Goal: Transaction & Acquisition: Purchase product/service

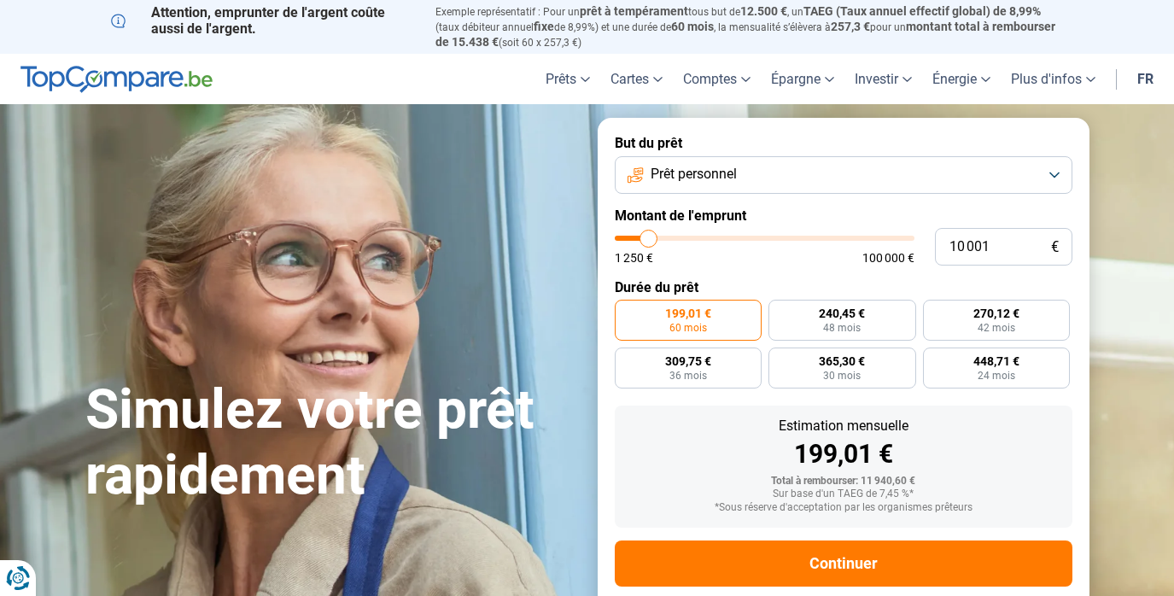
type input "46 500"
type input "46500"
click at [752, 238] on input "range" at bounding box center [765, 238] width 300 height 5
radio input "false"
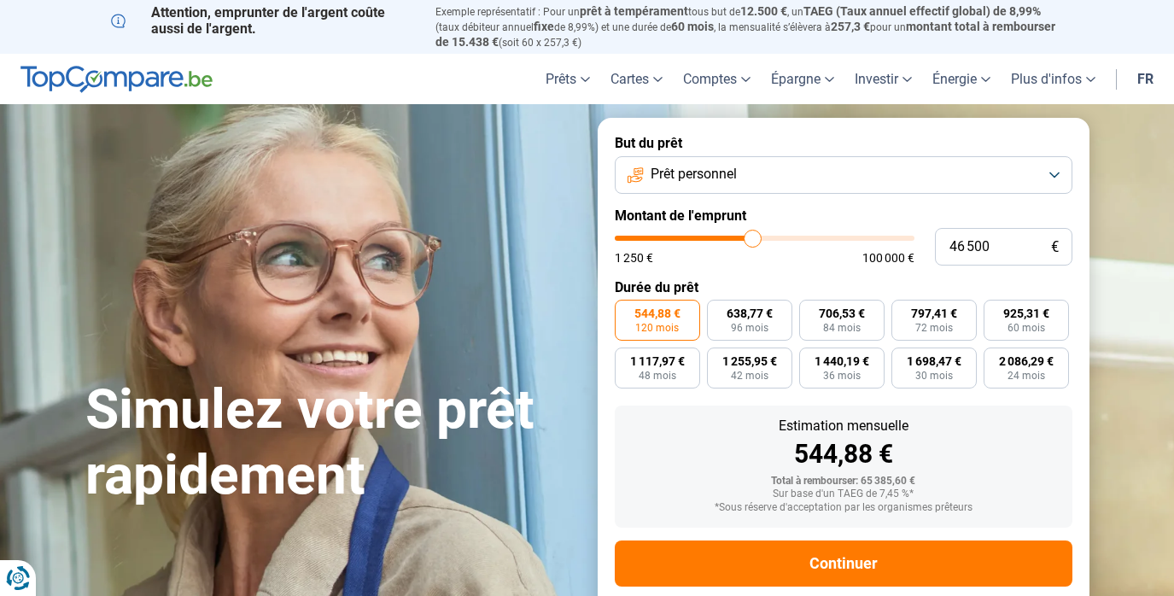
scroll to position [27, 0]
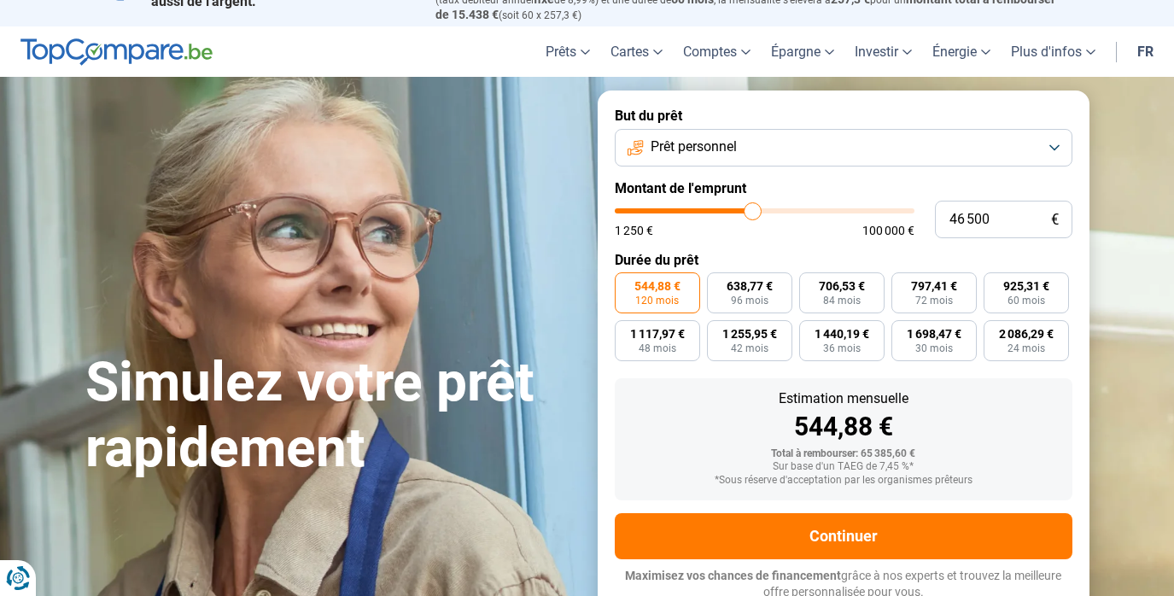
click at [973, 140] on button "Prêt personnel" at bounding box center [844, 148] width 458 height 38
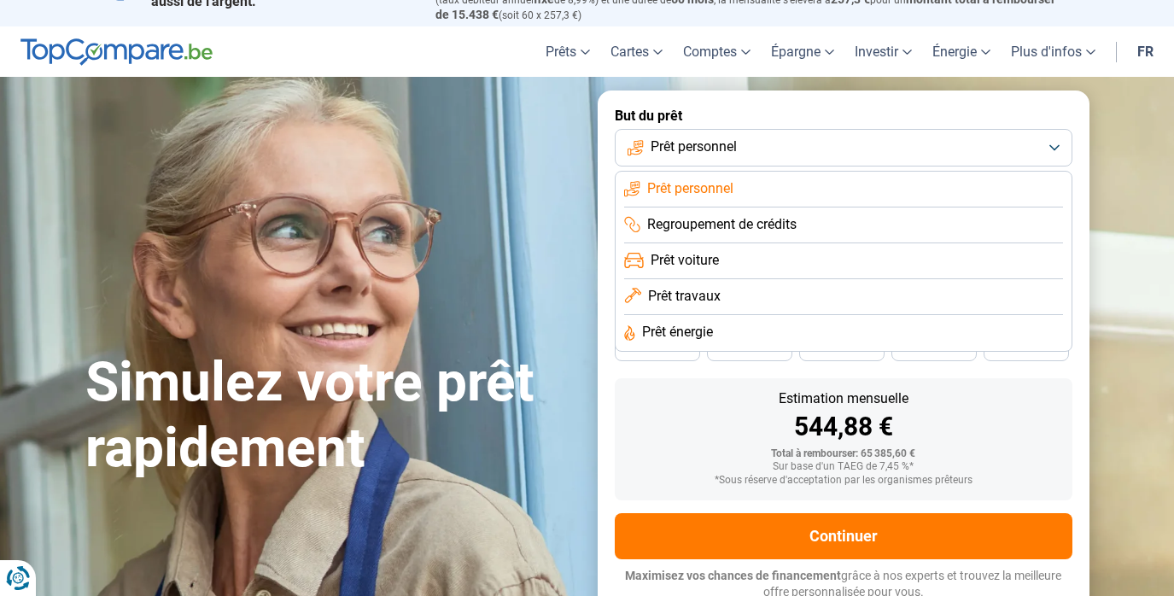
click at [827, 262] on li "Prêt voiture" at bounding box center [843, 261] width 439 height 36
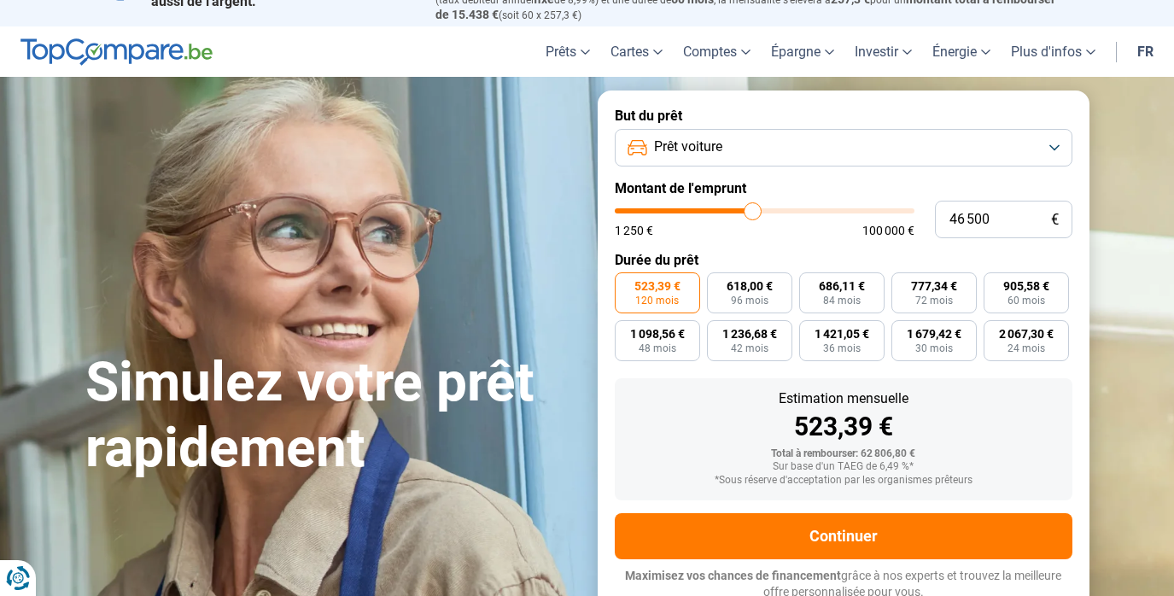
click at [938, 137] on button "Prêt voiture" at bounding box center [844, 148] width 458 height 38
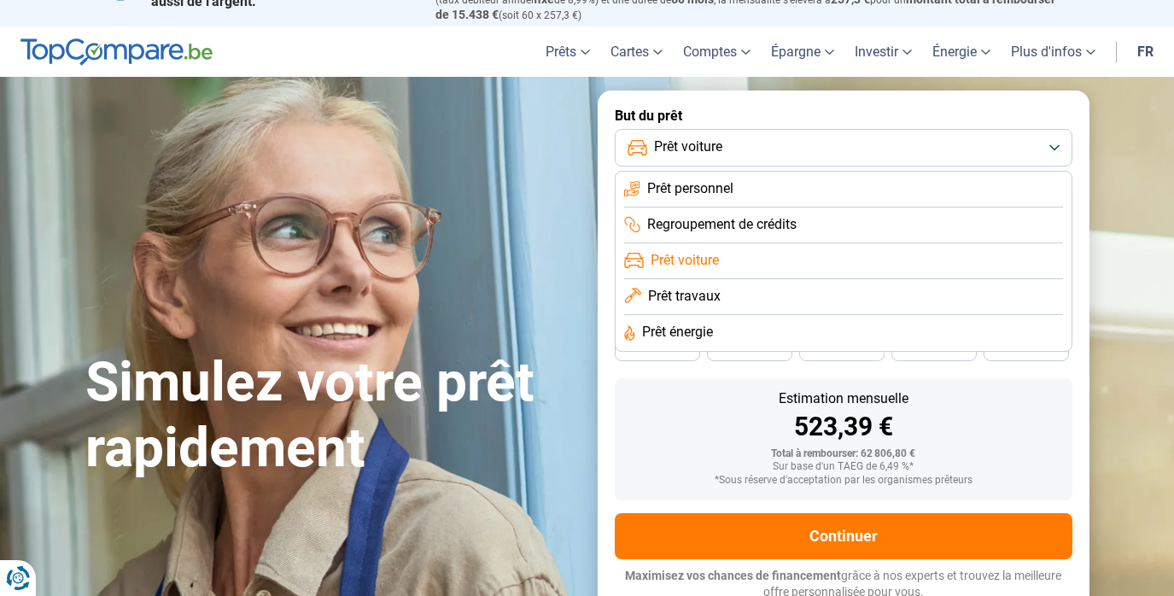
click at [736, 255] on li "Prêt voiture" at bounding box center [843, 261] width 439 height 36
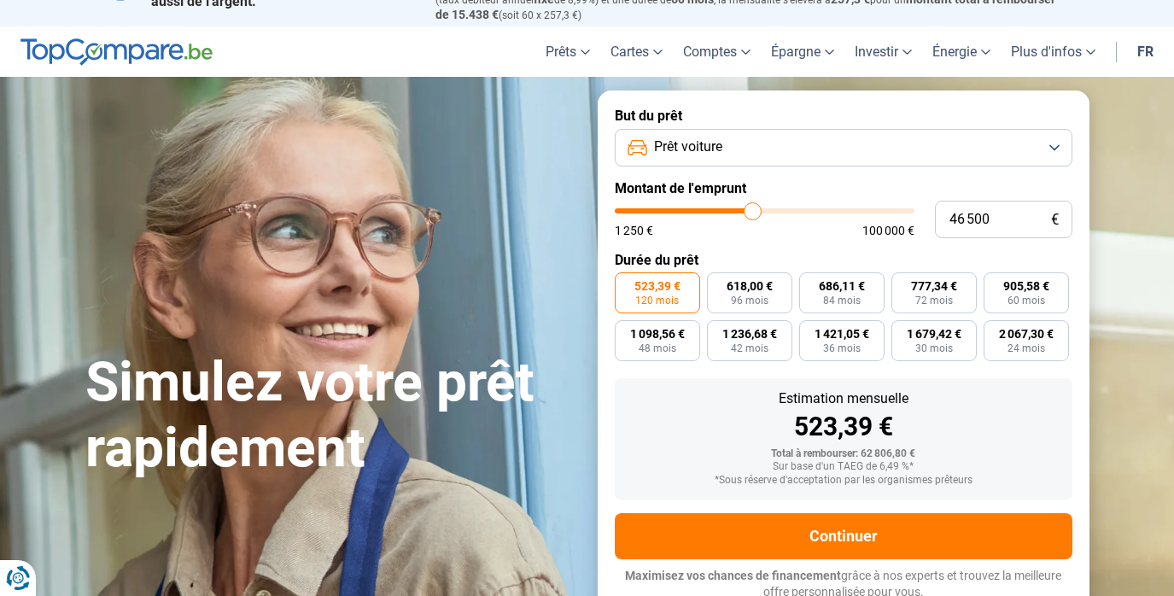
type input "40 750"
type input "40750"
click at [736, 210] on input "range" at bounding box center [765, 210] width 300 height 5
type input "39 250"
type input "39250"
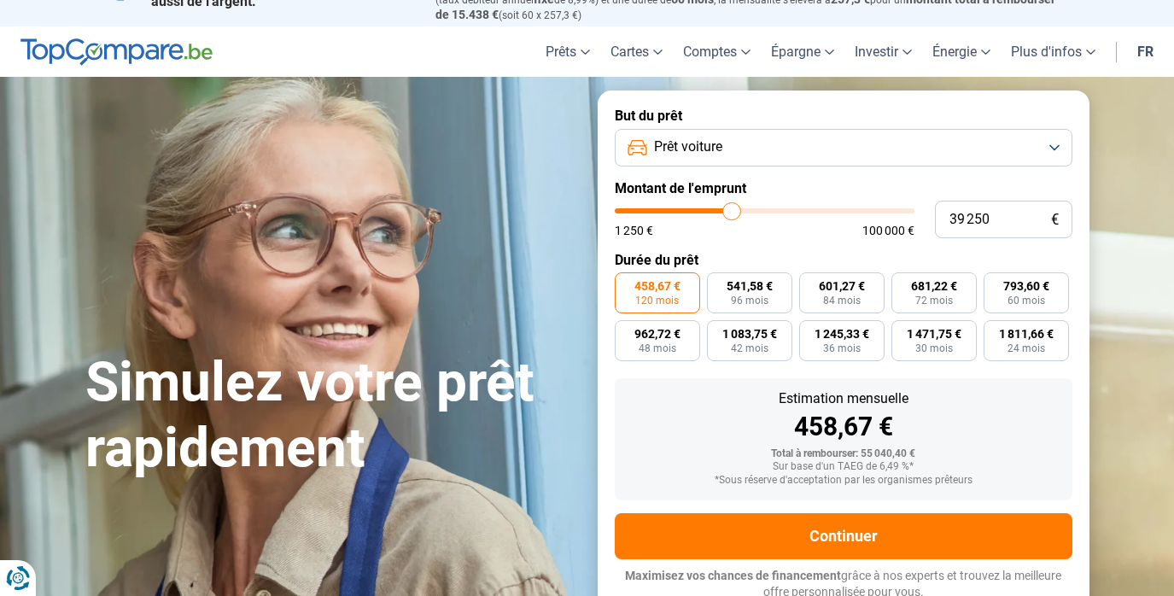
type input "38 750"
type input "38750"
type input "38 250"
type input "38250"
type input "38 000"
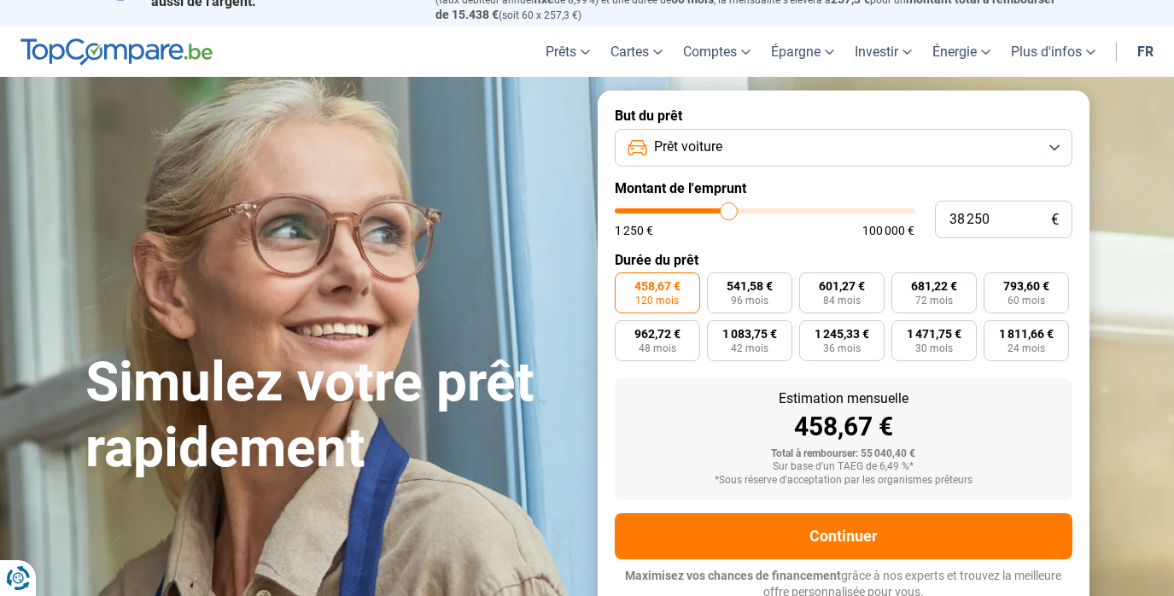
type input "38000"
type input "37 750"
type input "37750"
type input "37 250"
type input "37250"
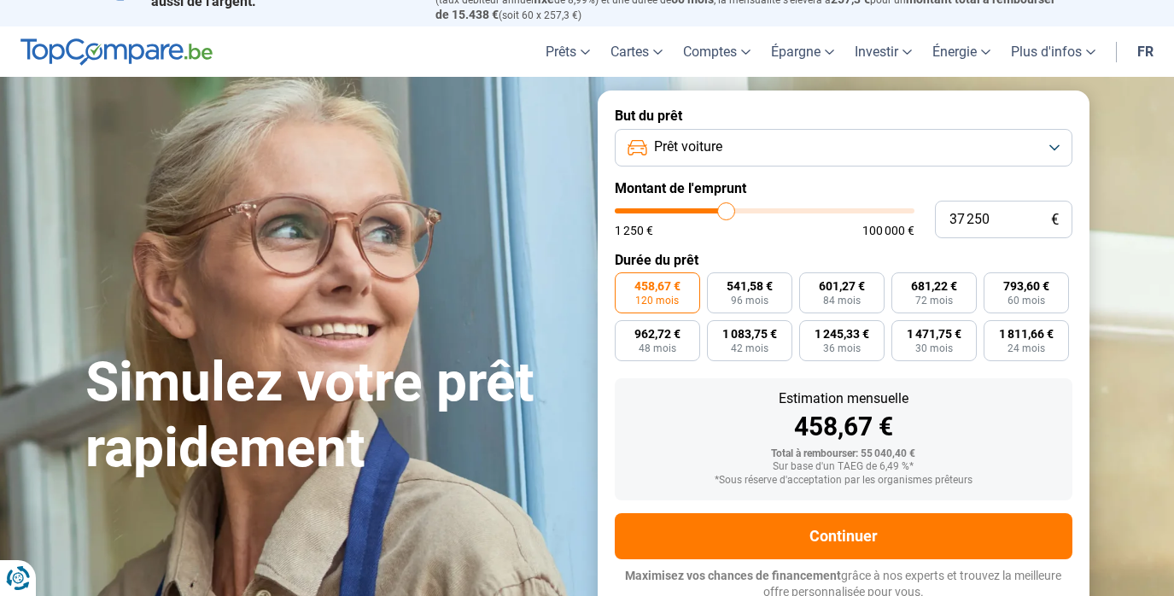
type input "37 000"
type input "37000"
type input "36 500"
type input "36500"
type input "35 750"
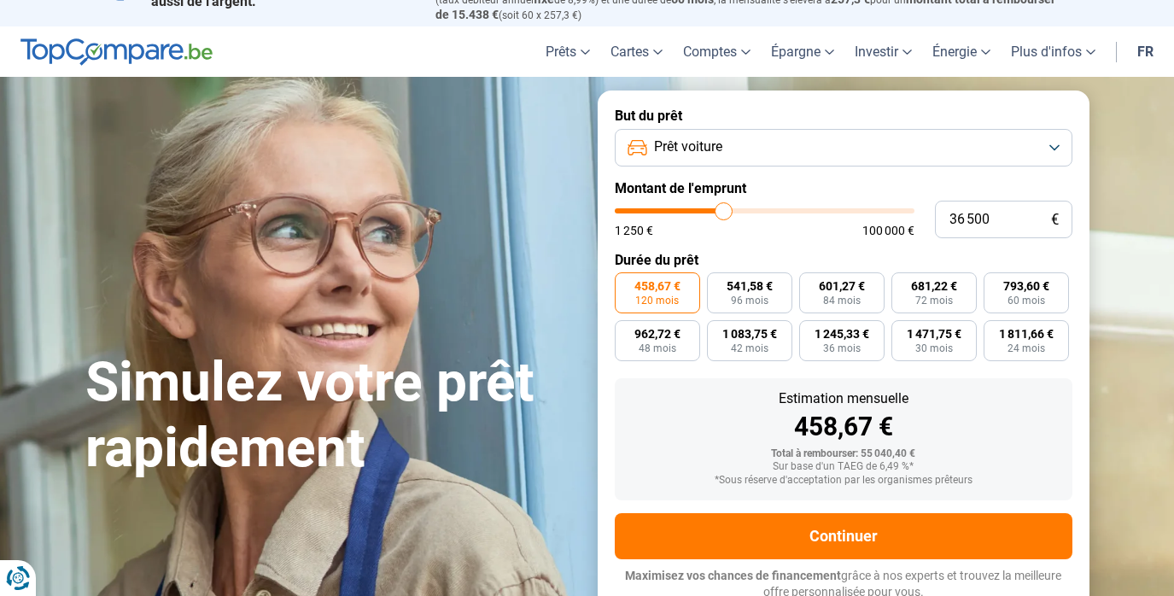
type input "35750"
type input "35 500"
type input "35500"
type input "35 750"
type input "35750"
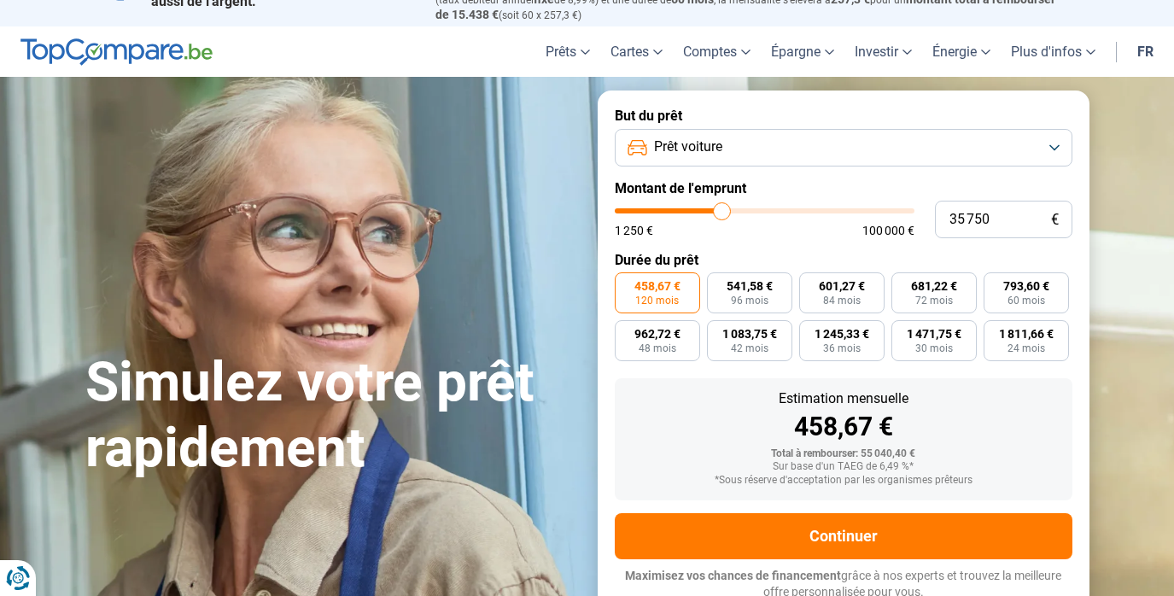
type input "36 250"
type input "36250"
type input "36 500"
type input "36500"
type input "36 750"
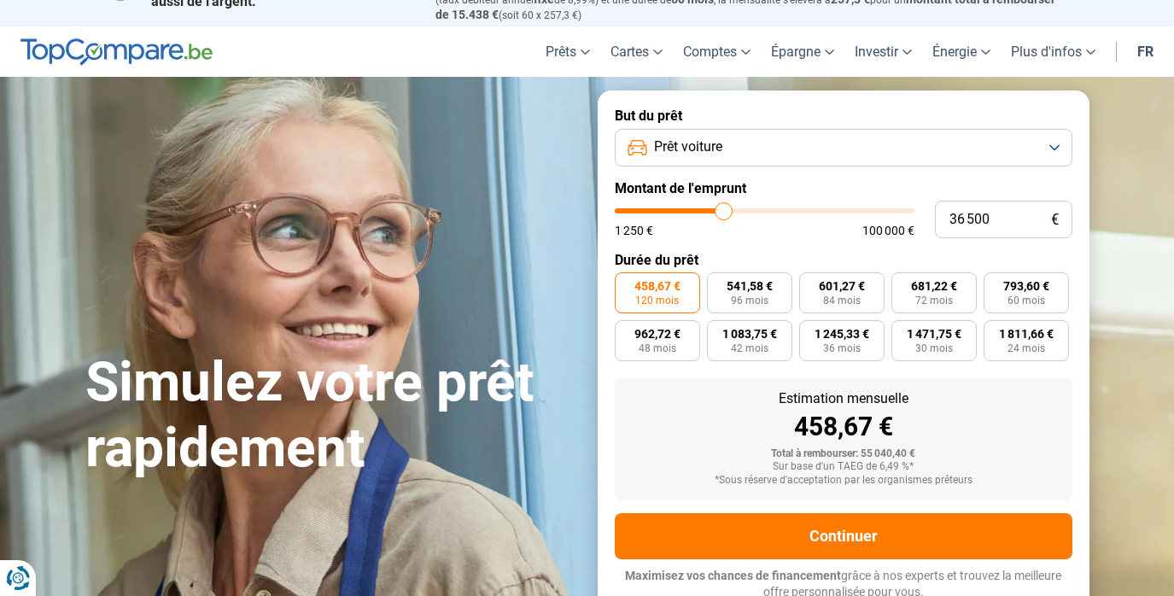
type input "36750"
type input "37 000"
type input "37000"
type input "36 750"
type input "36750"
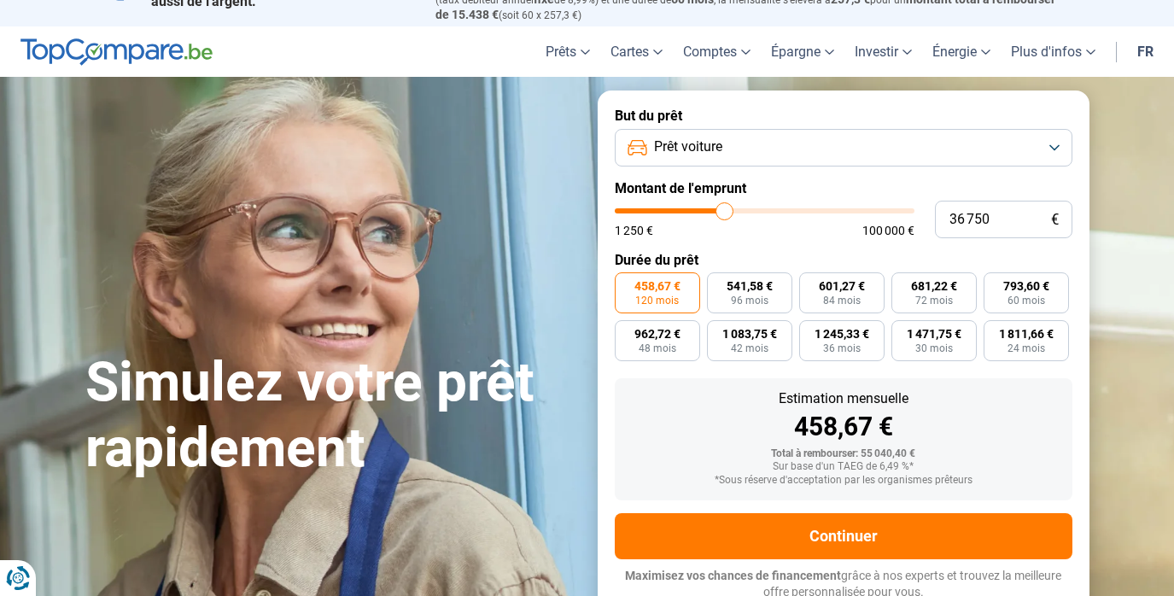
type input "36 500"
type input "36500"
type input "36 250"
type input "36250"
type input "35 750"
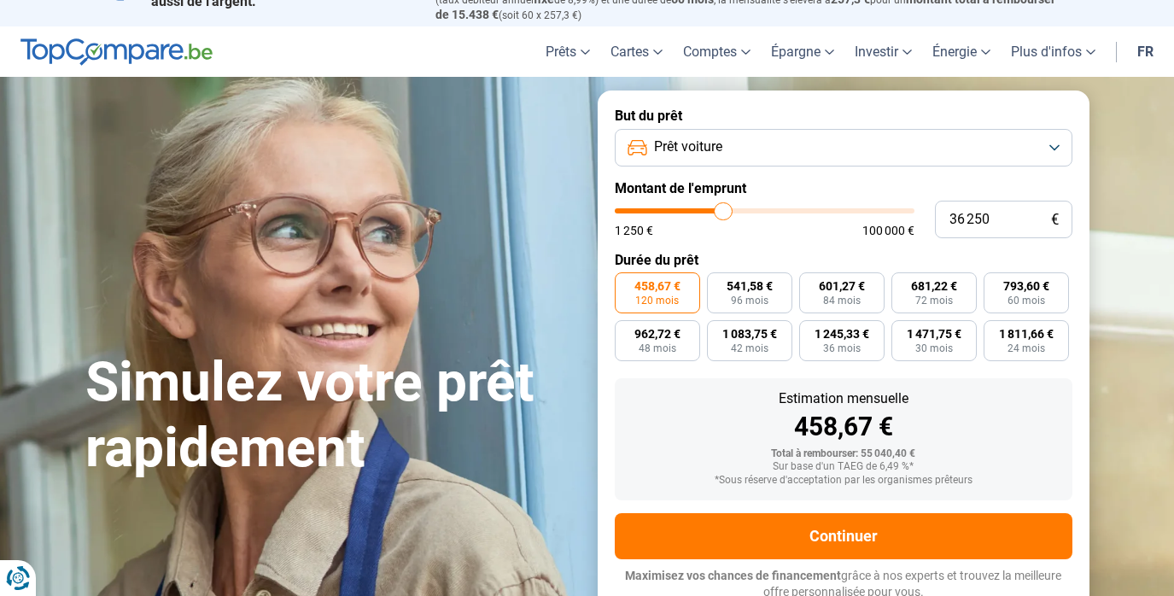
type input "35750"
type input "35 500"
type input "35500"
type input "35 250"
drag, startPoint x: 733, startPoint y: 207, endPoint x: 721, endPoint y: 208, distance: 12.0
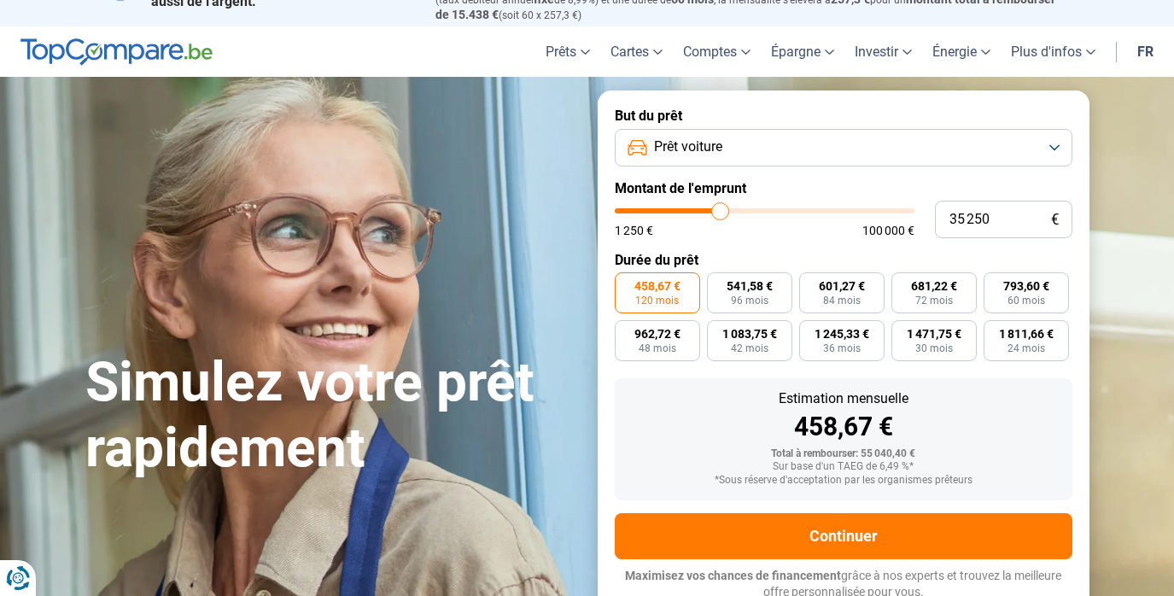
type input "35250"
click at [721, 208] on input "range" at bounding box center [765, 210] width 300 height 5
click at [1037, 144] on button "Prêt voiture" at bounding box center [844, 148] width 458 height 38
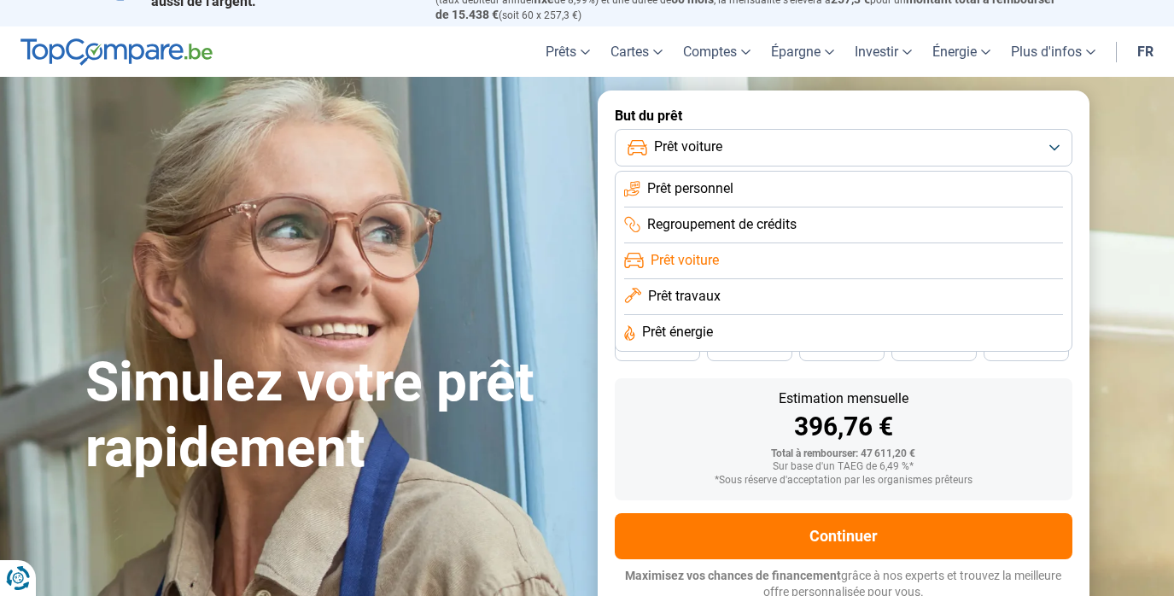
click at [917, 219] on li "Regroupement de crédits" at bounding box center [843, 225] width 439 height 36
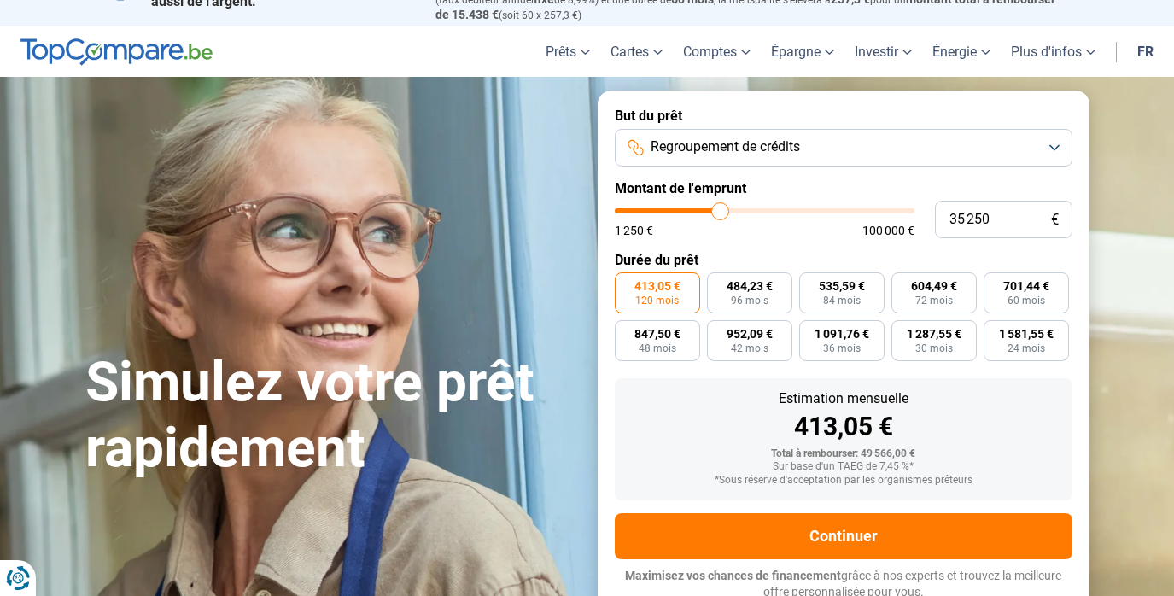
click at [1036, 141] on button "Regroupement de crédits" at bounding box center [844, 148] width 458 height 38
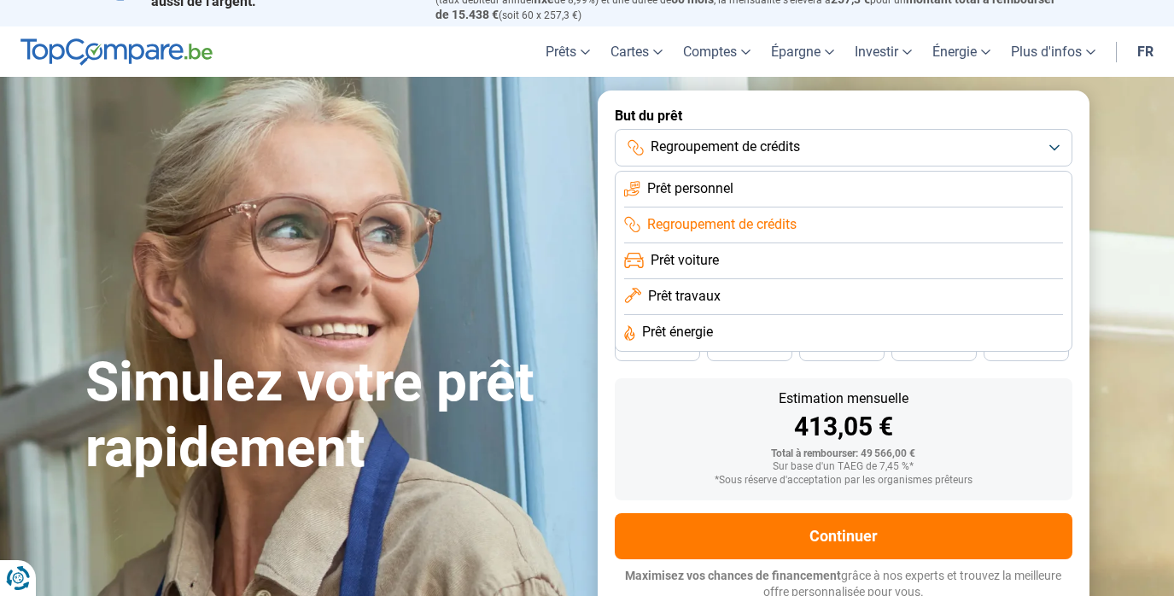
click at [878, 186] on li "Prêt personnel" at bounding box center [843, 190] width 439 height 36
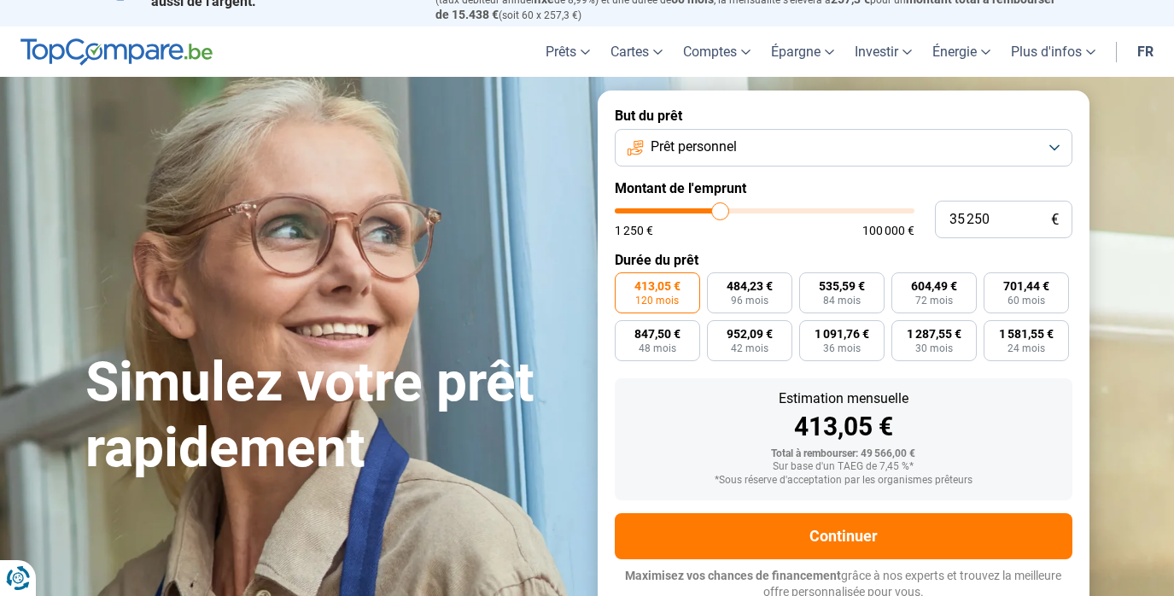
click at [1044, 146] on button "Prêt personnel" at bounding box center [844, 148] width 458 height 38
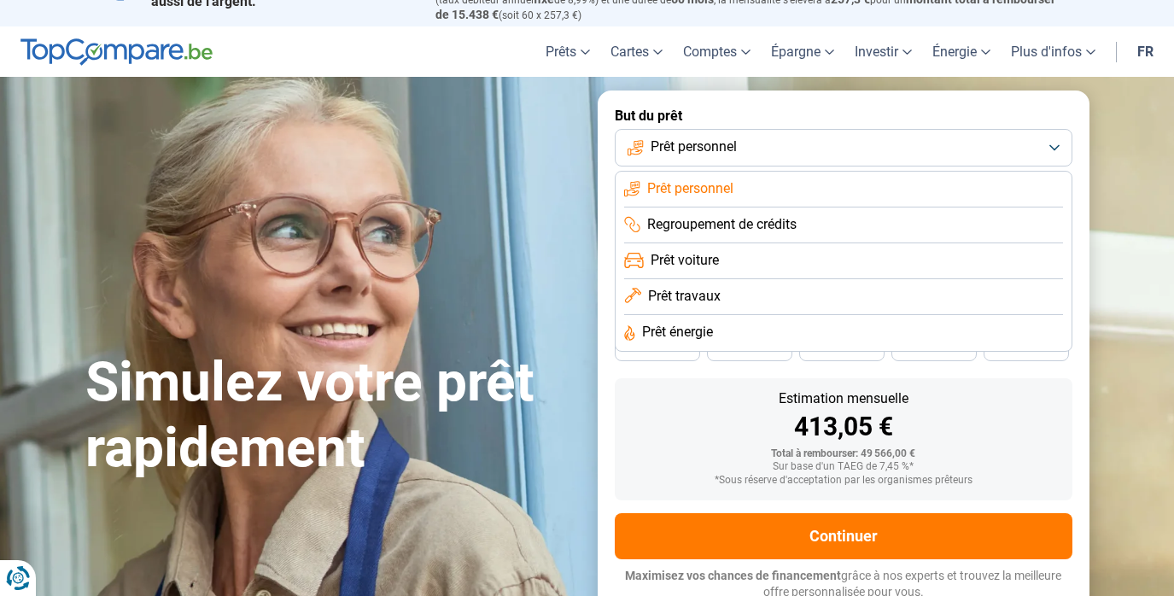
click at [895, 260] on li "Prêt voiture" at bounding box center [843, 261] width 439 height 36
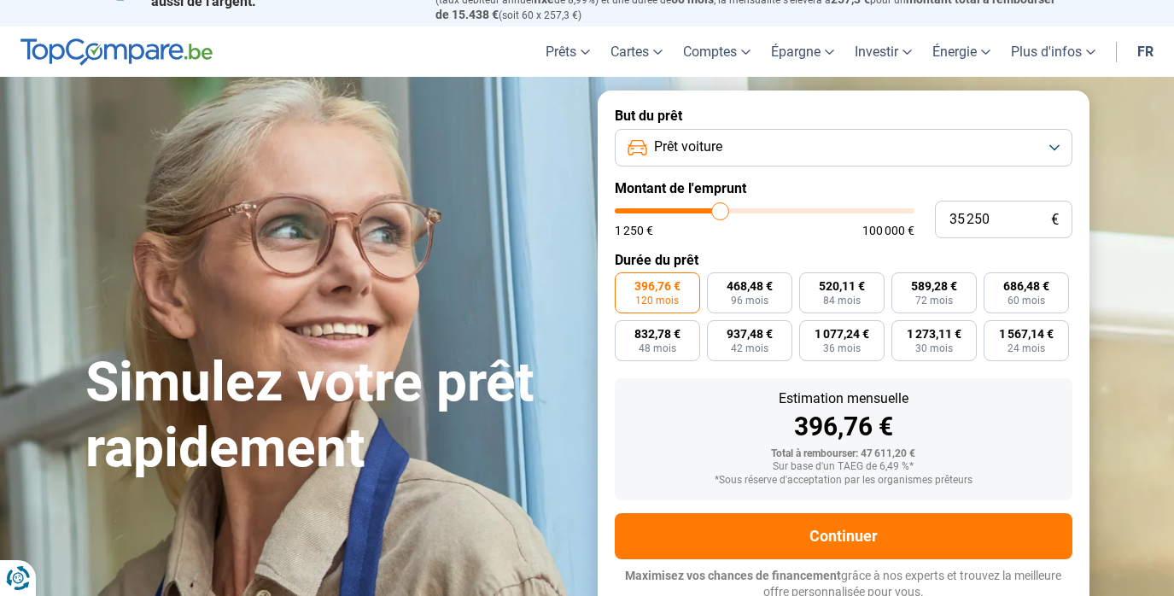
type input "35 000"
type input "35000"
type input "35 250"
type input "35250"
type input "35 500"
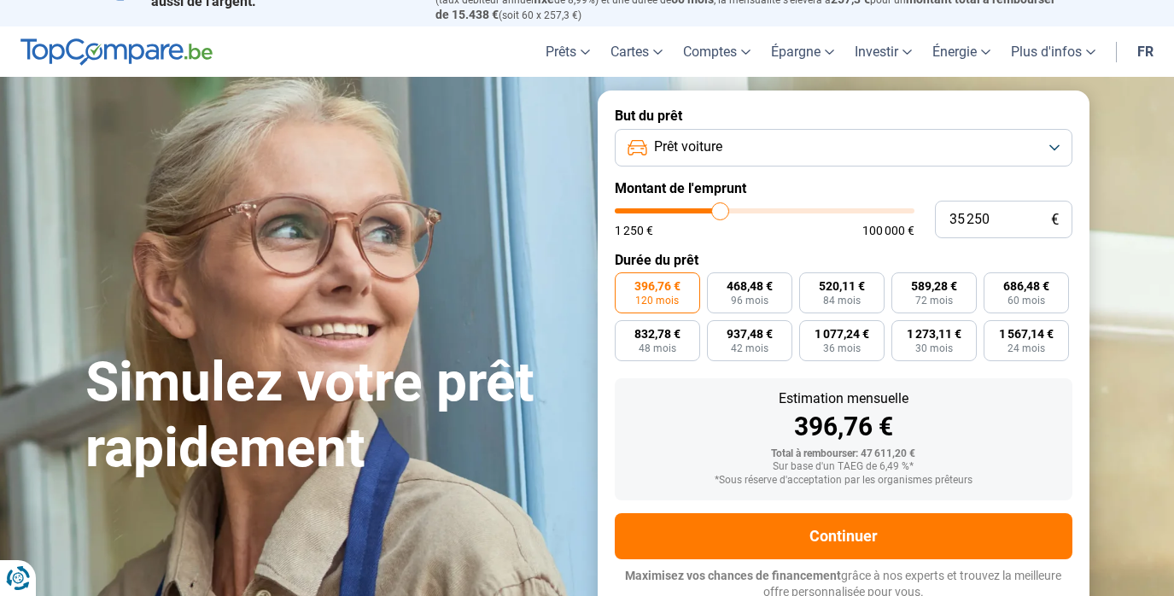
type input "35500"
type input "35 750"
type input "35750"
type input "36 250"
type input "36250"
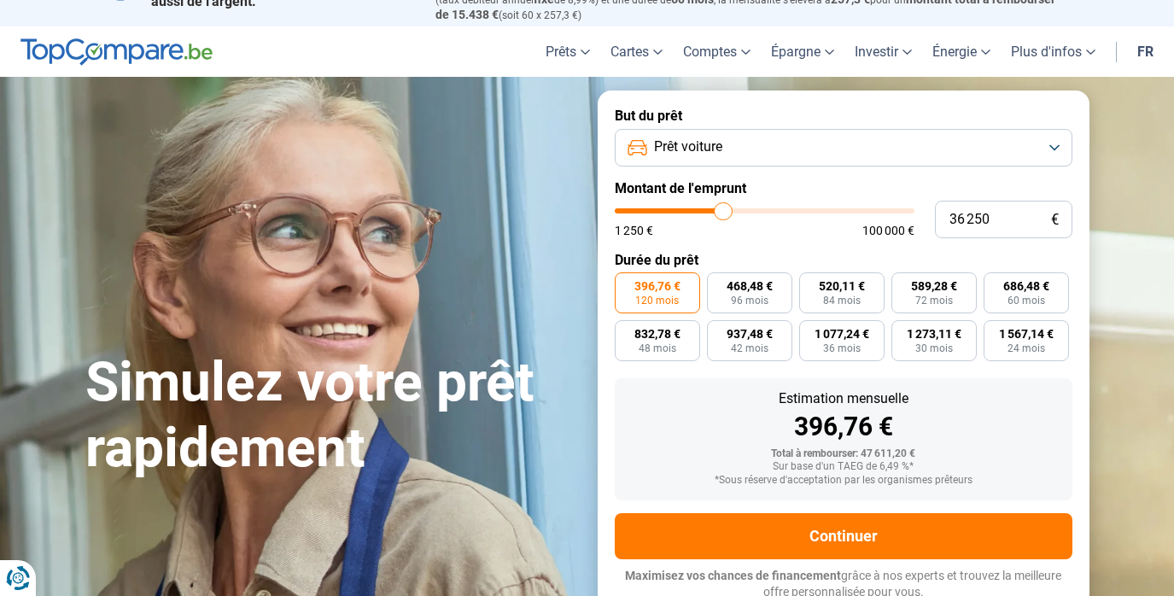
type input "36 500"
type input "36500"
type input "36 250"
type input "36250"
type input "35 750"
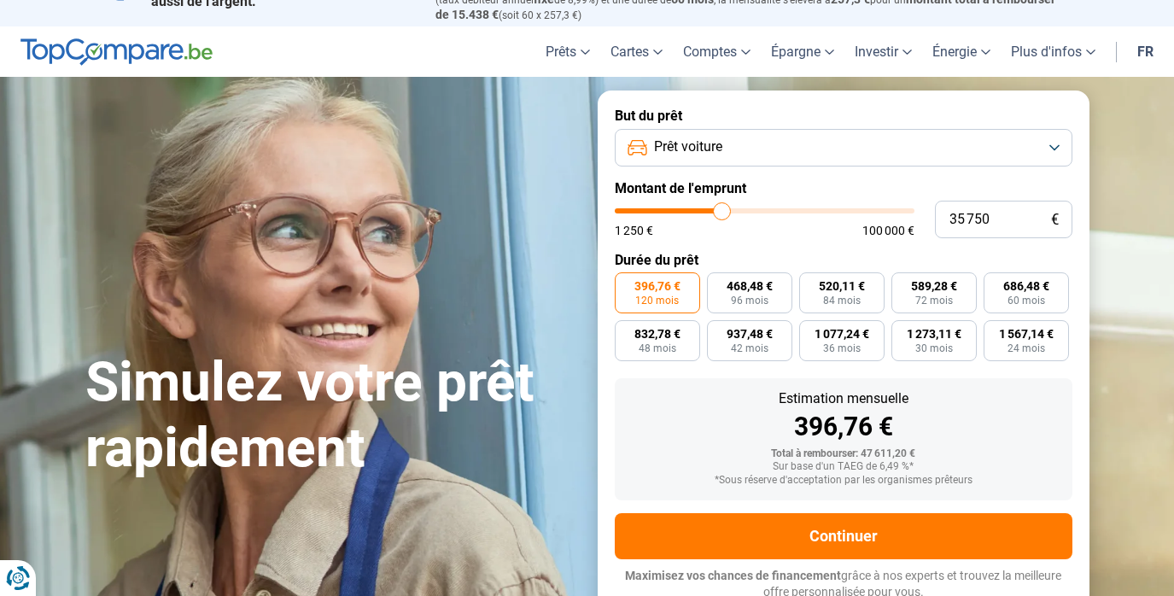
type input "35750"
click at [722, 209] on input "range" at bounding box center [765, 210] width 300 height 5
type input "35 250"
type input "35250"
type input "35 000"
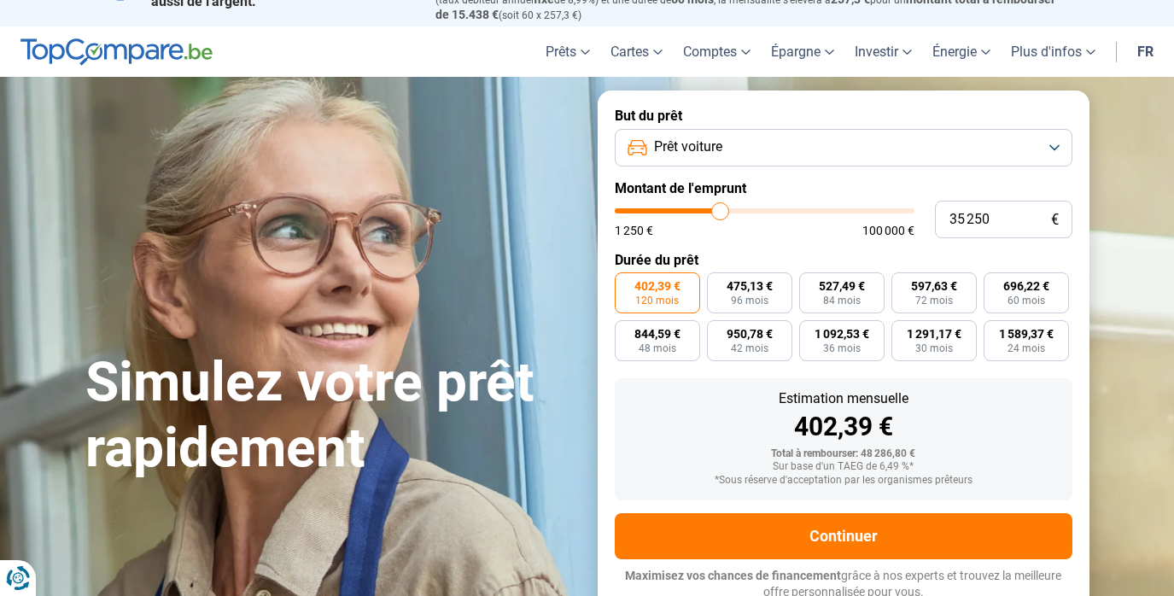
type input "35000"
type input "34 750"
type input "34750"
type input "35 000"
type input "35000"
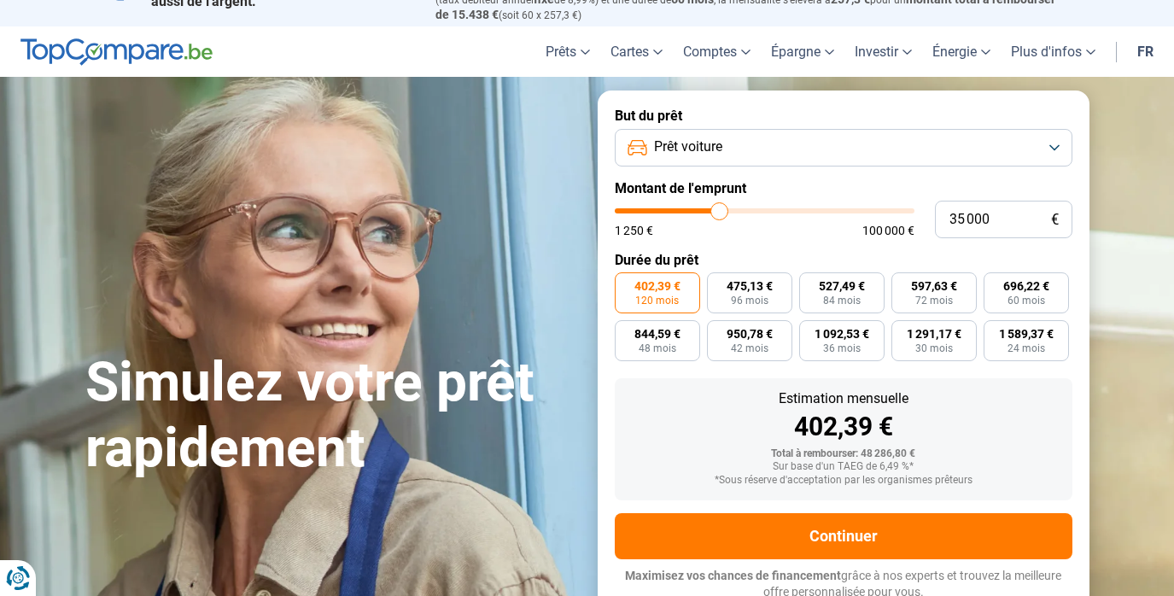
type input "35 250"
type input "35250"
type input "35 500"
type input "35500"
type input "35 750"
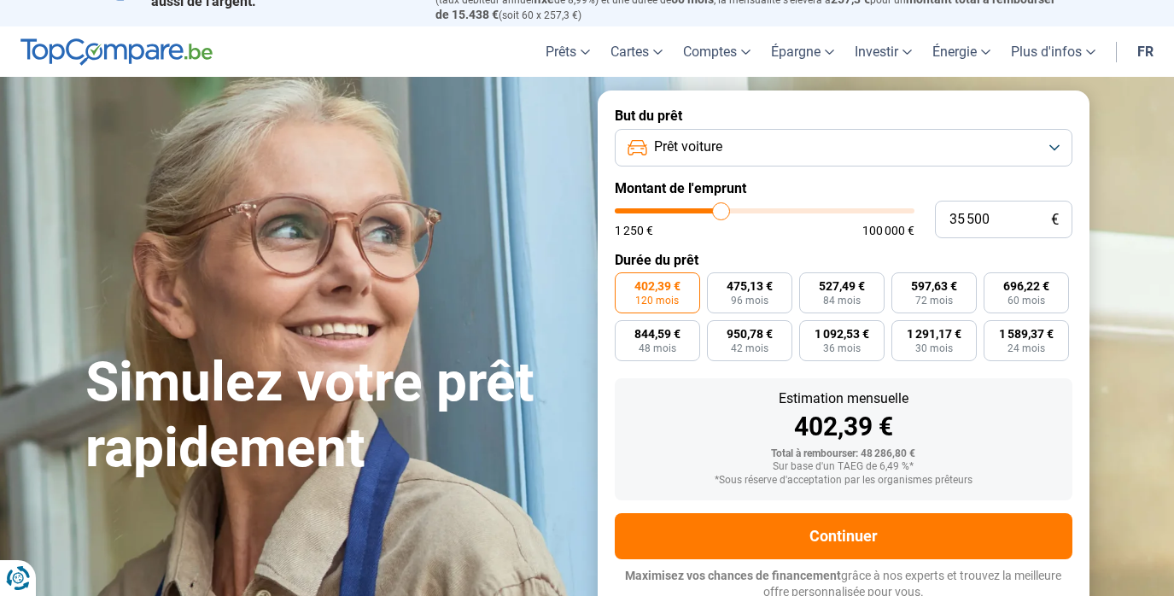
type input "35750"
type input "36 250"
type input "36250"
type input "36 500"
type input "36500"
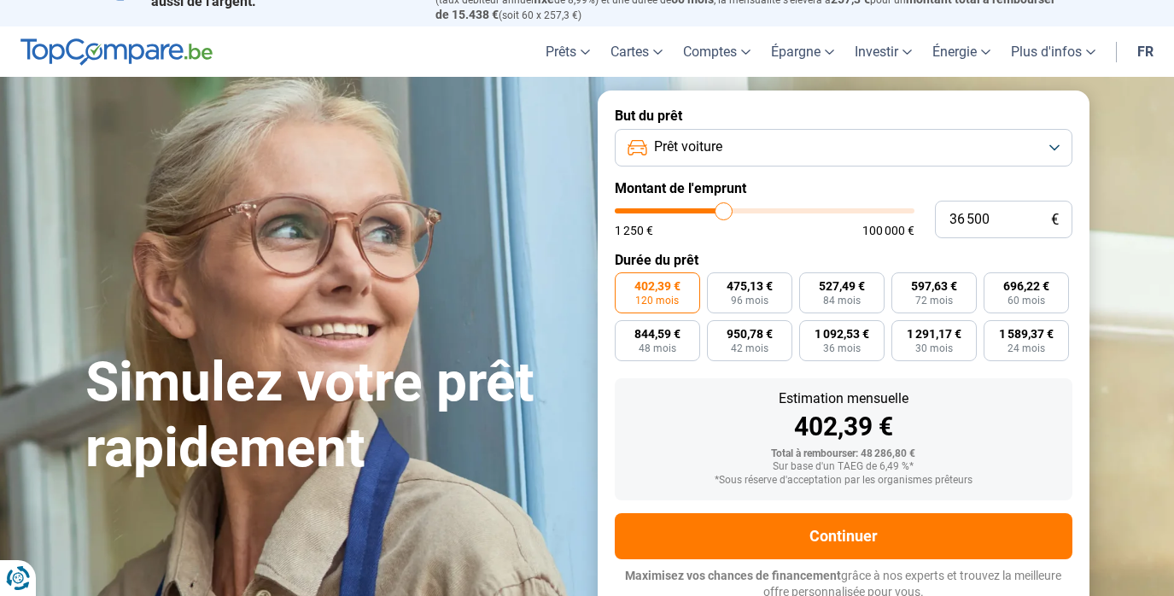
type input "36 750"
type input "36750"
type input "37 000"
type input "37000"
type input "36 750"
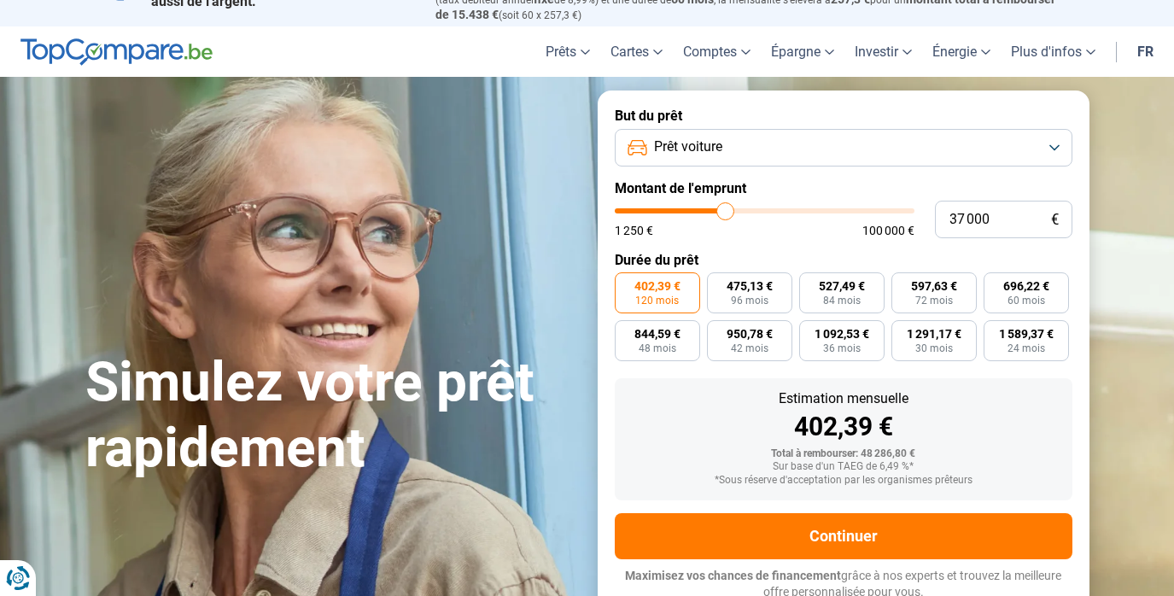
type input "36750"
type input "36 500"
type input "36500"
type input "36 250"
type input "36250"
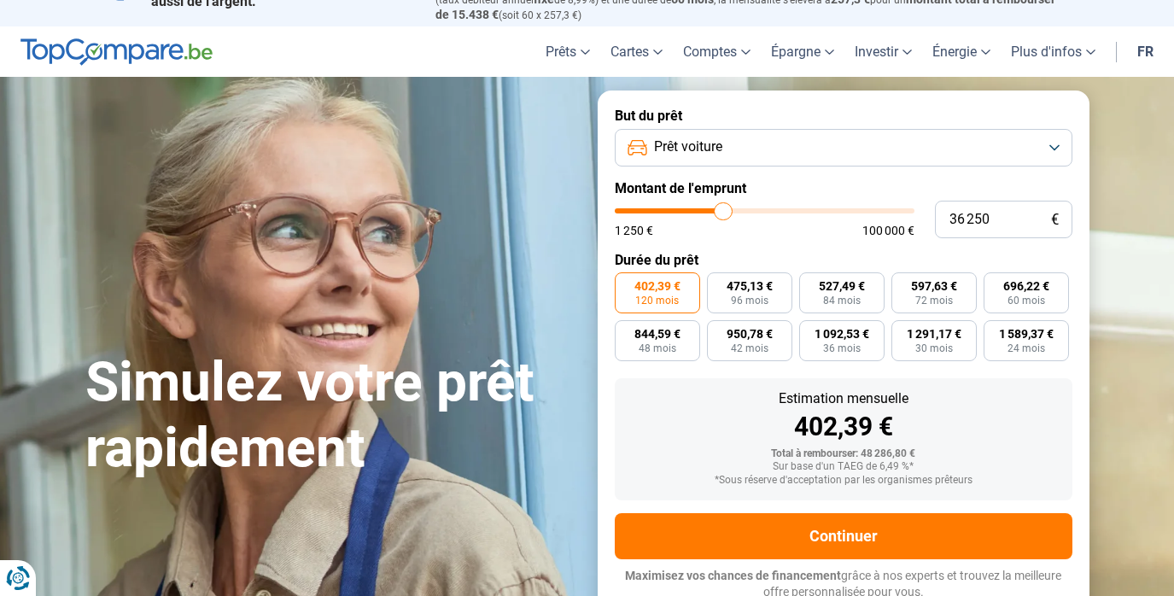
type input "35 750"
type input "35750"
type input "35 500"
type input "35500"
type input "35 750"
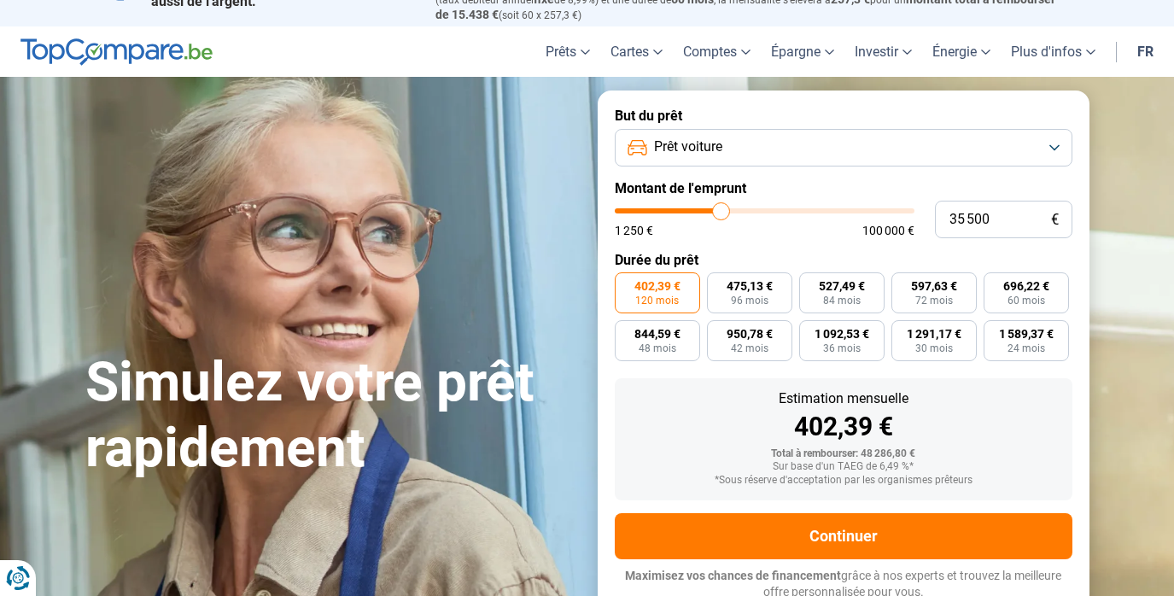
type input "35750"
click at [722, 213] on input "range" at bounding box center [765, 210] width 300 height 5
click at [712, 210] on input "range" at bounding box center [765, 210] width 300 height 5
type input "34 000"
type input "34000"
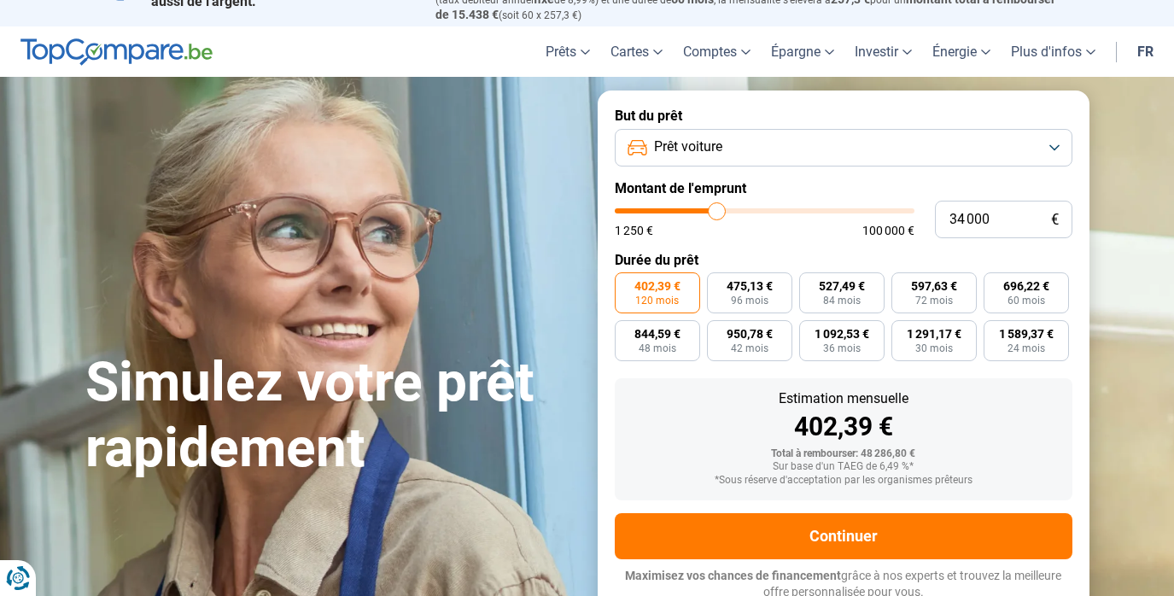
type input "34 250"
type input "34250"
type input "34 750"
type input "34750"
type input "35 000"
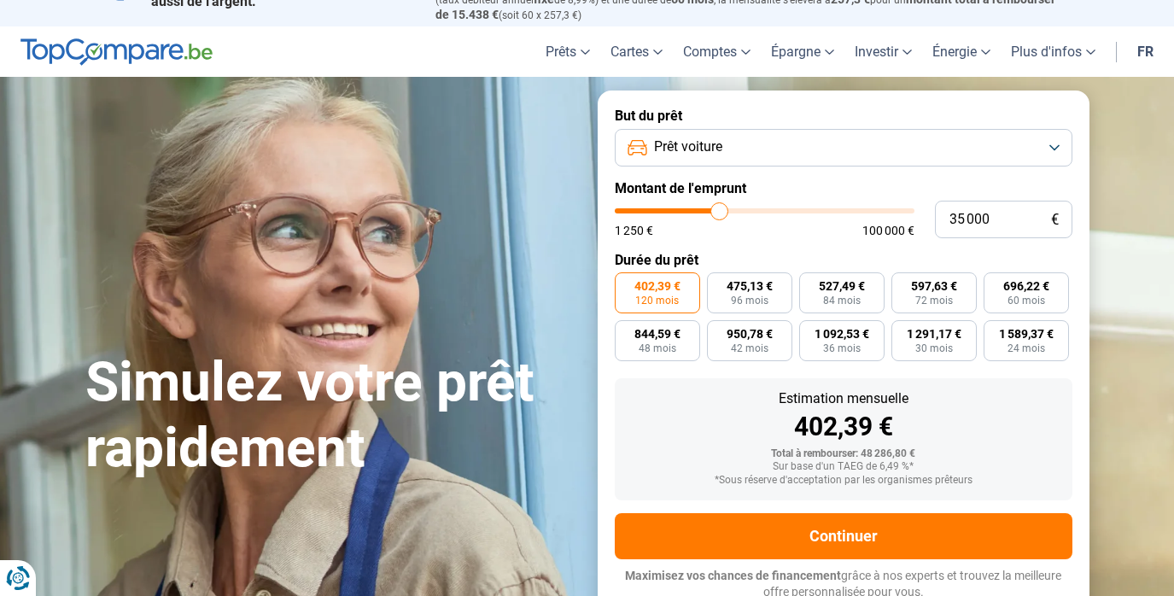
type input "35000"
click at [720, 208] on input "range" at bounding box center [765, 210] width 300 height 5
click at [727, 208] on input "range" at bounding box center [765, 210] width 300 height 5
type input "37 750"
type input "37750"
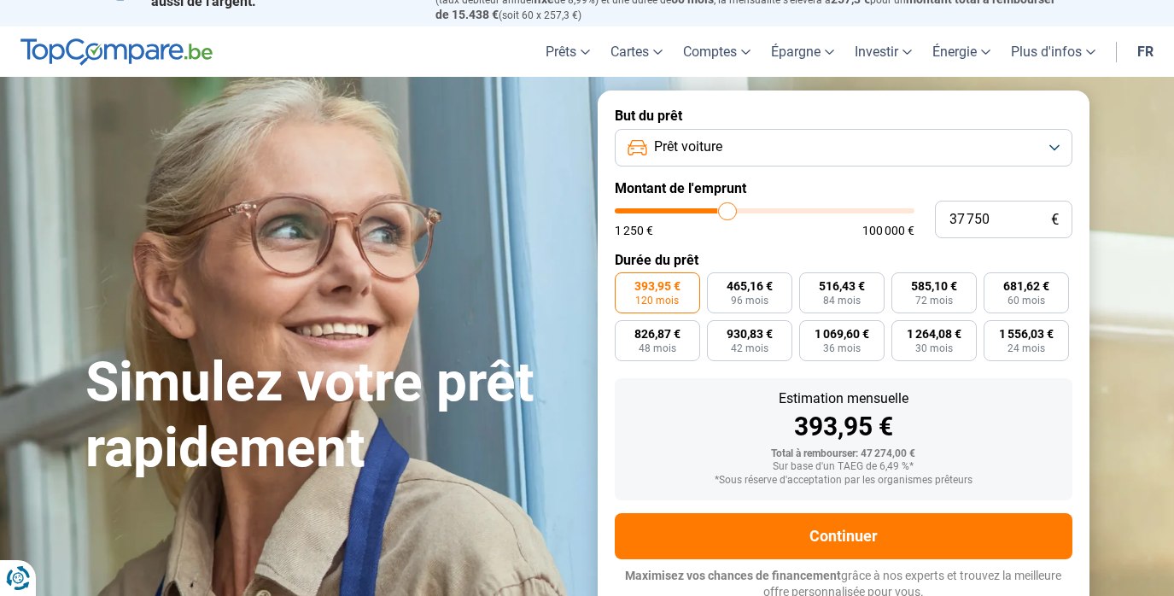
type input "38 000"
type input "38000"
type input "38 250"
type input "38250"
type input "38 500"
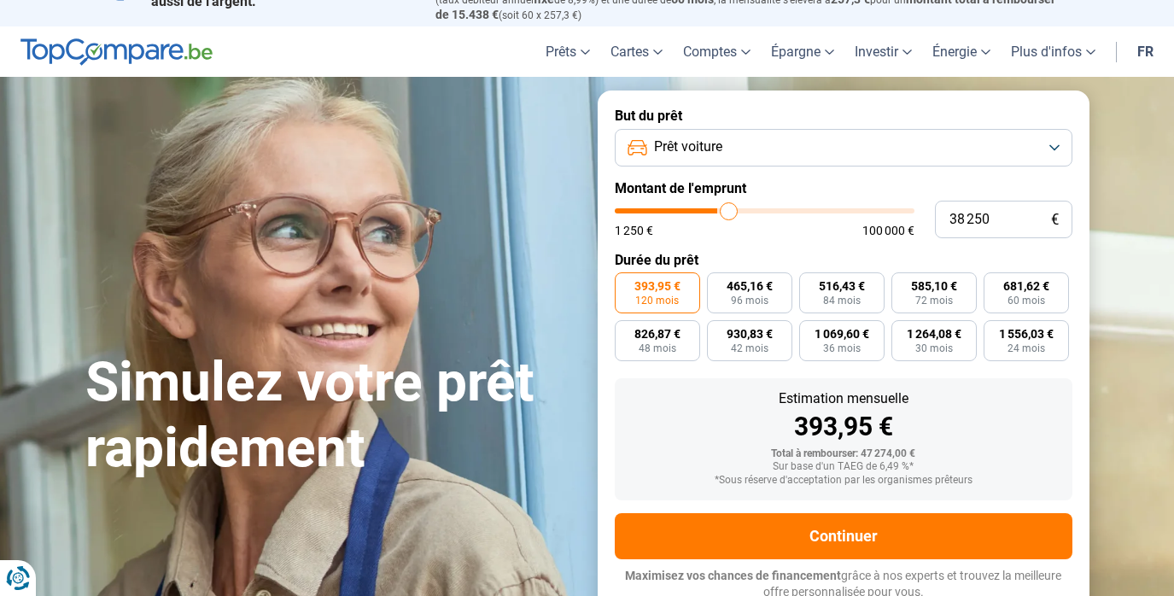
type input "38500"
type input "38 250"
type input "38250"
type input "38 000"
type input "38000"
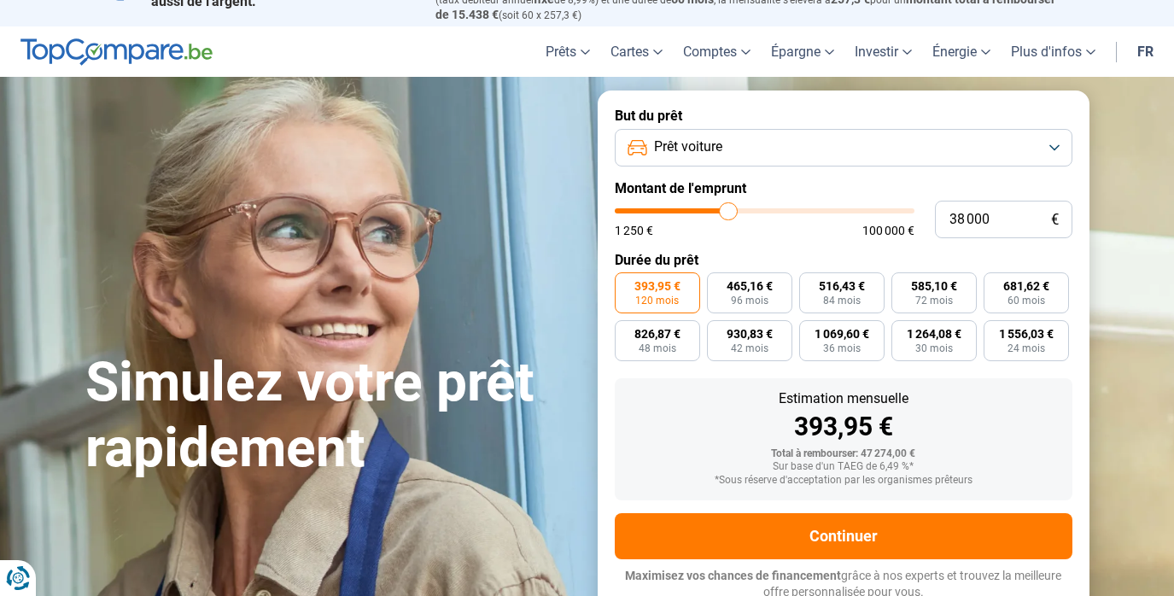
type input "37 750"
type input "37750"
type input "37 250"
type input "37250"
type input "37 000"
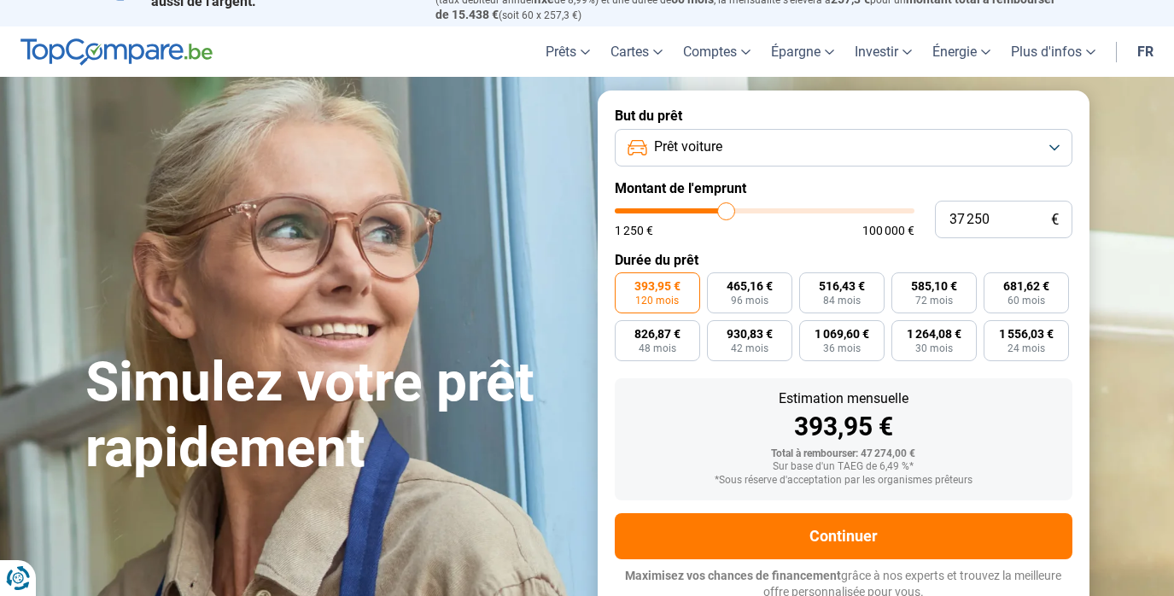
type input "37000"
type input "36 750"
type input "36750"
type input "36 500"
type input "36500"
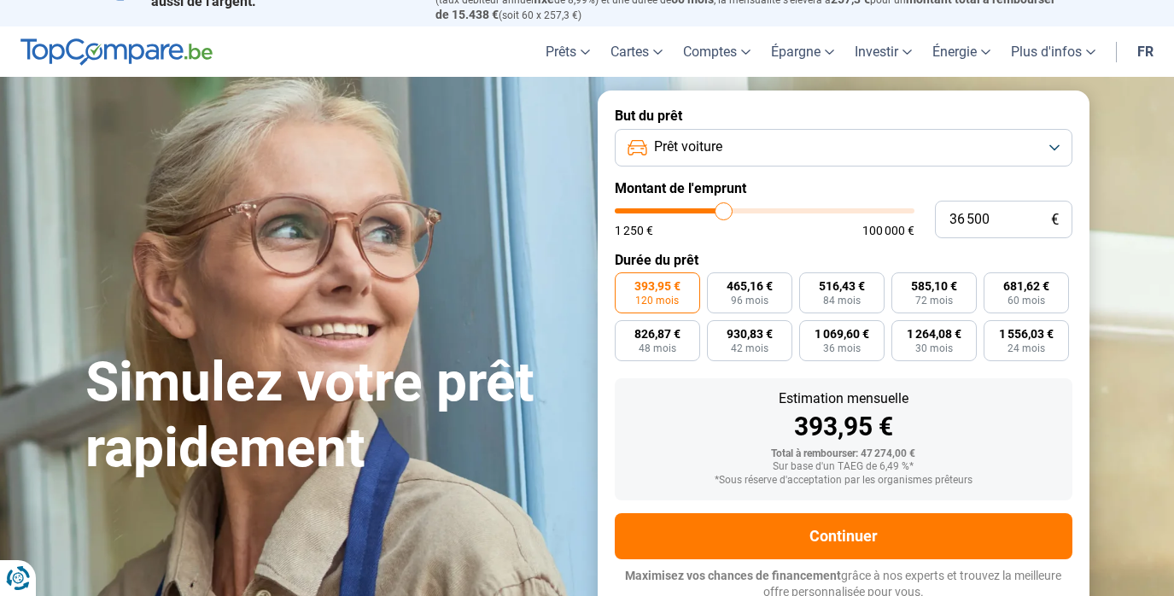
type input "36 250"
type input "36250"
type input "35 750"
type input "35750"
type input "35 500"
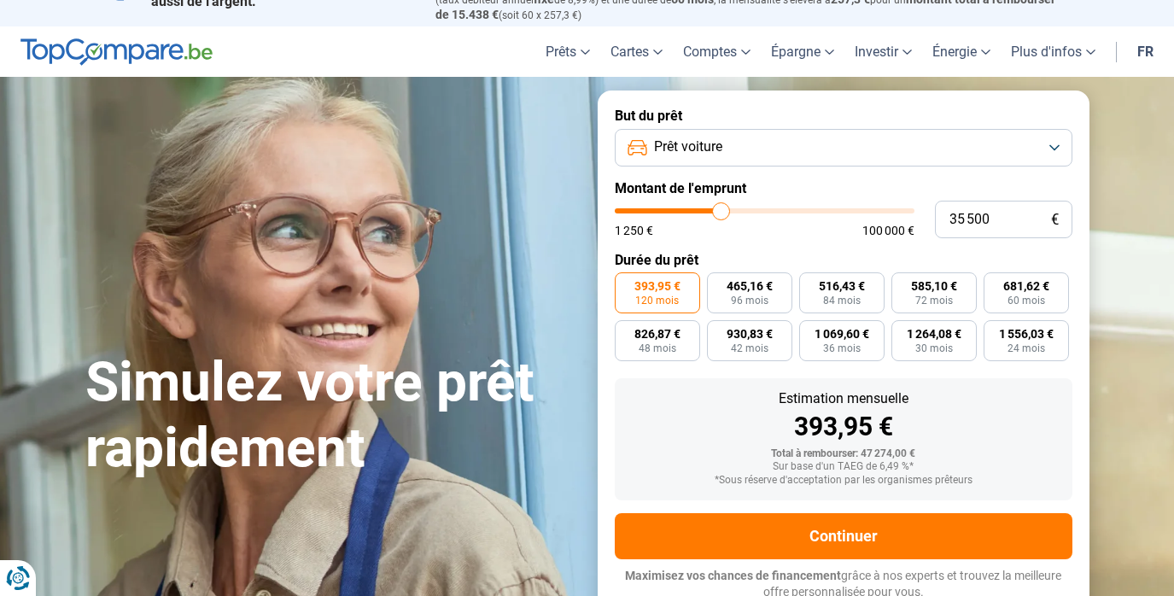
type input "35500"
click at [721, 212] on input "range" at bounding box center [765, 210] width 300 height 5
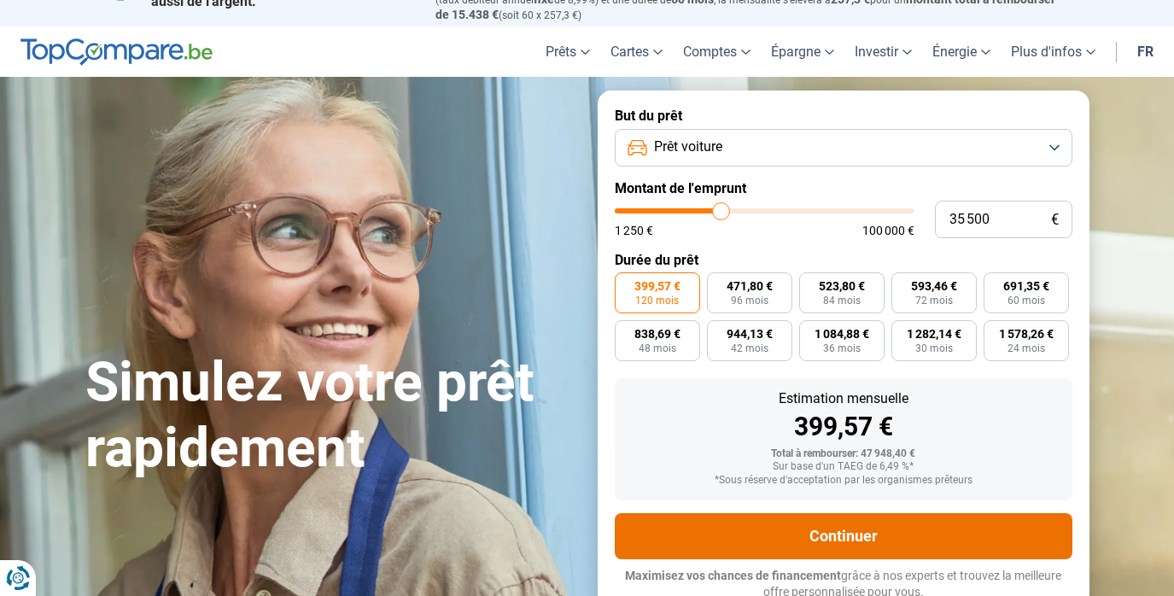
click at [832, 529] on button "Continuer" at bounding box center [844, 536] width 458 height 46
click at [849, 530] on button "Continuer" at bounding box center [844, 536] width 458 height 46
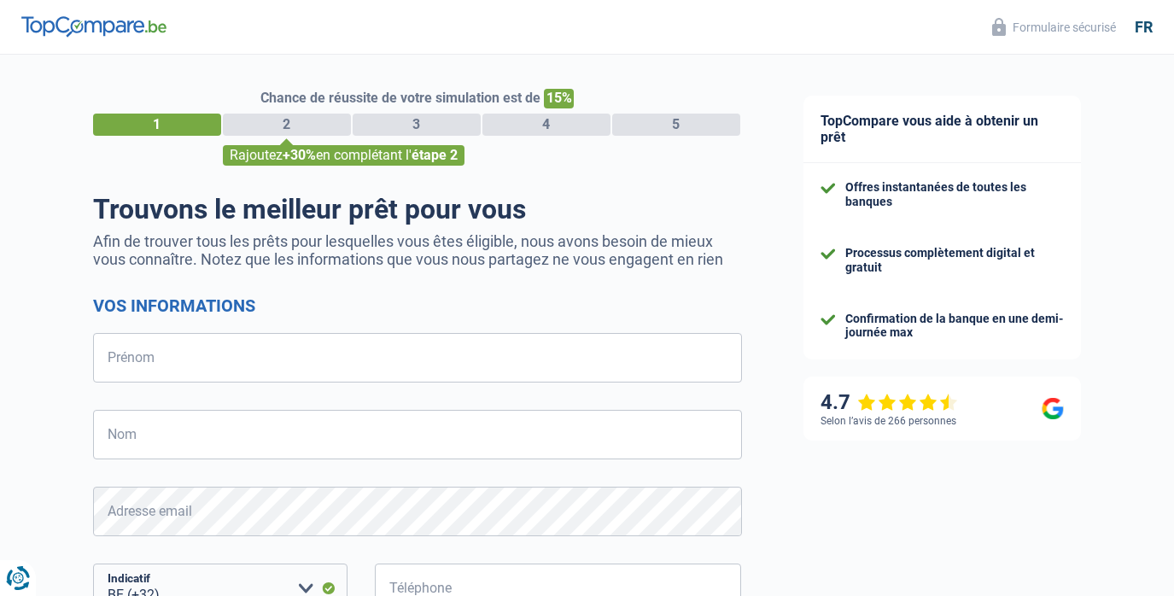
select select "32"
click at [358, 359] on input "Prénom" at bounding box center [417, 358] width 649 height 50
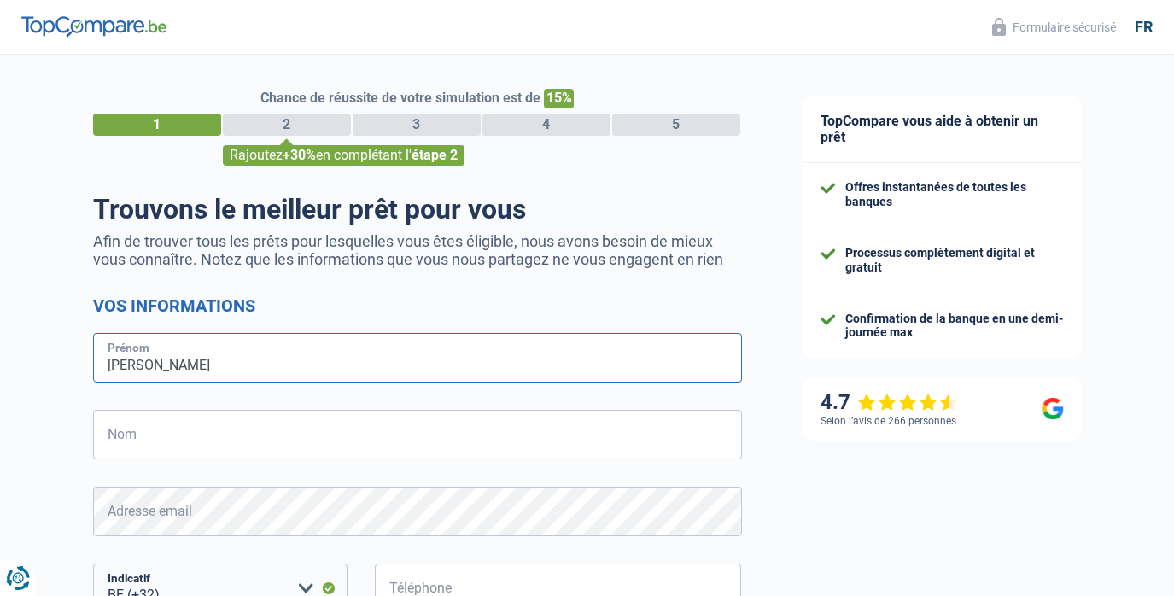
type input "Ewa"
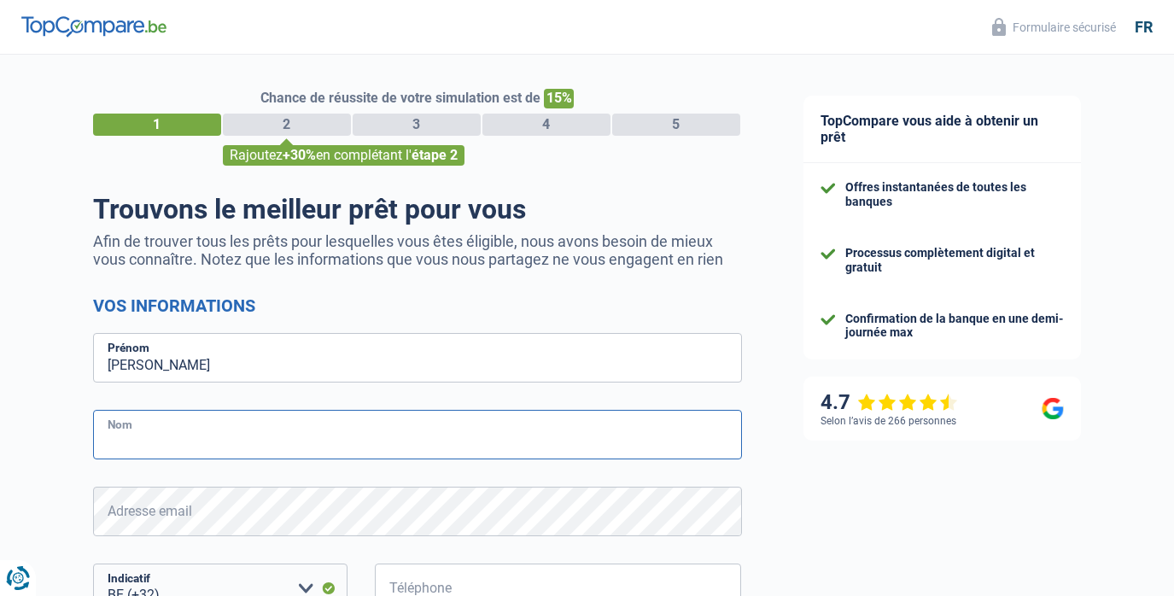
click at [300, 446] on input "Nom" at bounding box center [417, 435] width 649 height 50
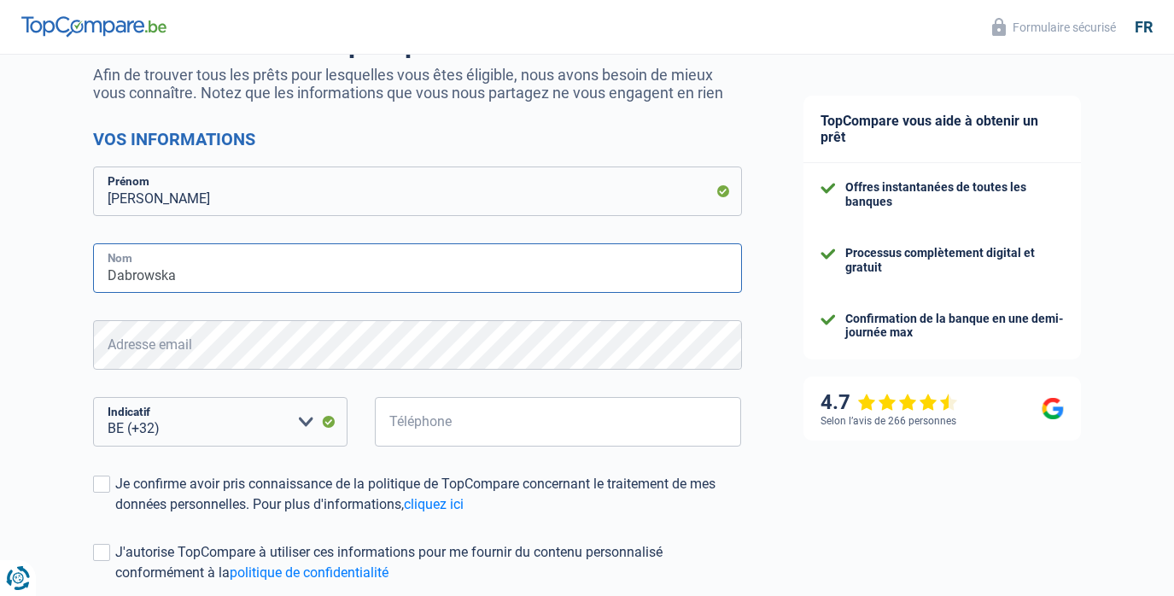
scroll to position [167, 0]
type input "Dabrowska"
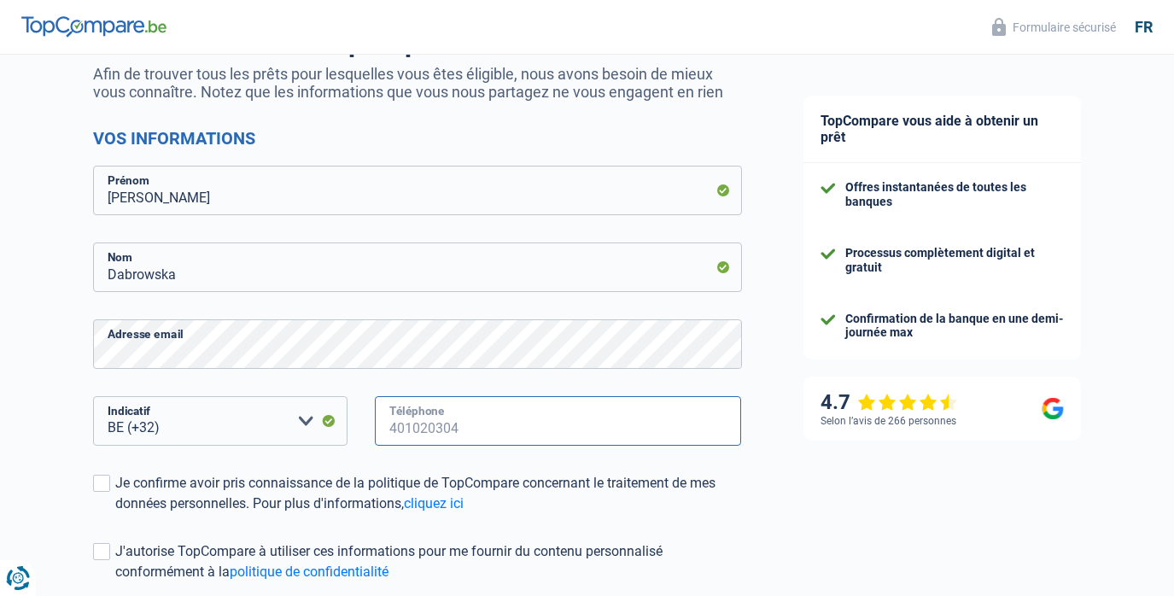
click at [422, 423] on input "Téléphone" at bounding box center [558, 421] width 367 height 50
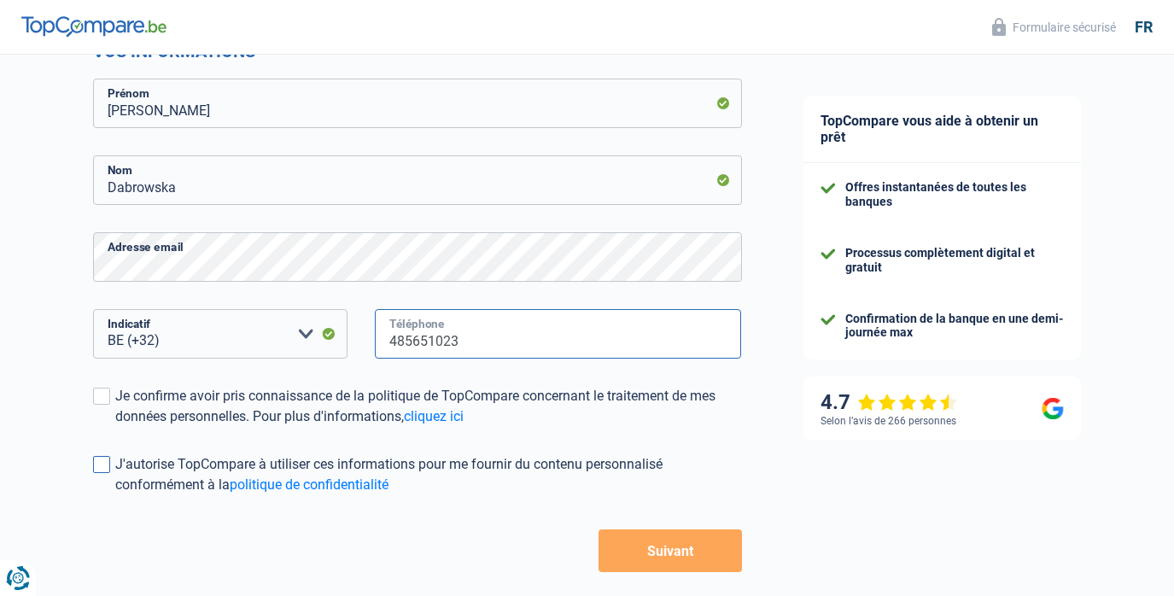
scroll to position [256, 0]
type input "485651023"
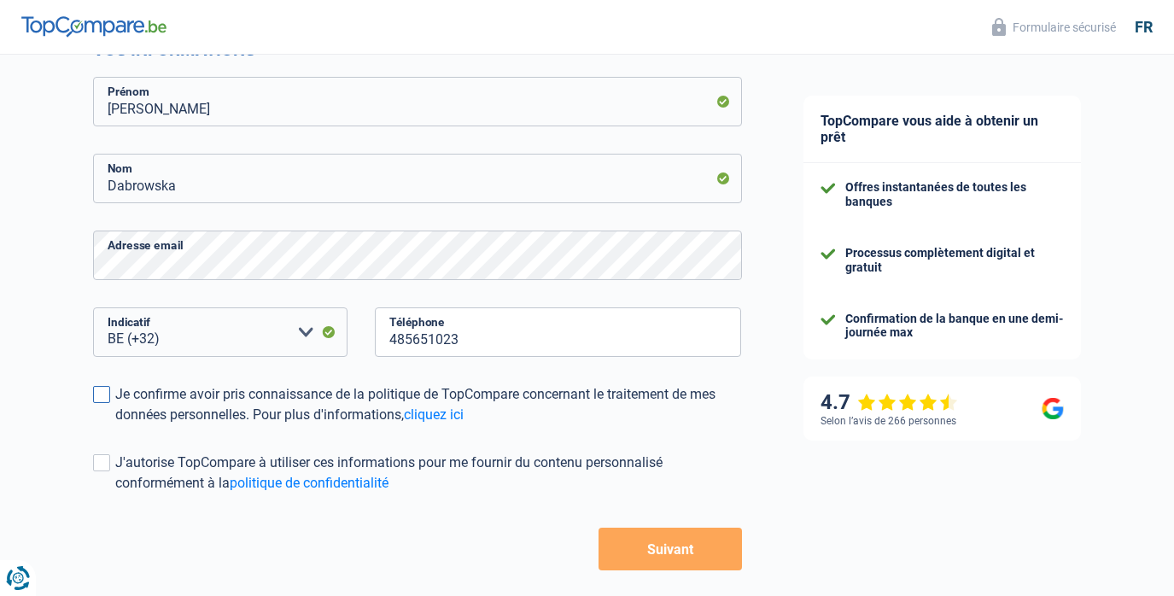
click at [107, 392] on span at bounding box center [101, 394] width 17 height 17
click at [115, 425] on input "Je confirme avoir pris connaissance de la politique de TopCompare concernant le…" at bounding box center [115, 425] width 0 height 0
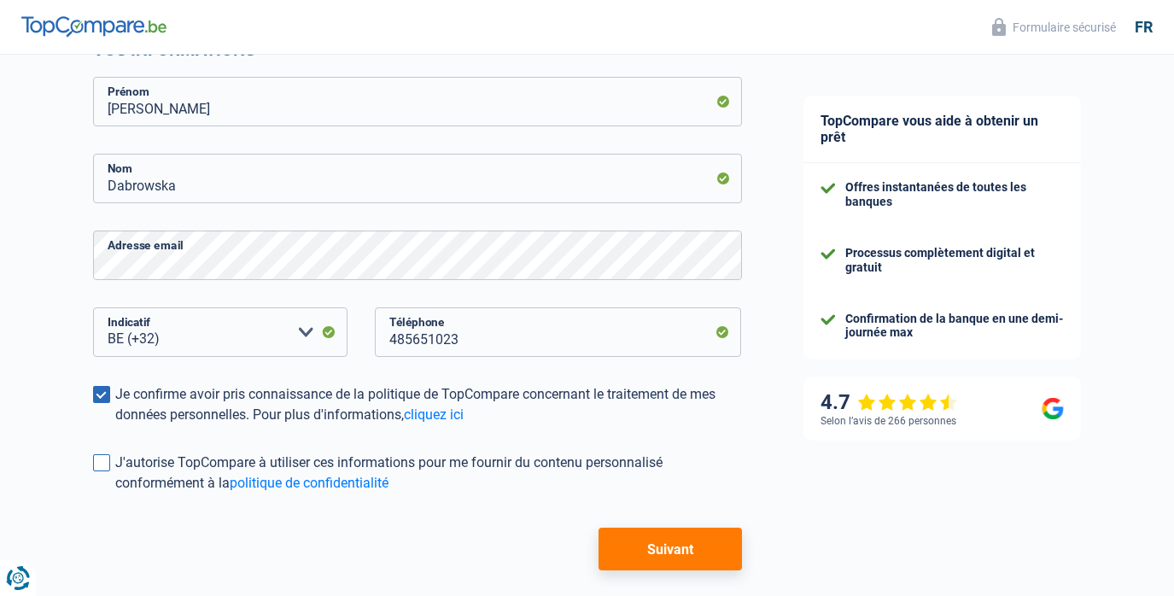
click at [103, 458] on span at bounding box center [101, 462] width 17 height 17
click at [115, 493] on input "J'autorise TopCompare à utiliser ces informations pour me fournir du contenu pe…" at bounding box center [115, 493] width 0 height 0
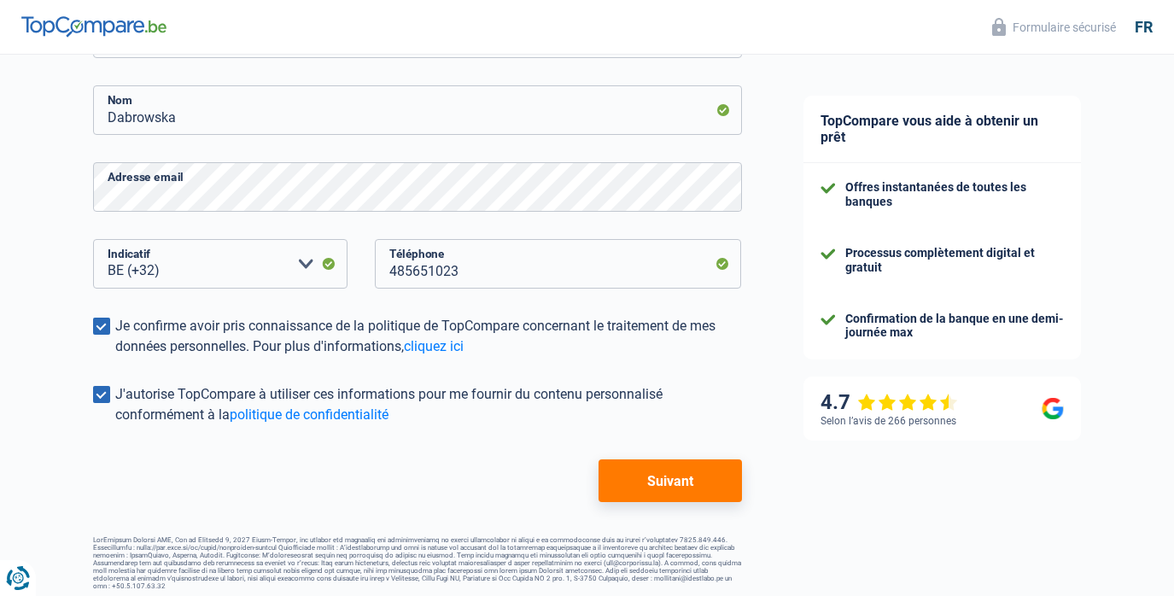
scroll to position [324, 0]
click at [656, 481] on button "Suivant" at bounding box center [670, 481] width 143 height 43
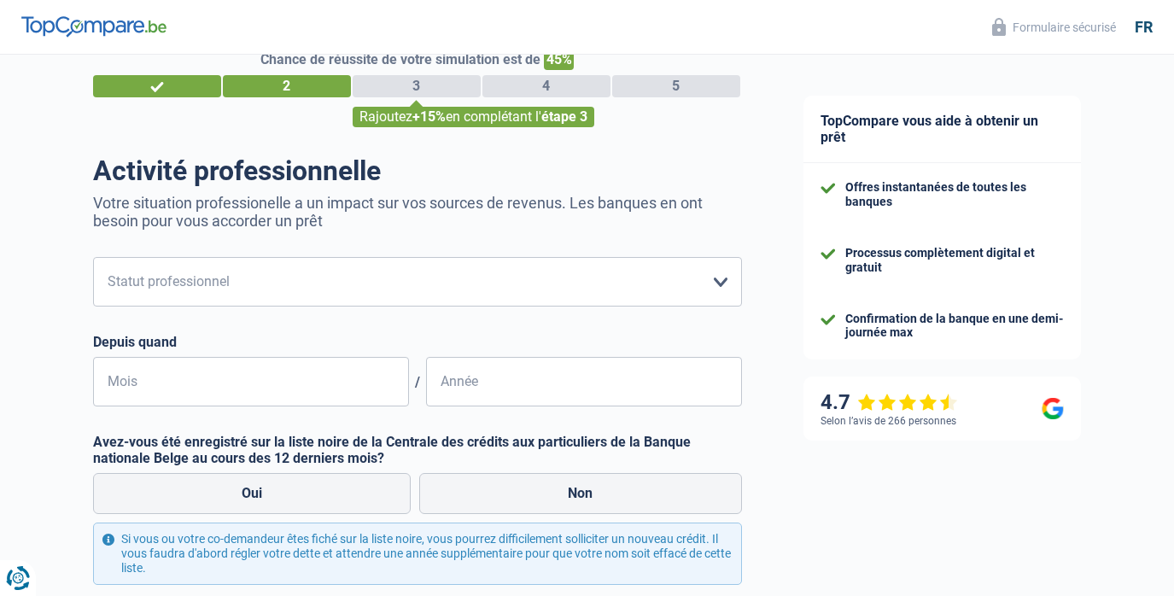
scroll to position [47, 0]
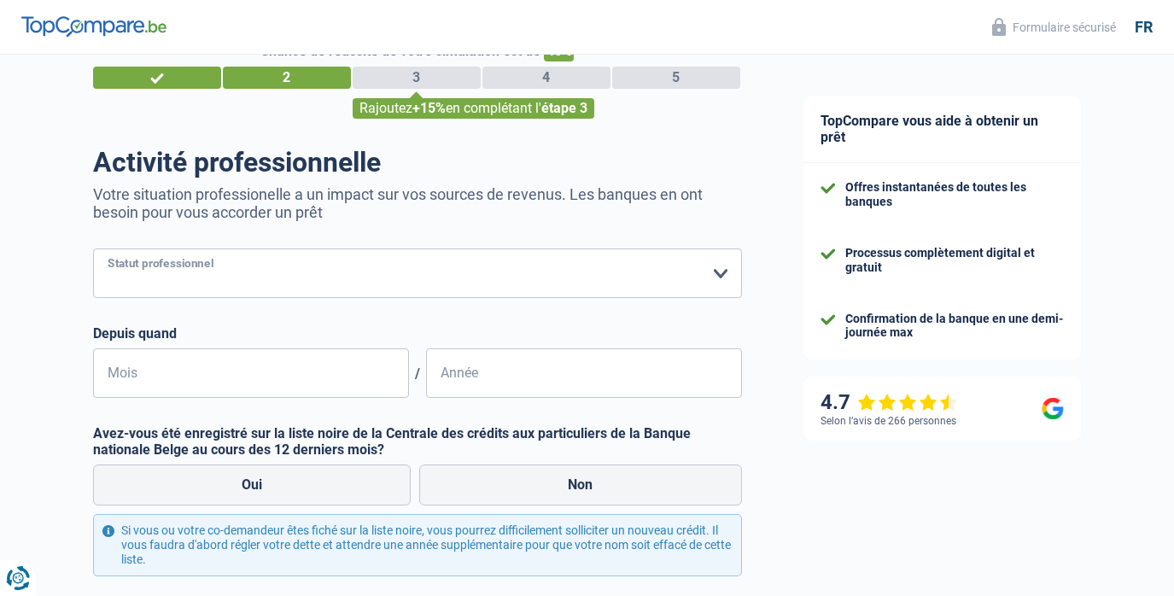
select select "mutuality"
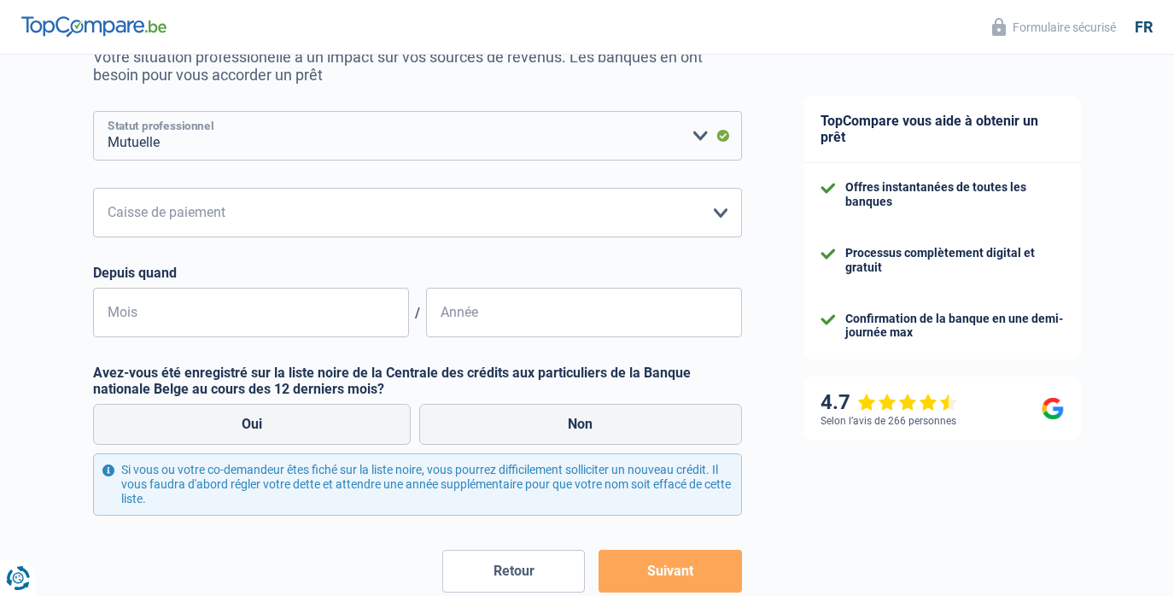
scroll to position [176, 0]
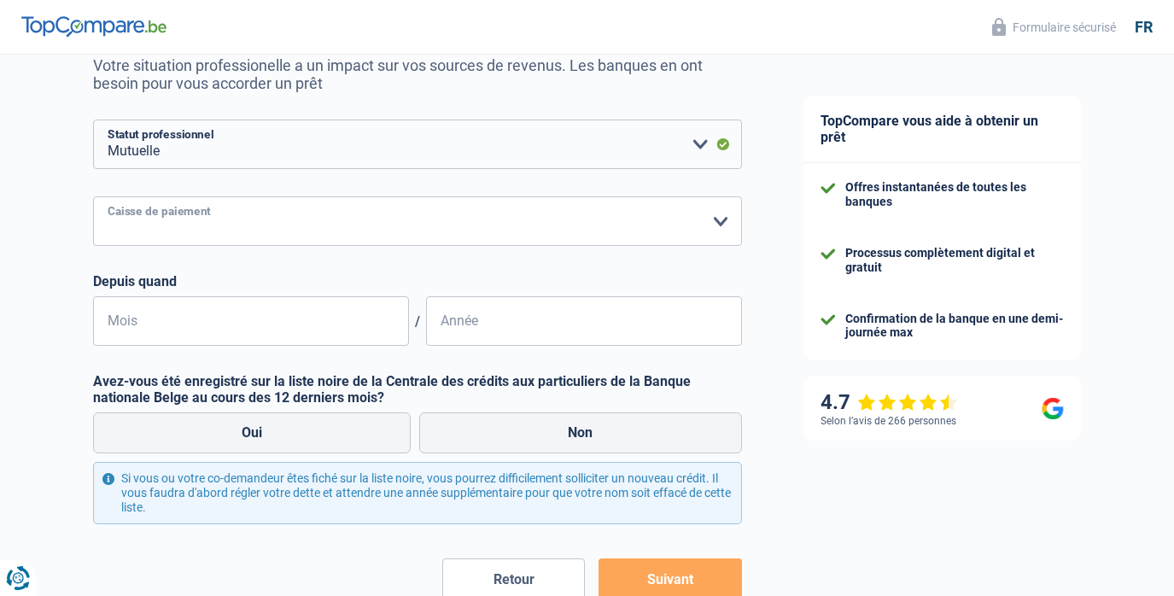
select select "partenamut"
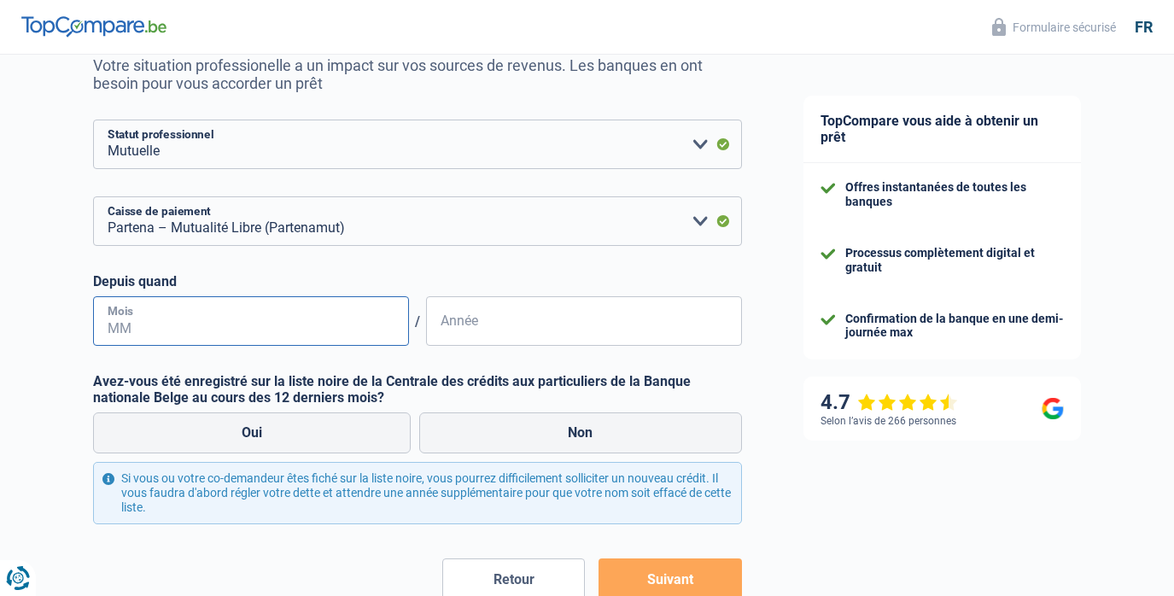
click at [317, 328] on input "Mois" at bounding box center [251, 321] width 316 height 50
click at [166, 326] on input "04" at bounding box center [251, 321] width 316 height 50
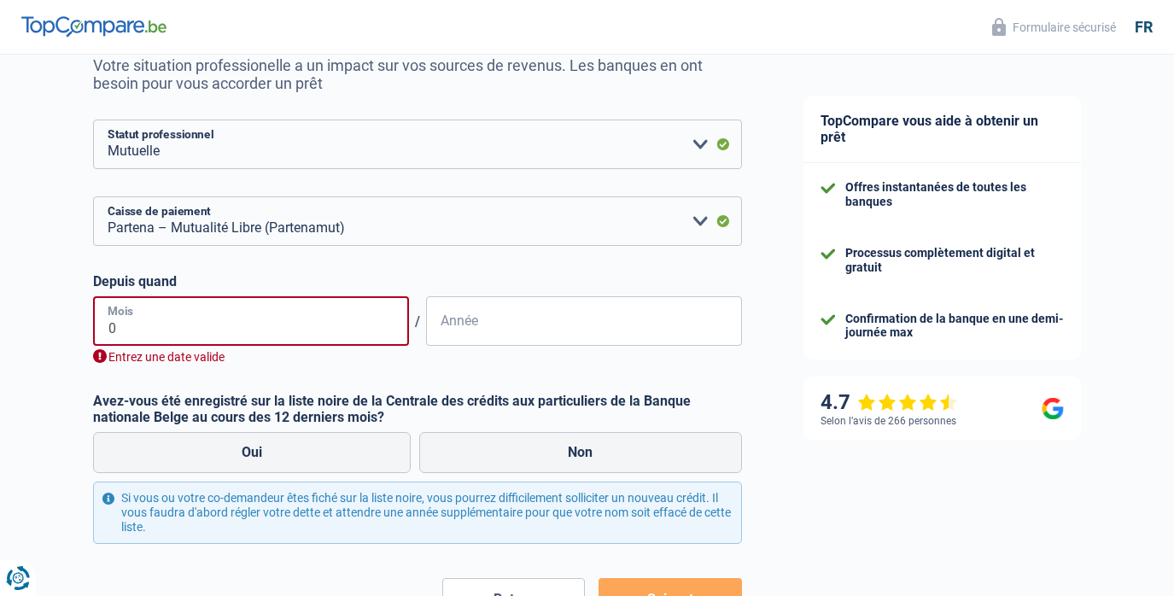
type input "05"
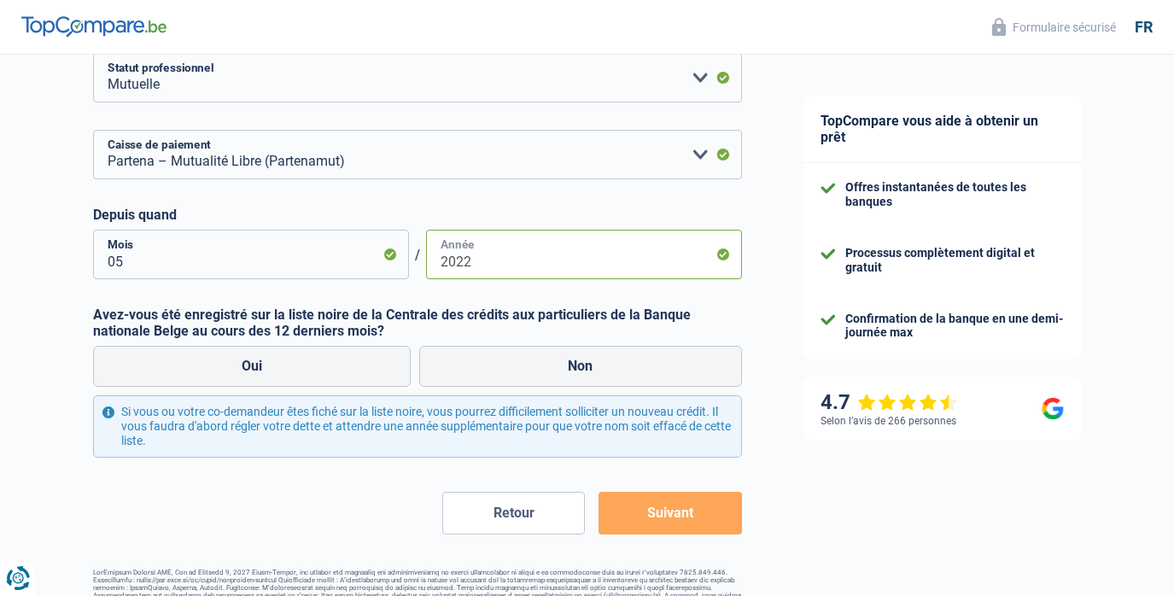
scroll to position [251, 0]
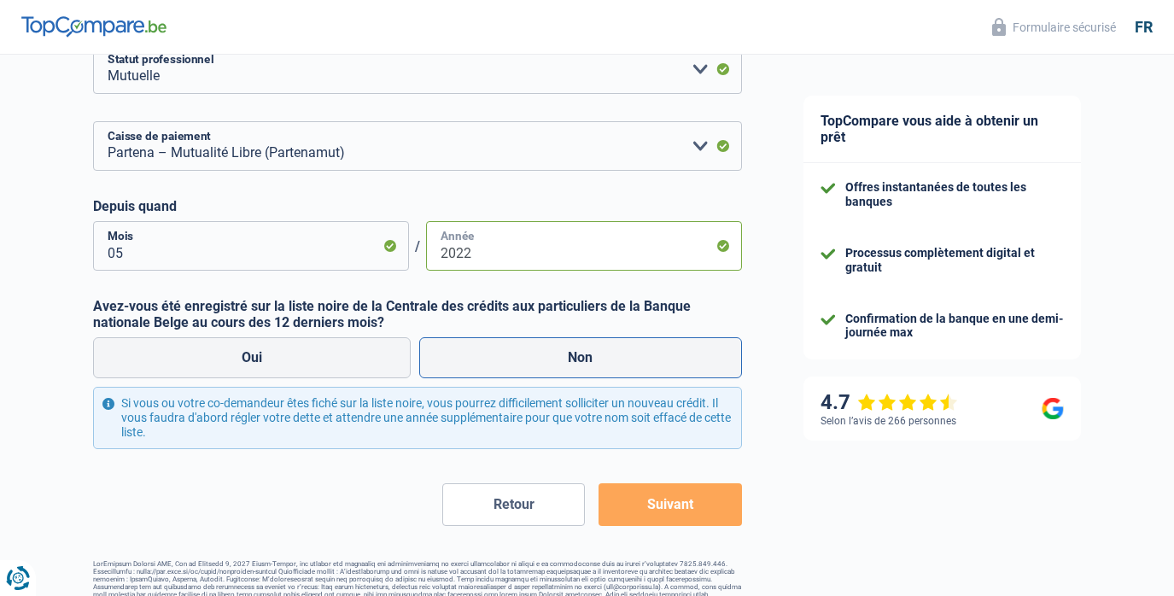
type input "2022"
click at [516, 357] on label "Non" at bounding box center [580, 357] width 323 height 41
click at [516, 357] on input "Non" at bounding box center [580, 357] width 323 height 41
radio input "true"
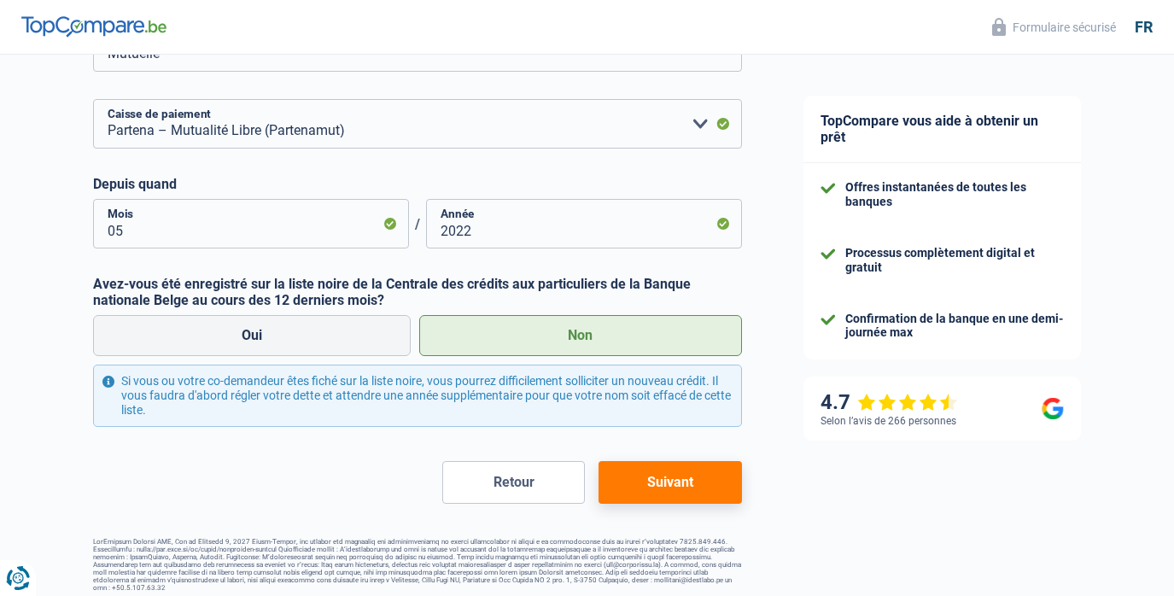
scroll to position [272, 0]
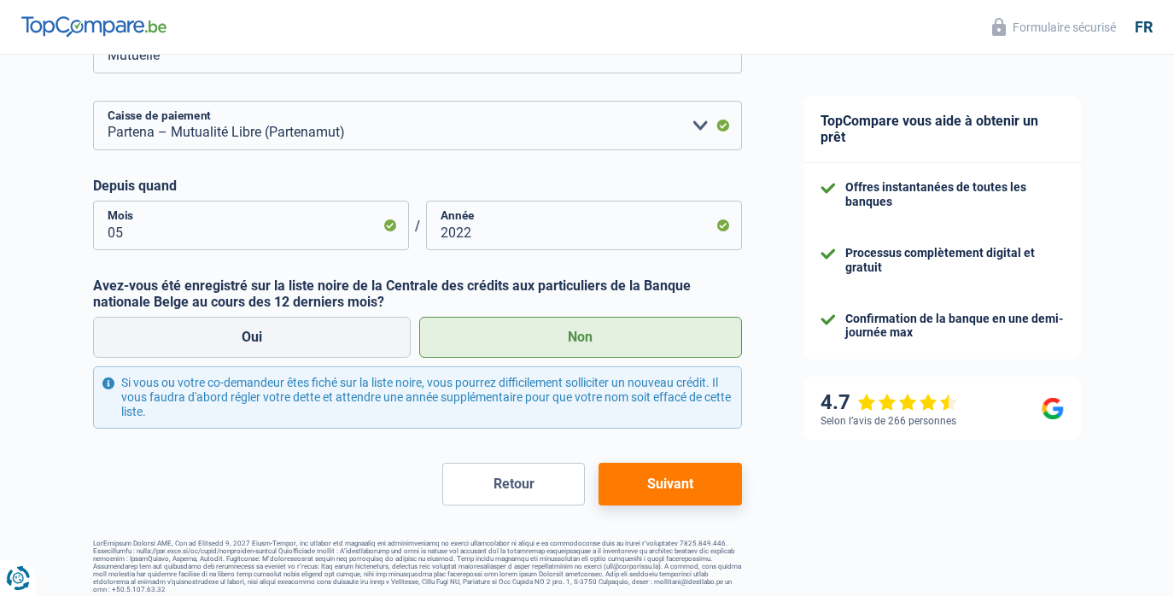
click at [690, 485] on button "Suivant" at bounding box center [670, 484] width 143 height 43
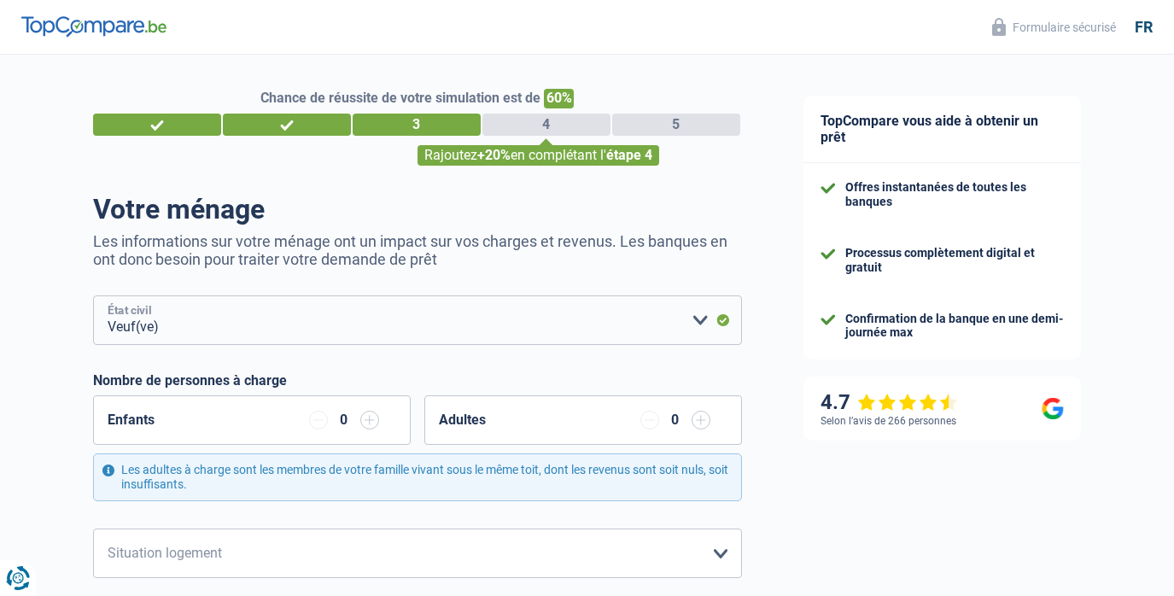
select select "divorced"
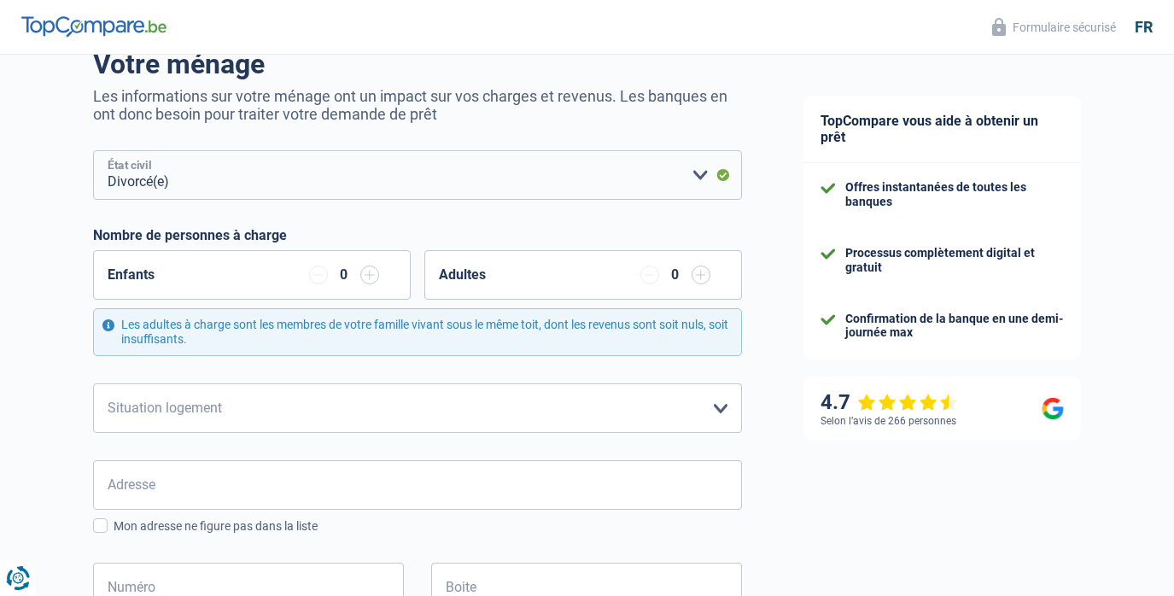
scroll to position [159, 0]
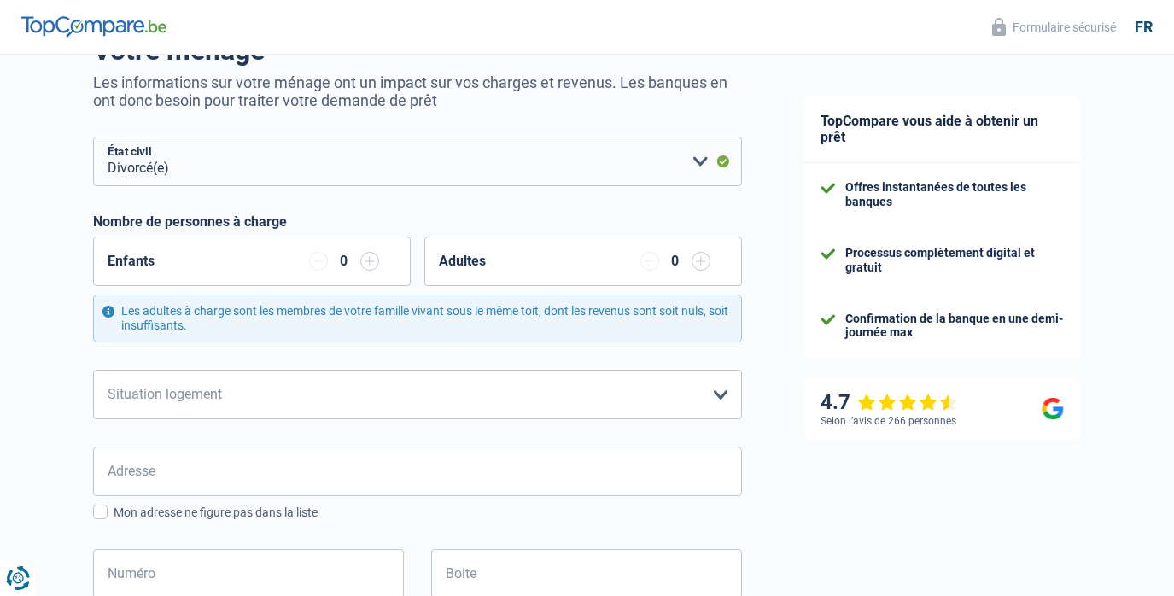
click at [372, 260] on input "button" at bounding box center [369, 261] width 19 height 19
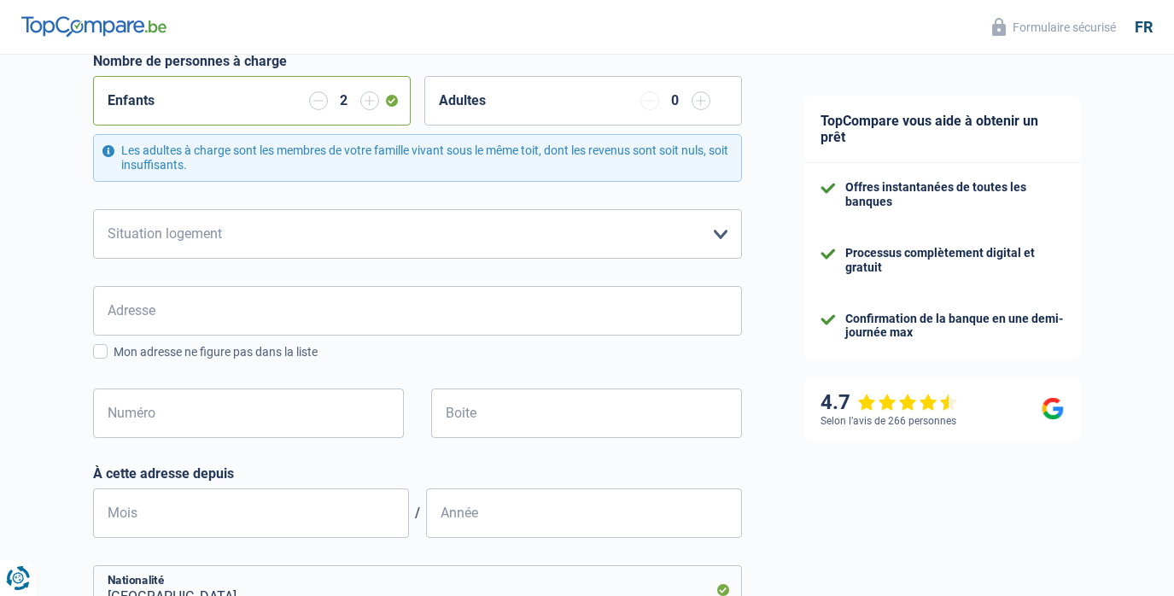
scroll to position [322, 0]
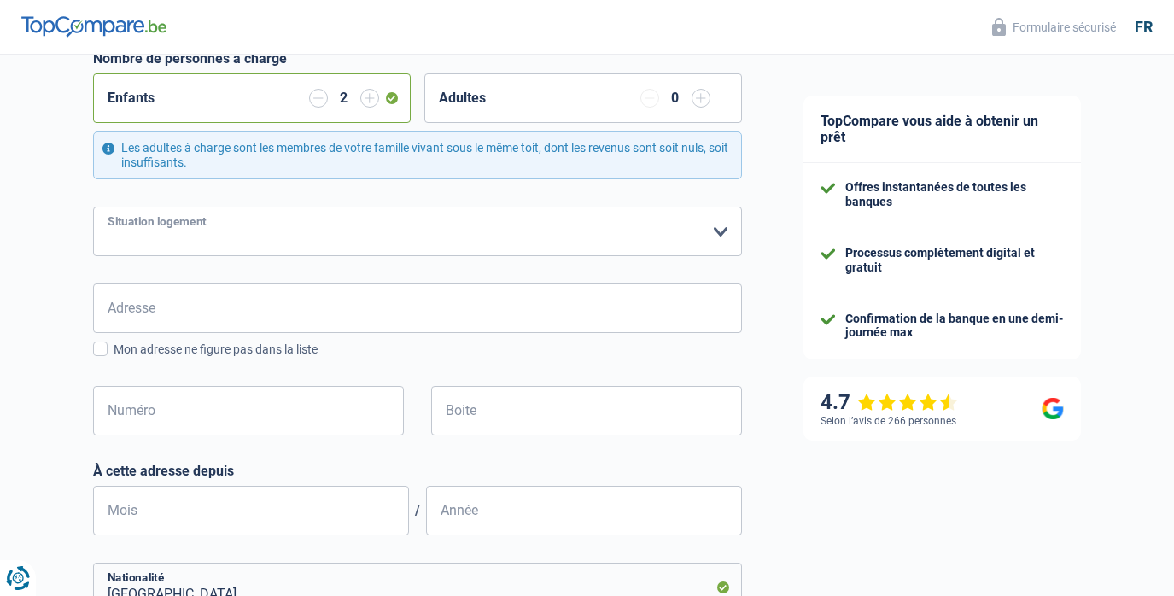
select select "ownerWithMortgage"
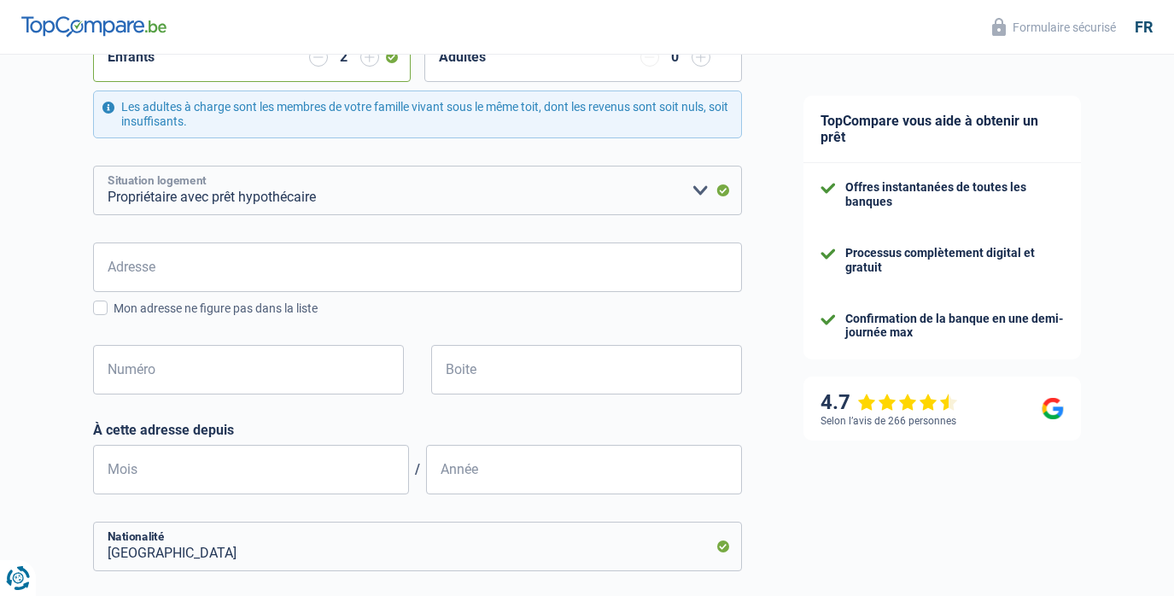
scroll to position [402, 0]
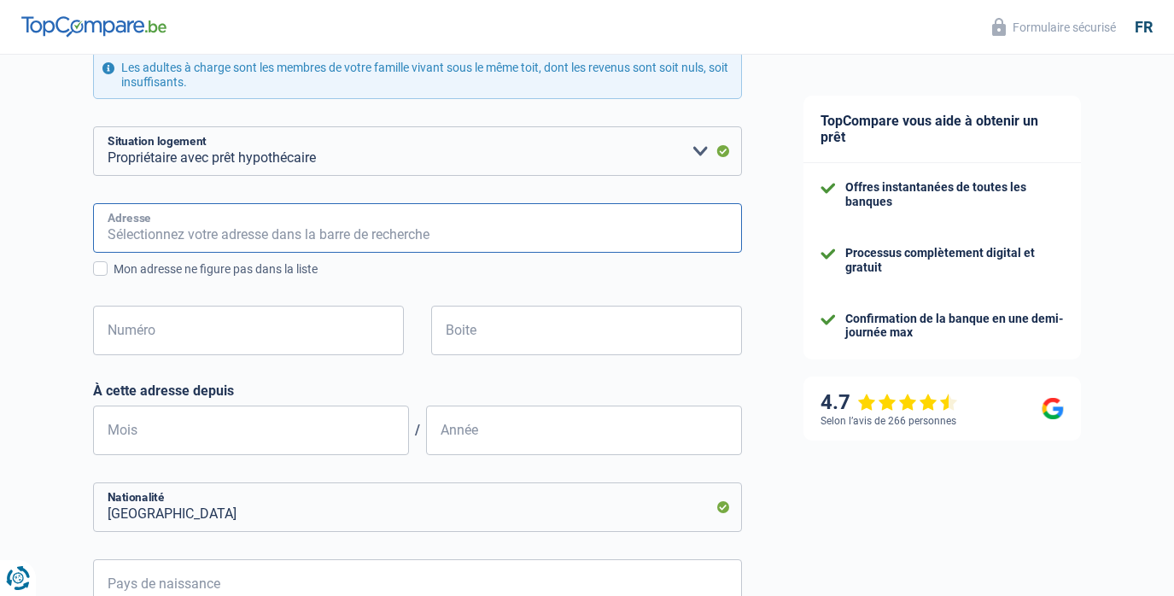
click at [417, 237] on input "Adresse" at bounding box center [417, 228] width 649 height 50
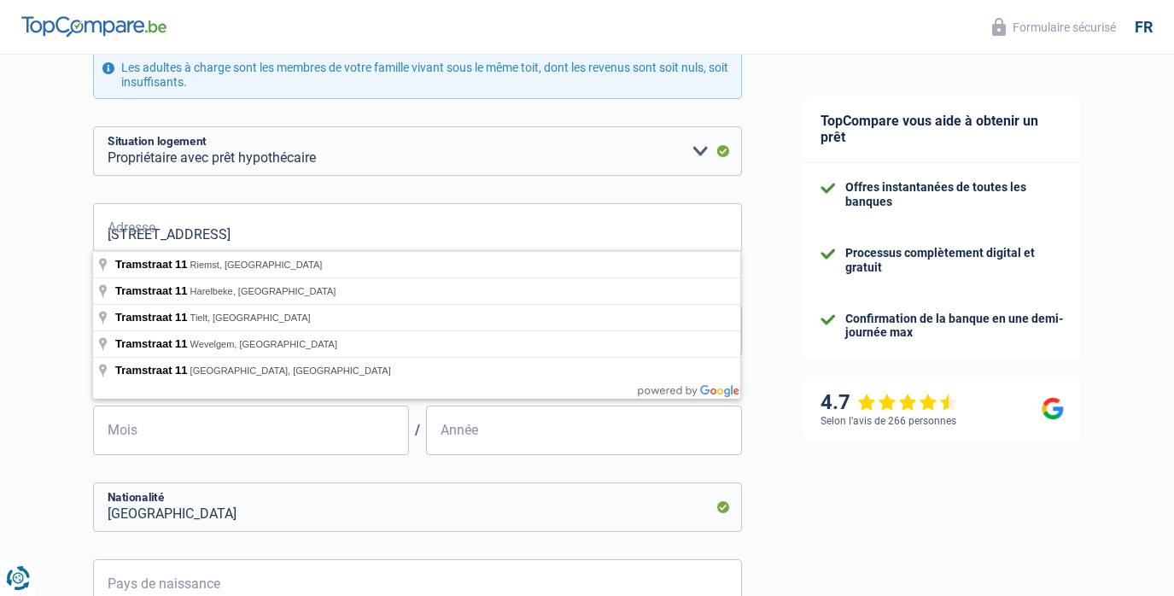
click at [80, 310] on div "Chance de réussite de votre simulation est de 60% 1 2 3 4 5 Rajoutez +20% en co…" at bounding box center [386, 290] width 773 height 1288
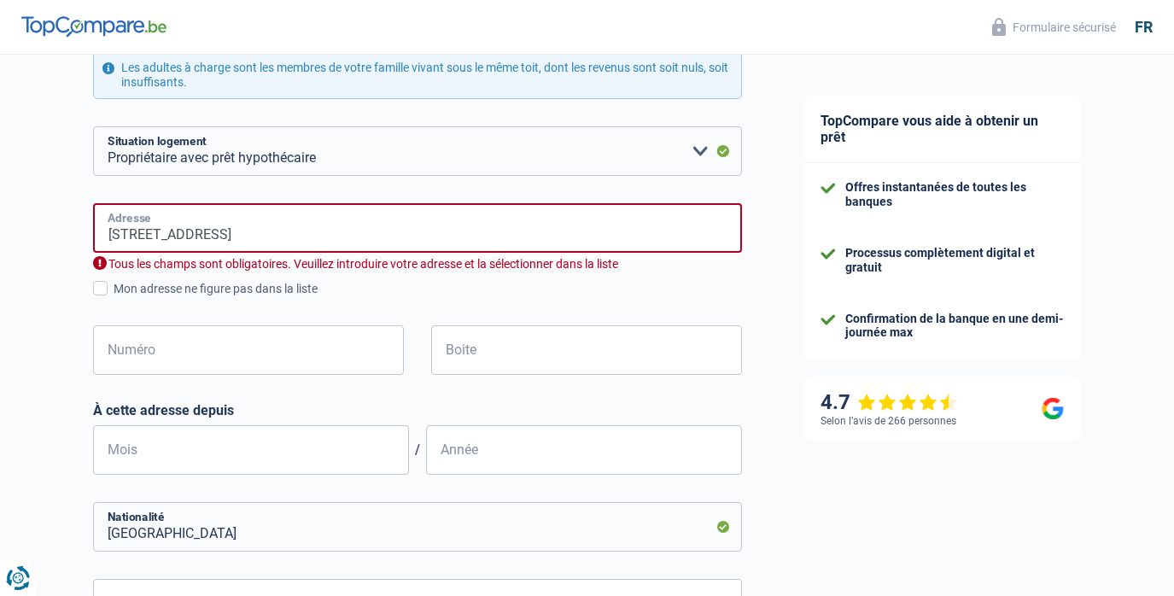
click at [277, 236] on input "Tramstraat 11" at bounding box center [417, 228] width 649 height 50
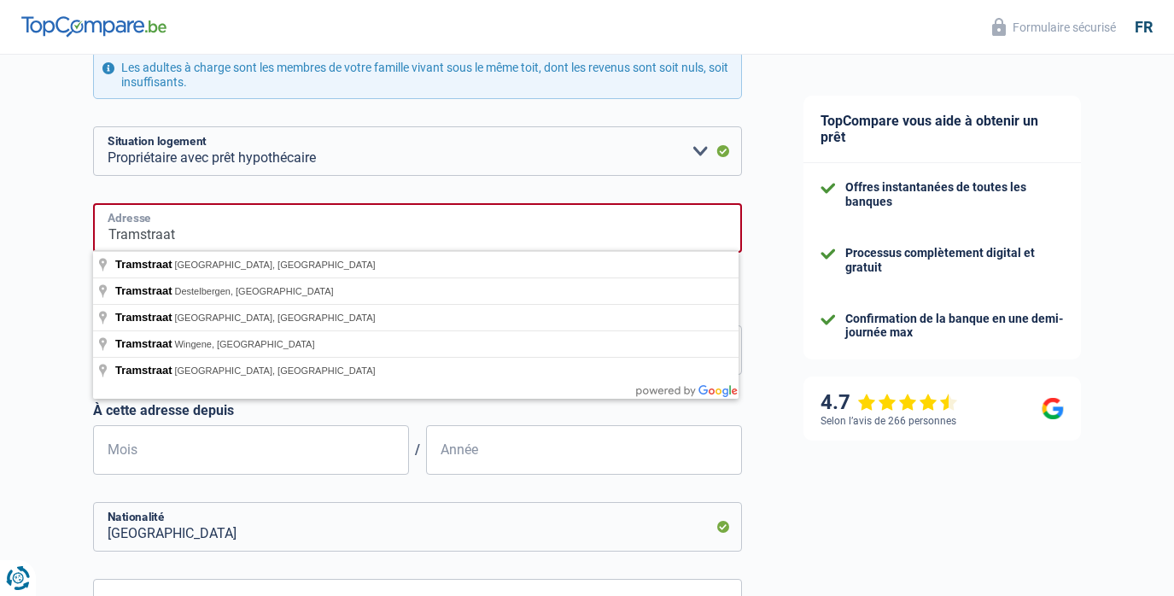
type input "Tramstraat"
click at [45, 390] on div "Chance de réussite de votre simulation est de 60% 1 2 3 4 5 Rajoutez +20% en co…" at bounding box center [386, 300] width 773 height 1308
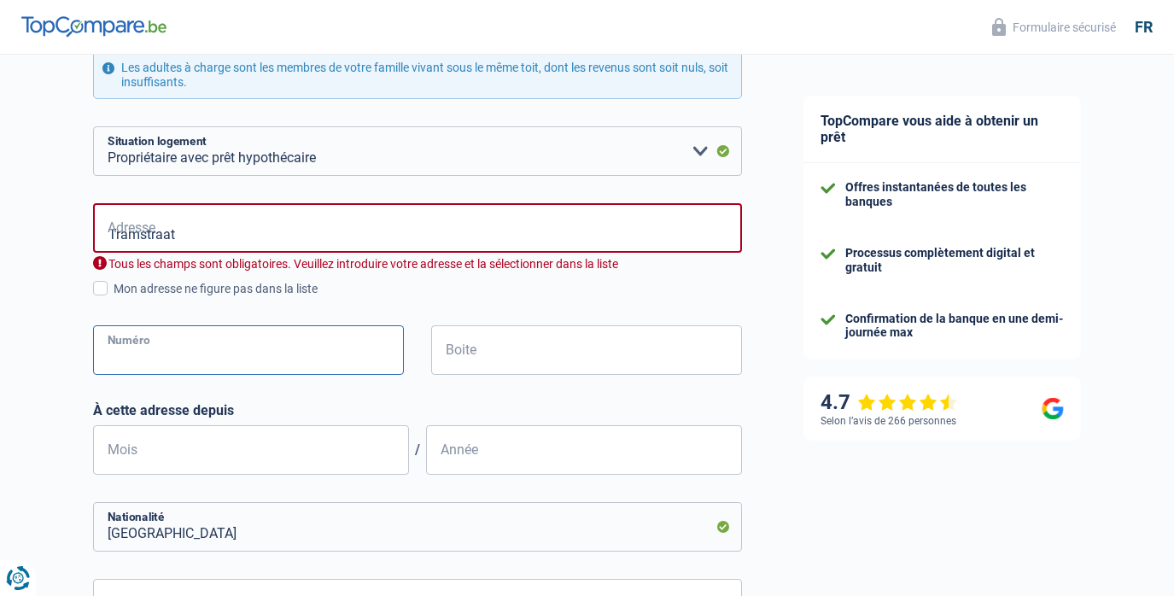
click at [241, 349] on input "Numéro" at bounding box center [248, 350] width 311 height 50
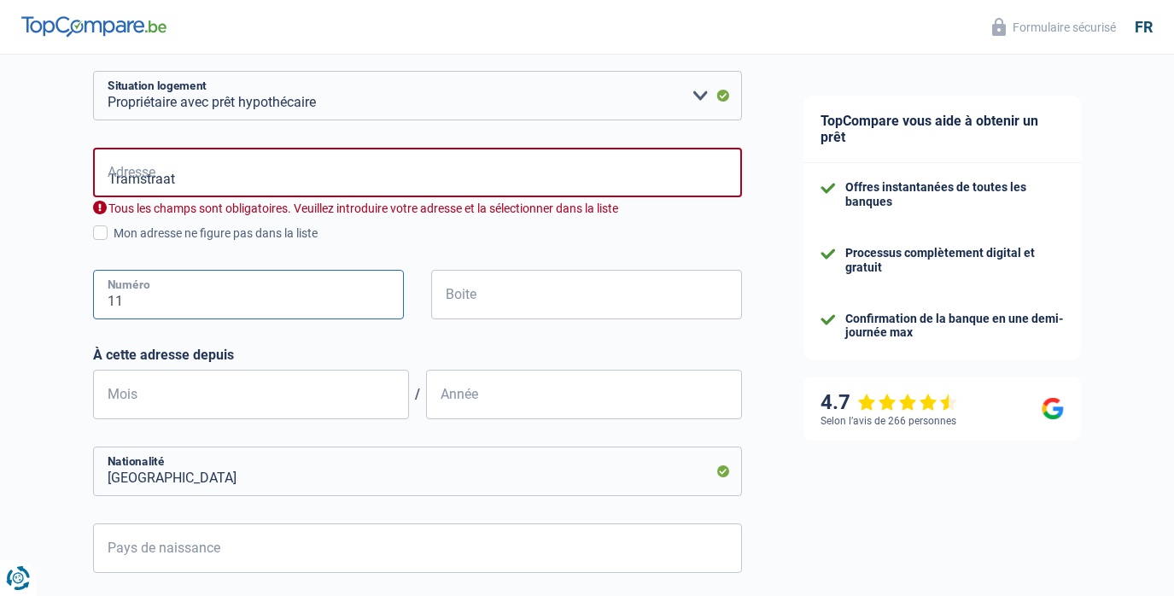
scroll to position [435, 0]
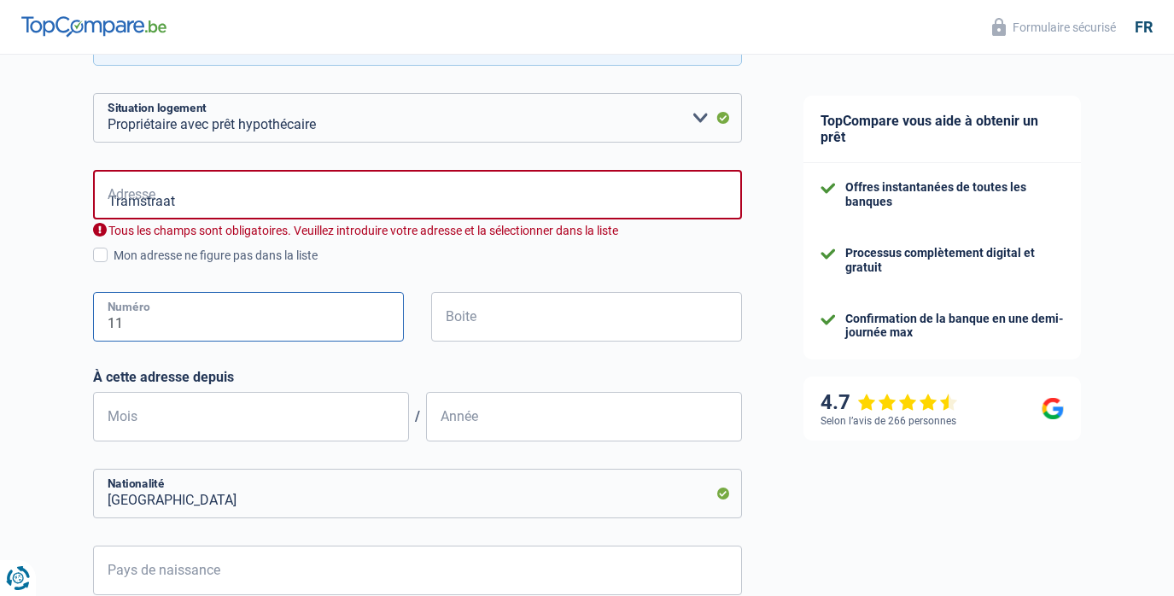
type input "11"
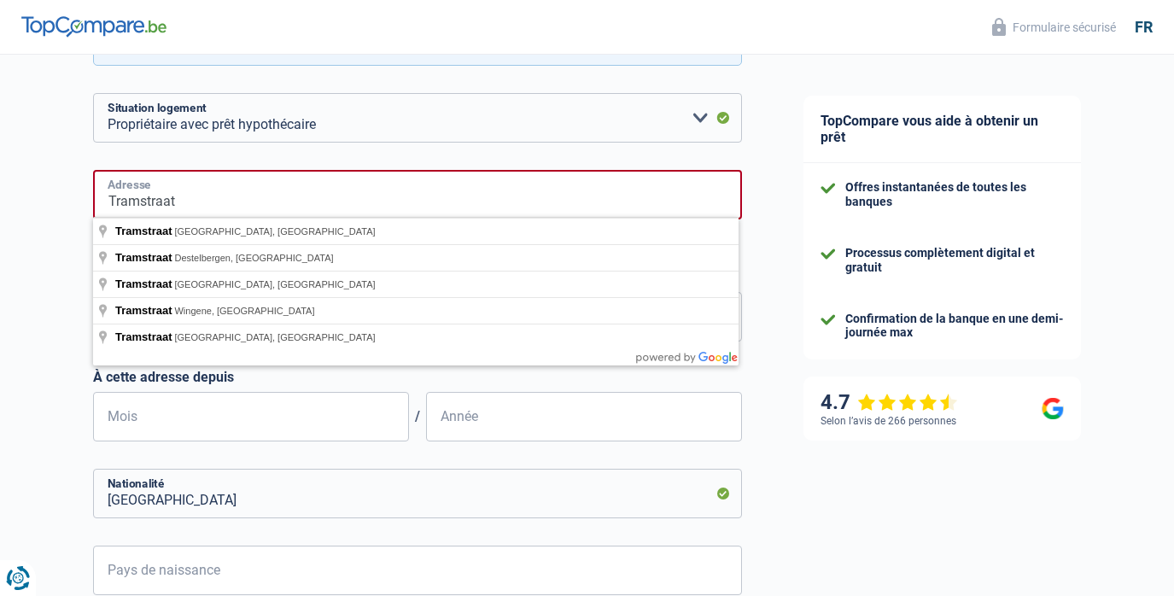
click at [301, 195] on input "Tramstraat" at bounding box center [417, 195] width 649 height 50
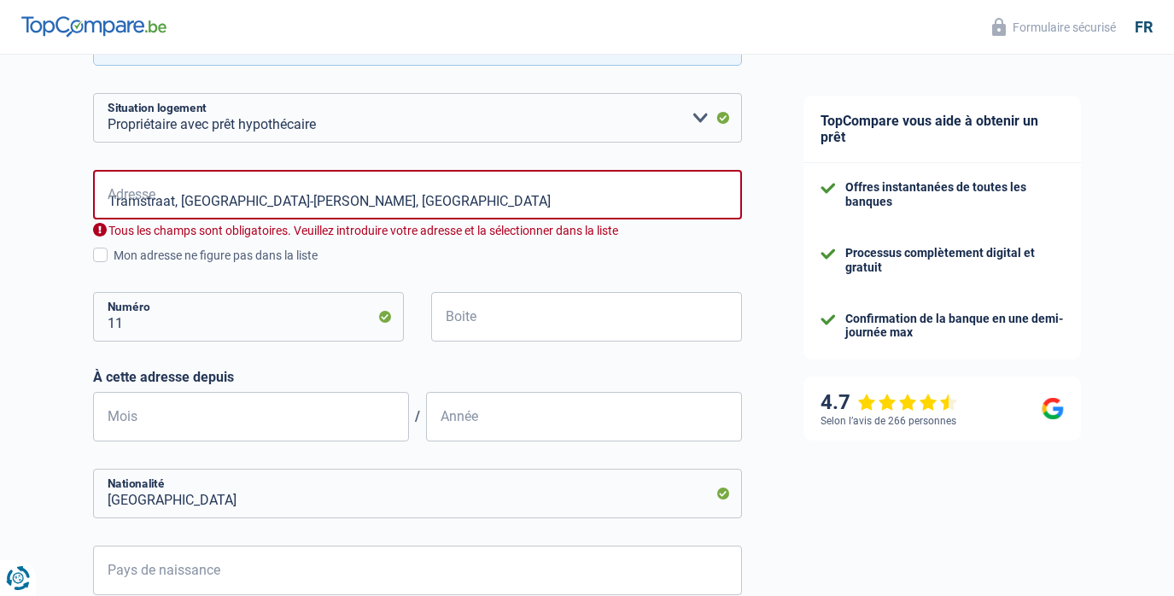
type input "Tramstraat, 1853, Grimbergen, BE"
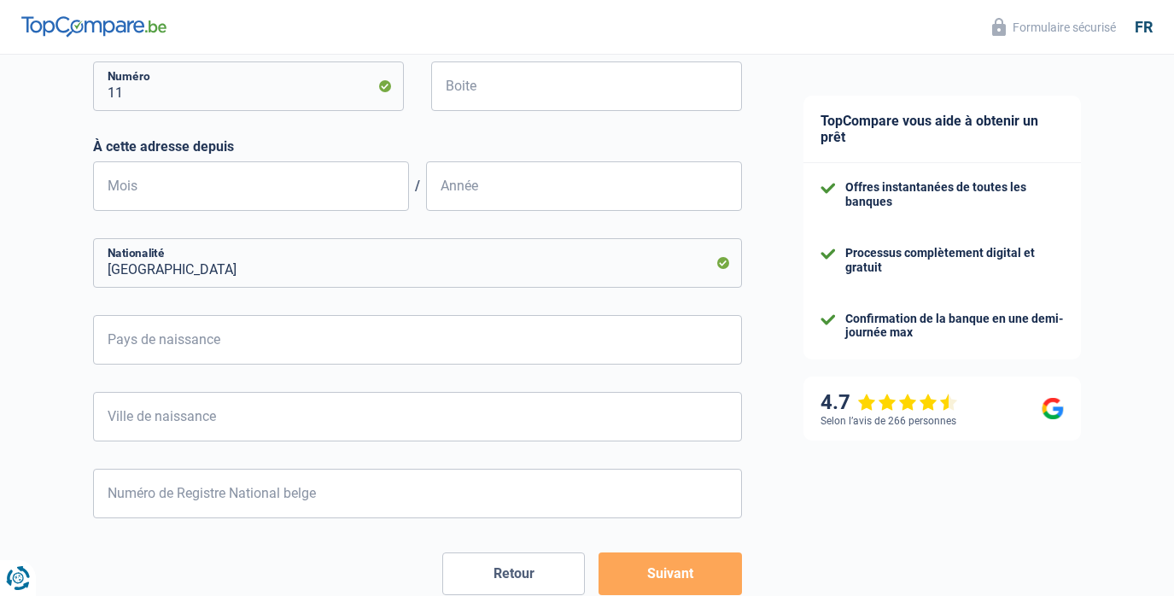
scroll to position [643, 0]
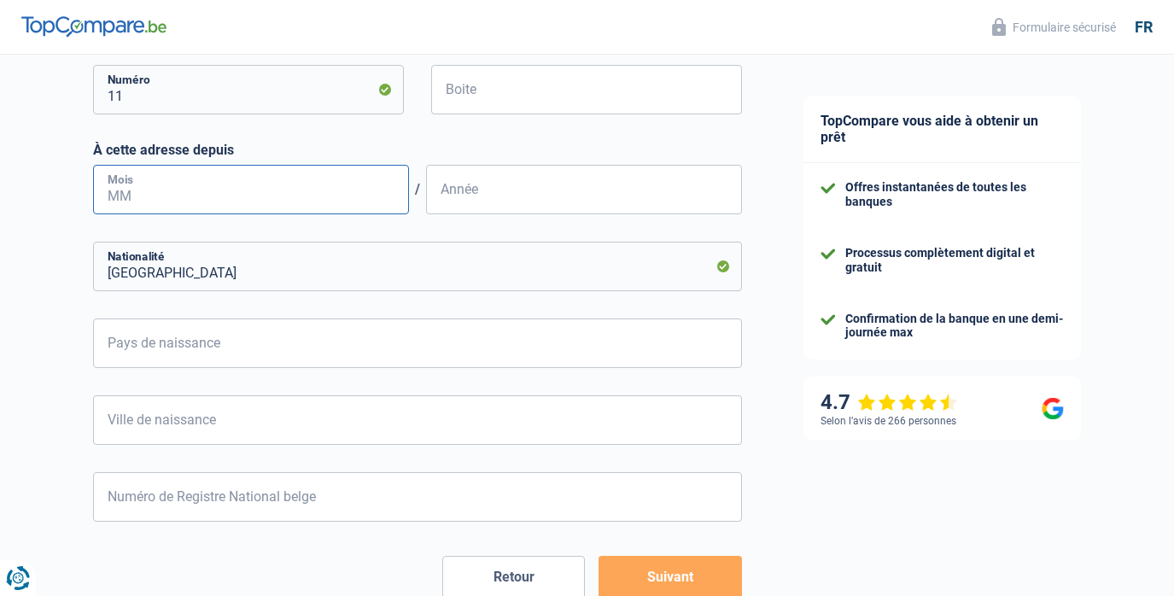
click at [377, 186] on input "Mois" at bounding box center [251, 190] width 316 height 50
type input "02"
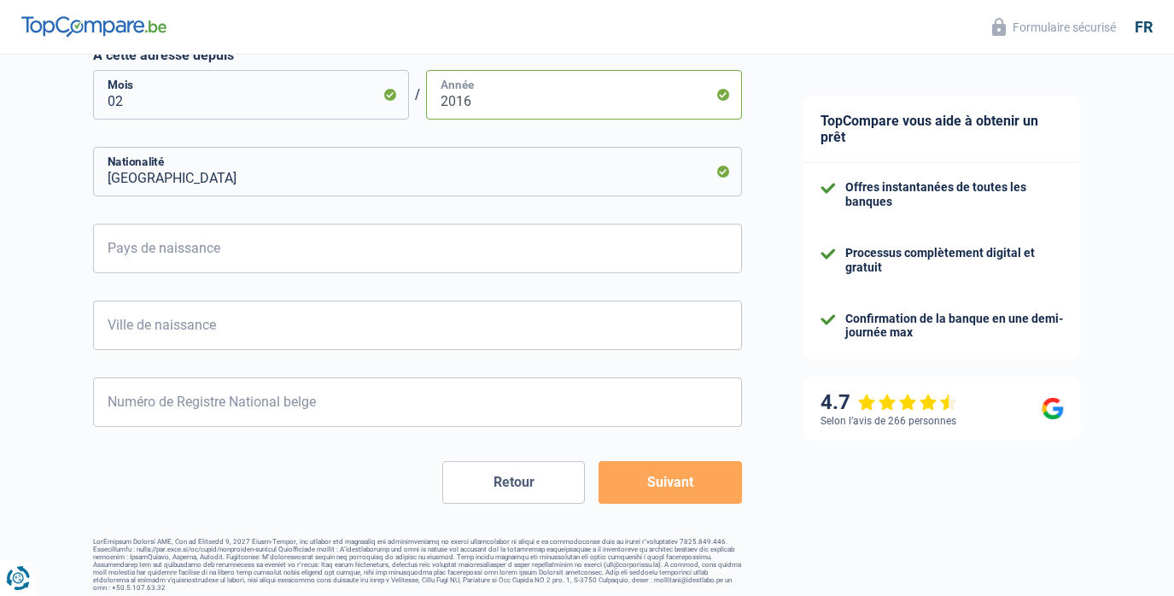
scroll to position [737, 0]
type input "2016"
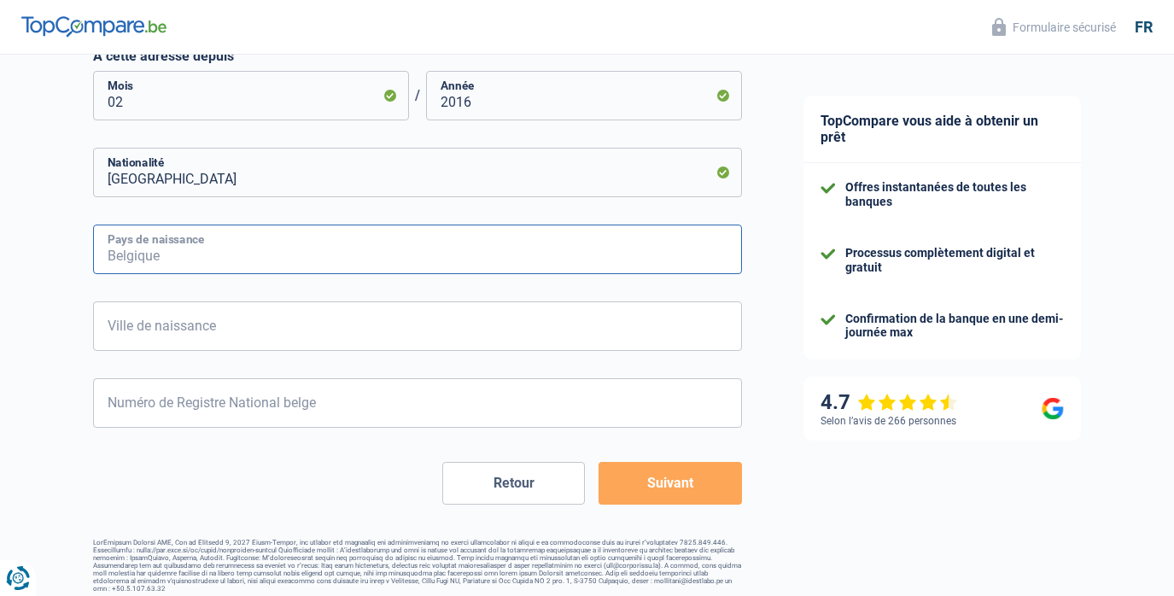
click at [564, 268] on input "Pays de naissance" at bounding box center [417, 250] width 649 height 50
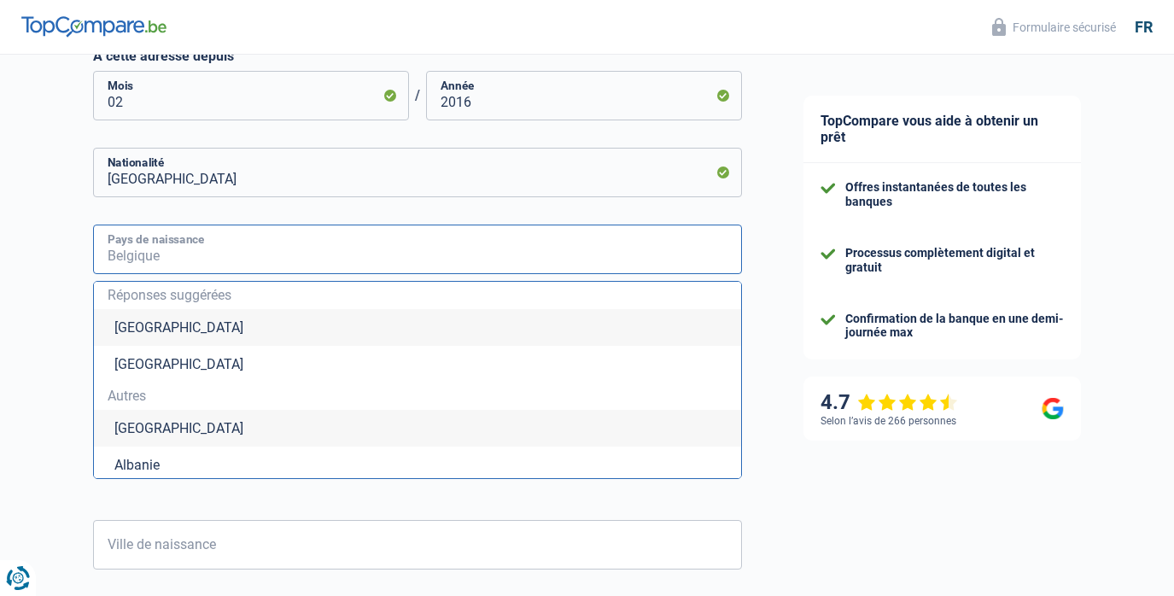
type input "P"
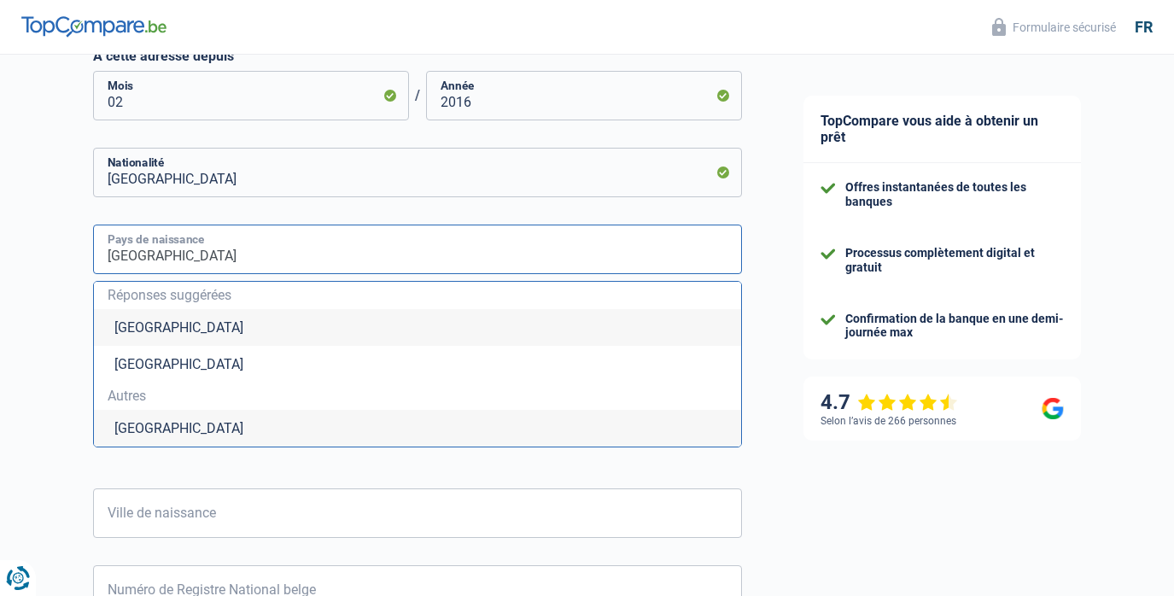
type input "Pologne"
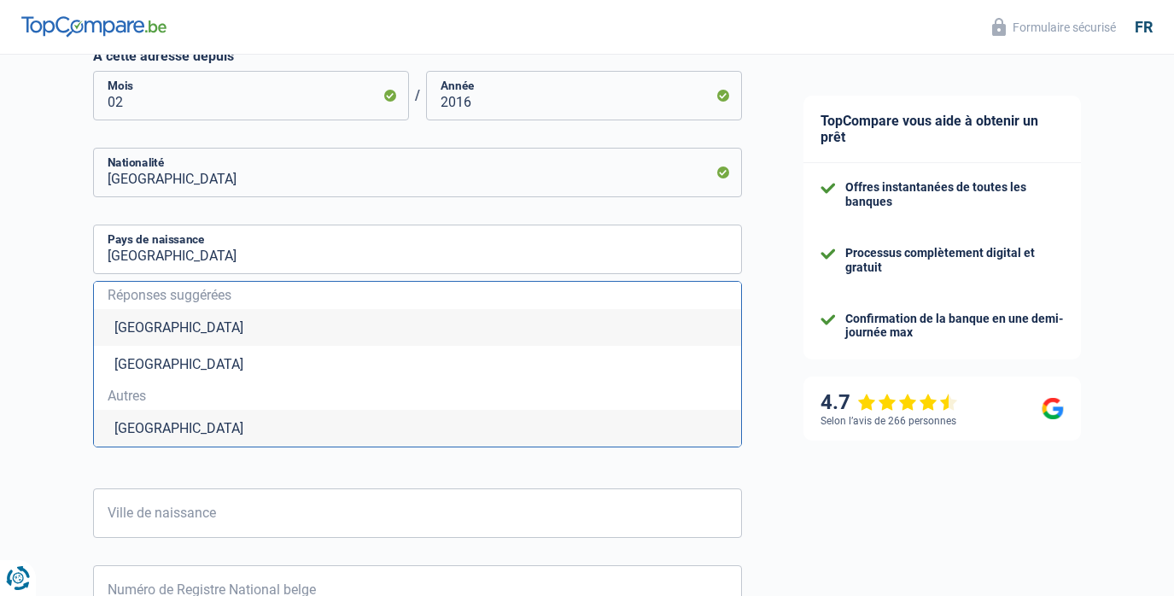
drag, startPoint x: 564, startPoint y: 268, endPoint x: 435, endPoint y: 427, distance: 204.0
click at [435, 427] on li "Pologne" at bounding box center [417, 428] width 647 height 37
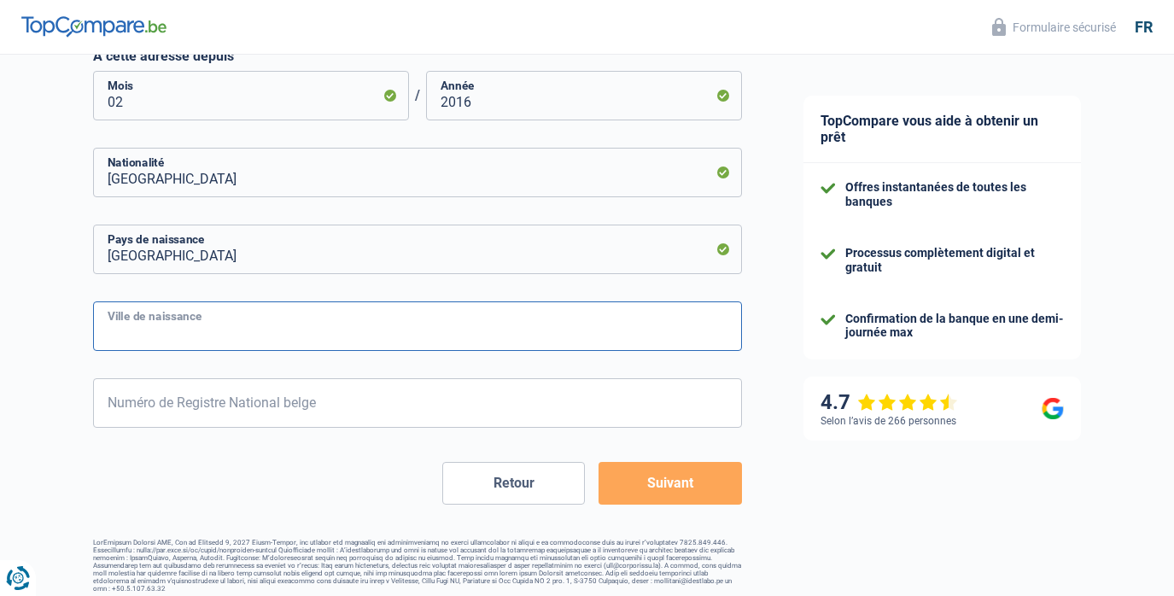
click at [215, 328] on input "Ville de naissance" at bounding box center [417, 326] width 649 height 50
type input "Bialystok"
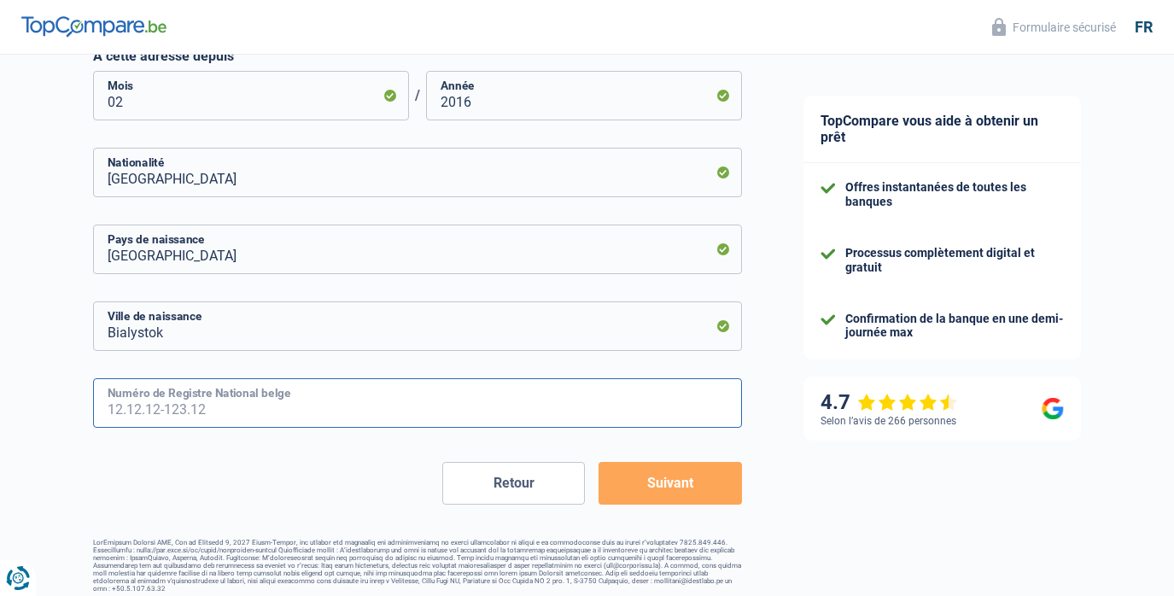
click at [250, 405] on input "Numéro de Registre National belge" at bounding box center [417, 403] width 649 height 50
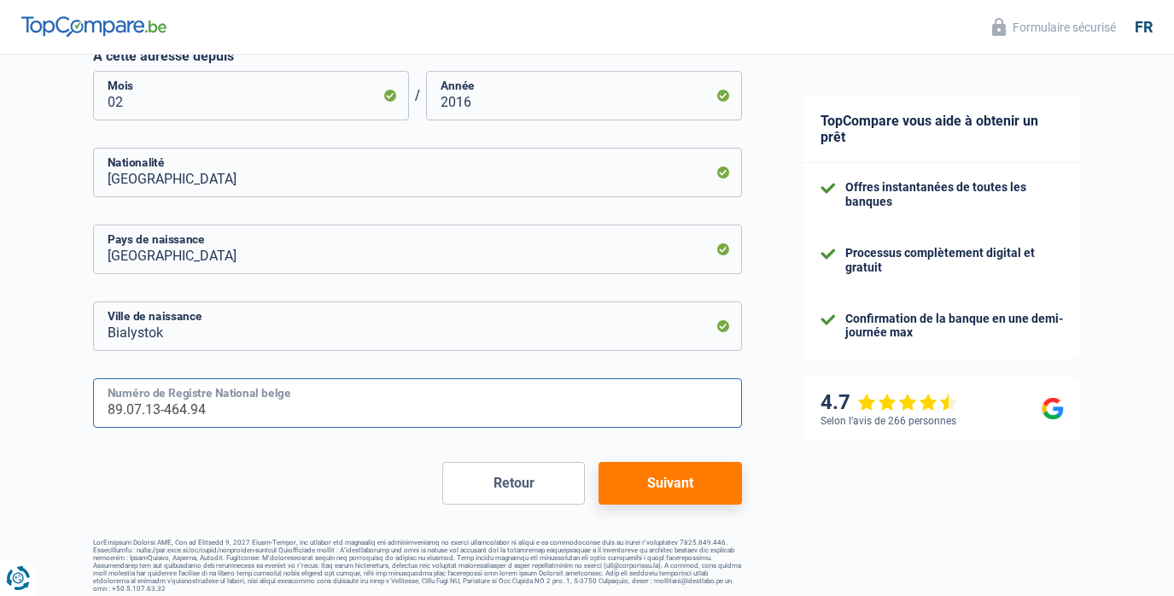
type input "89.07.13-464.94"
click at [675, 479] on button "Suivant" at bounding box center [670, 483] width 143 height 43
select select "familyAllowances"
select select "mutualityIndemnity"
select select "mortgage"
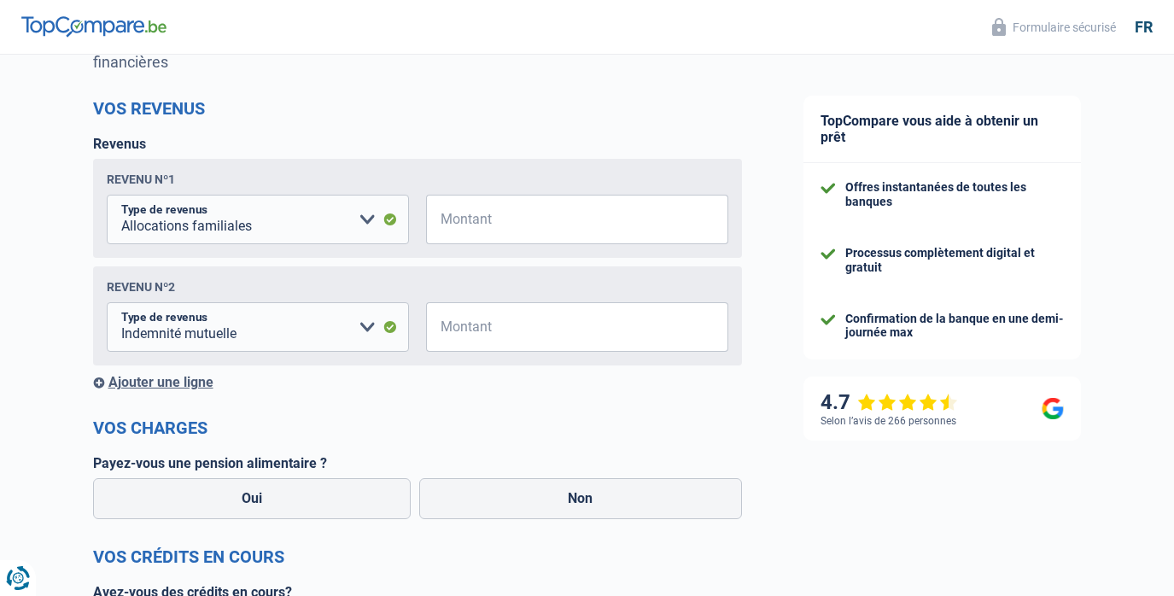
scroll to position [210, 0]
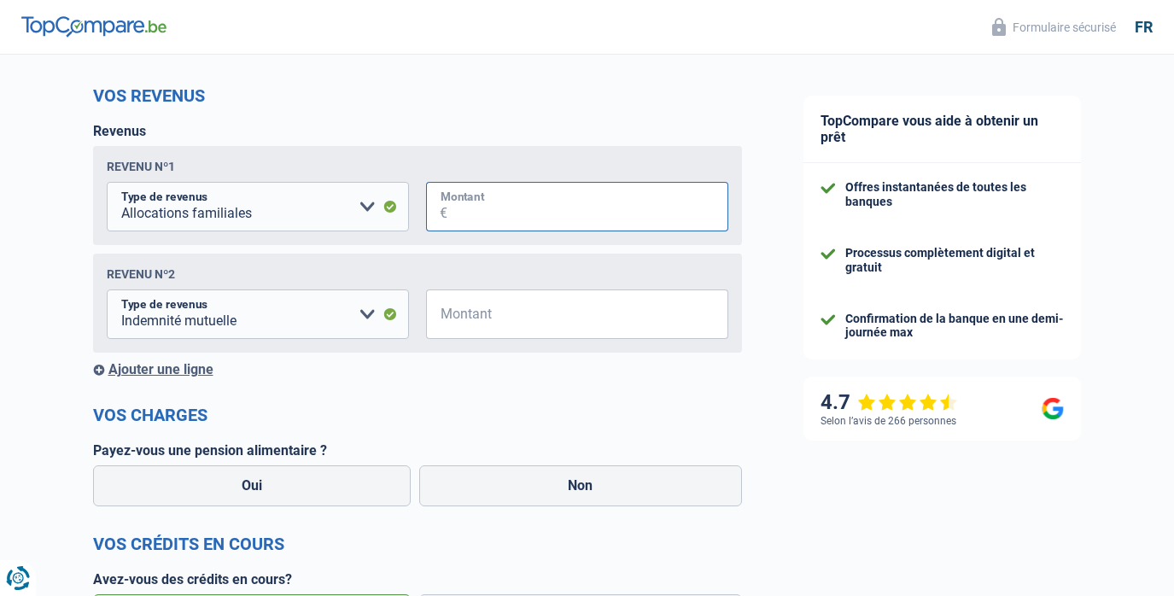
click at [508, 209] on input "Montant" at bounding box center [587, 207] width 281 height 50
type input "5"
type input "512"
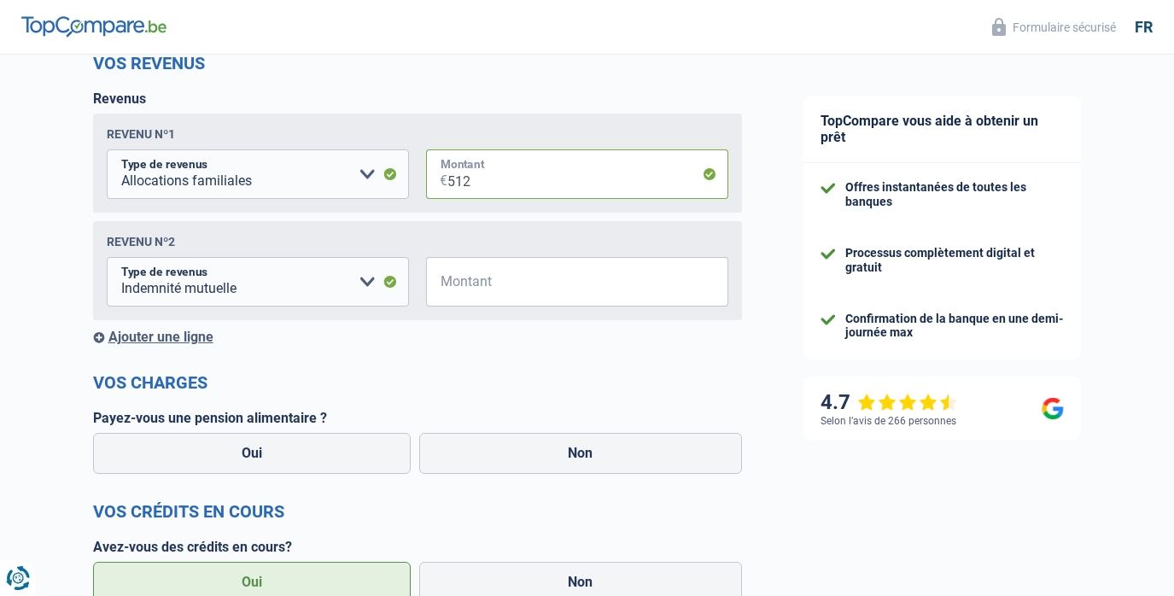
scroll to position [243, 0]
click at [517, 290] on input "Montant" at bounding box center [587, 281] width 281 height 50
type input "2.954"
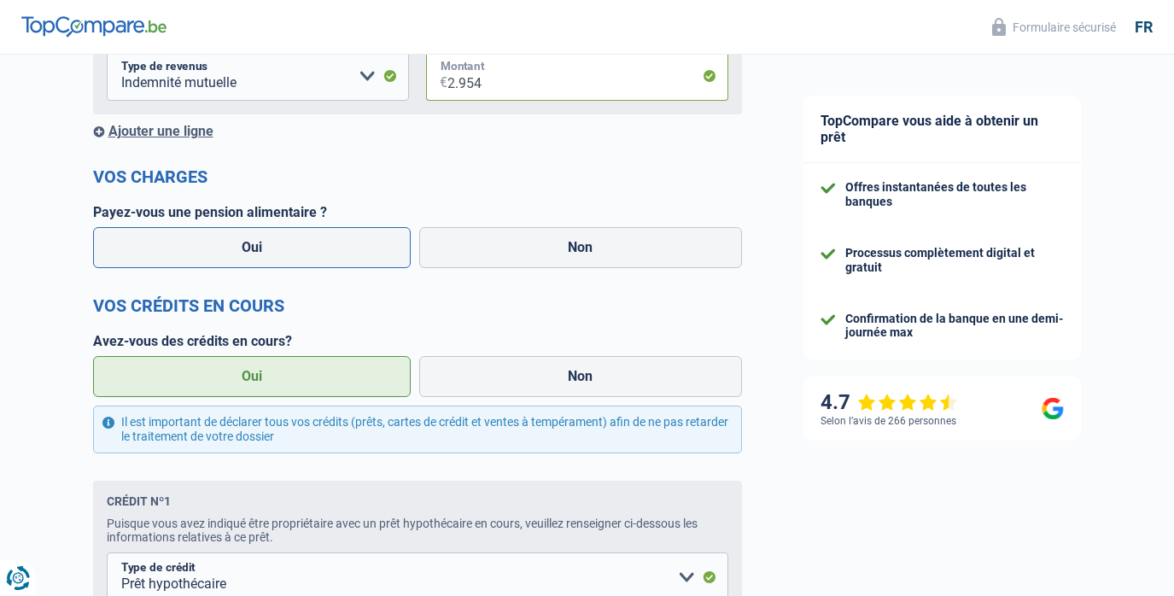
scroll to position [449, 0]
click at [540, 246] on label "Non" at bounding box center [580, 246] width 323 height 41
click at [540, 246] on input "Non" at bounding box center [580, 246] width 323 height 41
radio input "true"
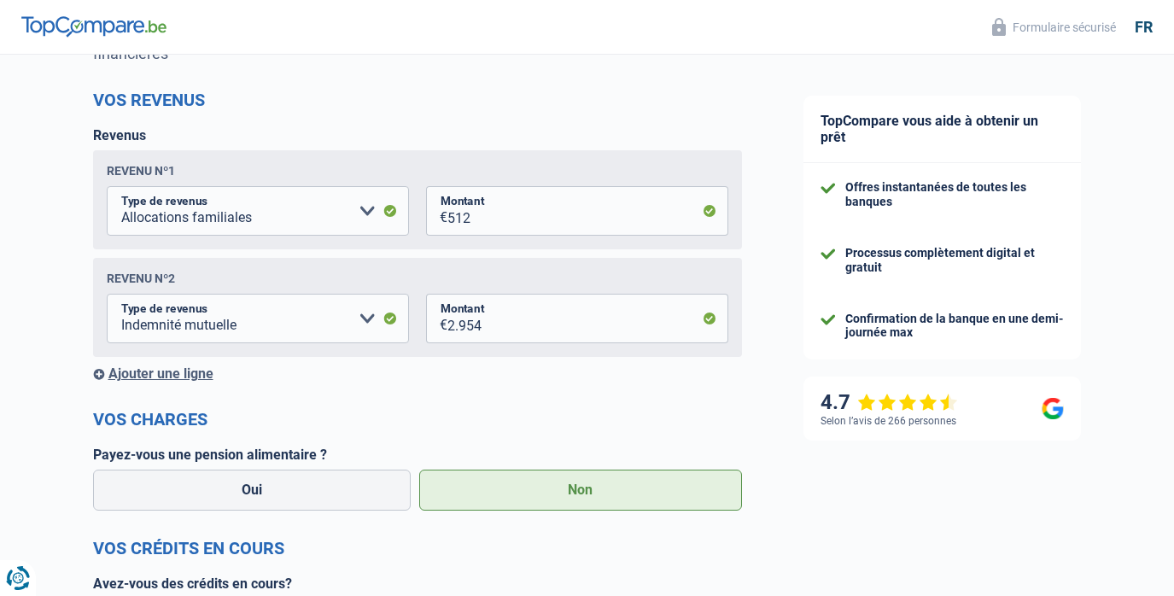
scroll to position [177, 0]
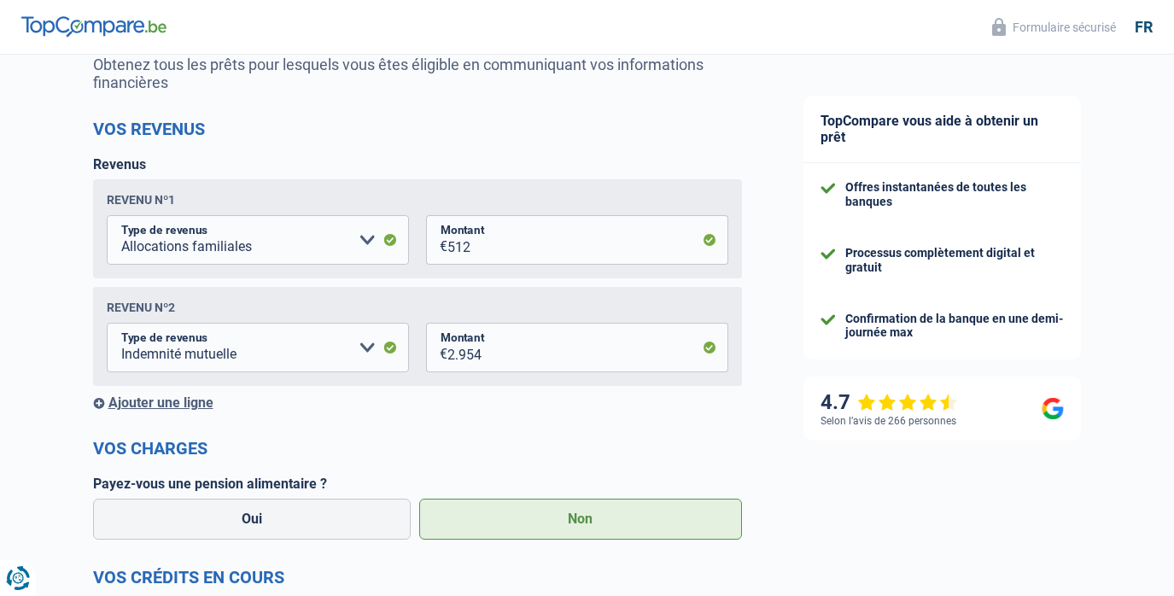
click at [130, 403] on div "Ajouter une ligne" at bounding box center [417, 402] width 649 height 16
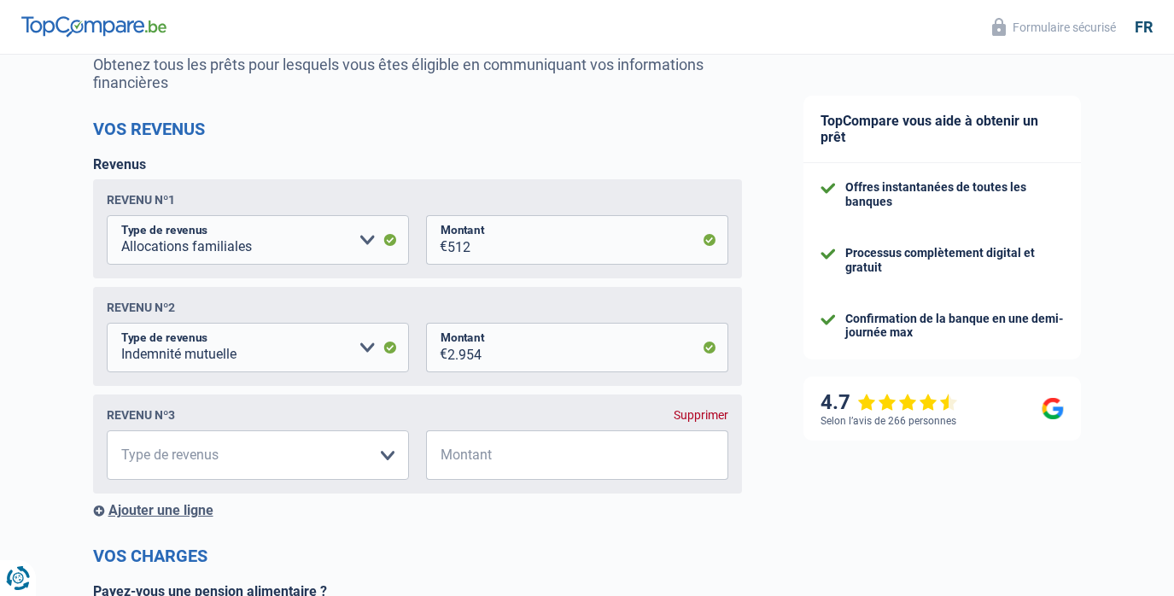
scroll to position [178, 0]
select select "alimony"
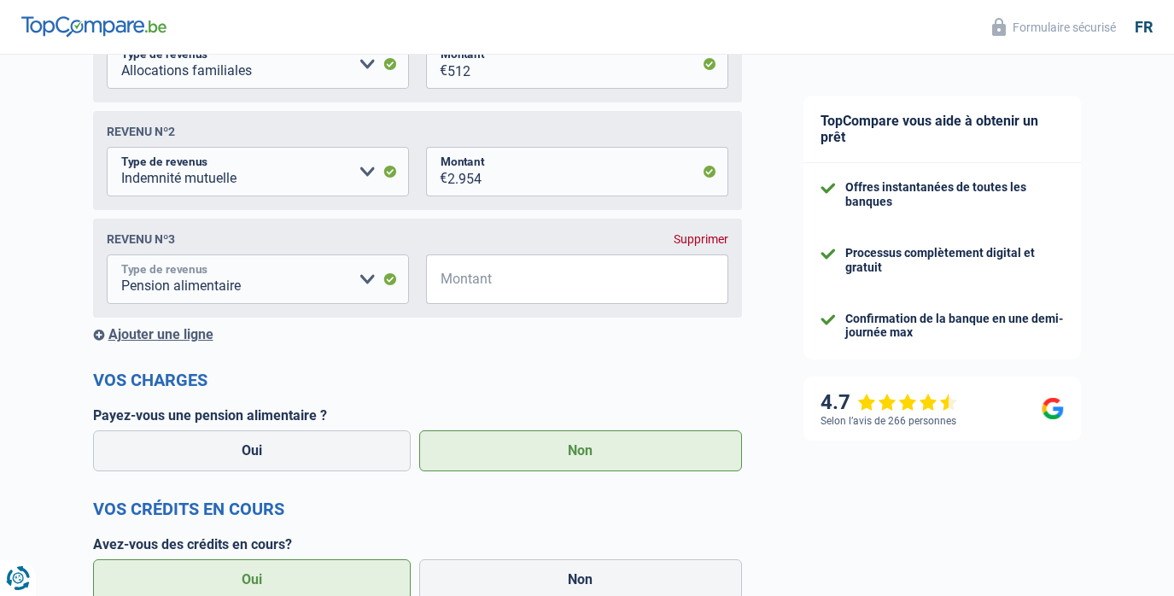
scroll to position [363, 0]
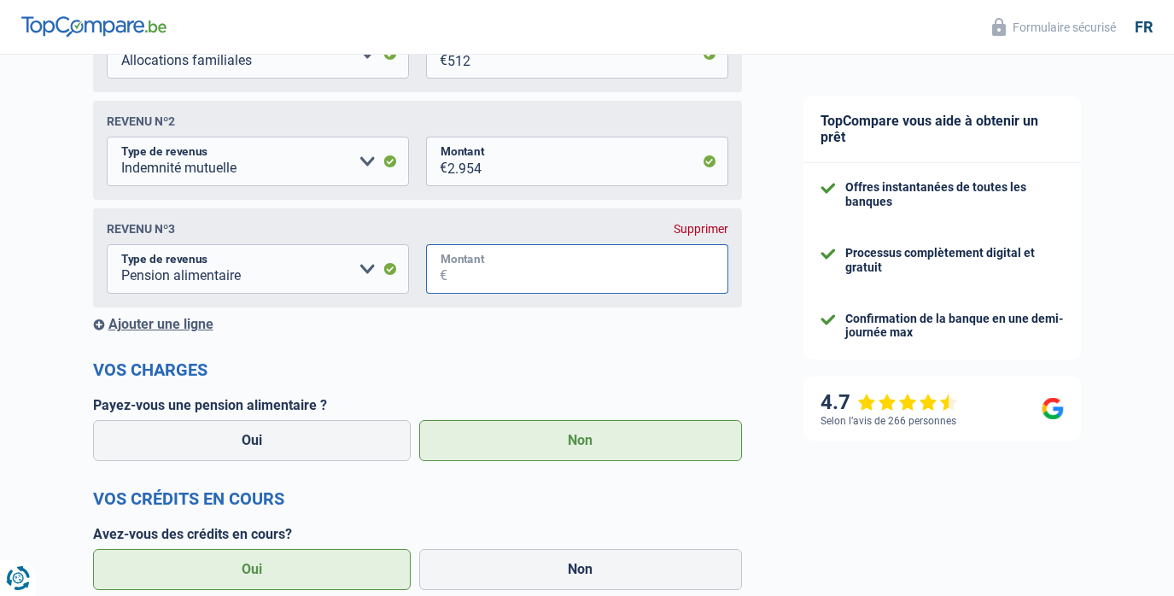
click at [547, 266] on input "Montant" at bounding box center [587, 269] width 281 height 50
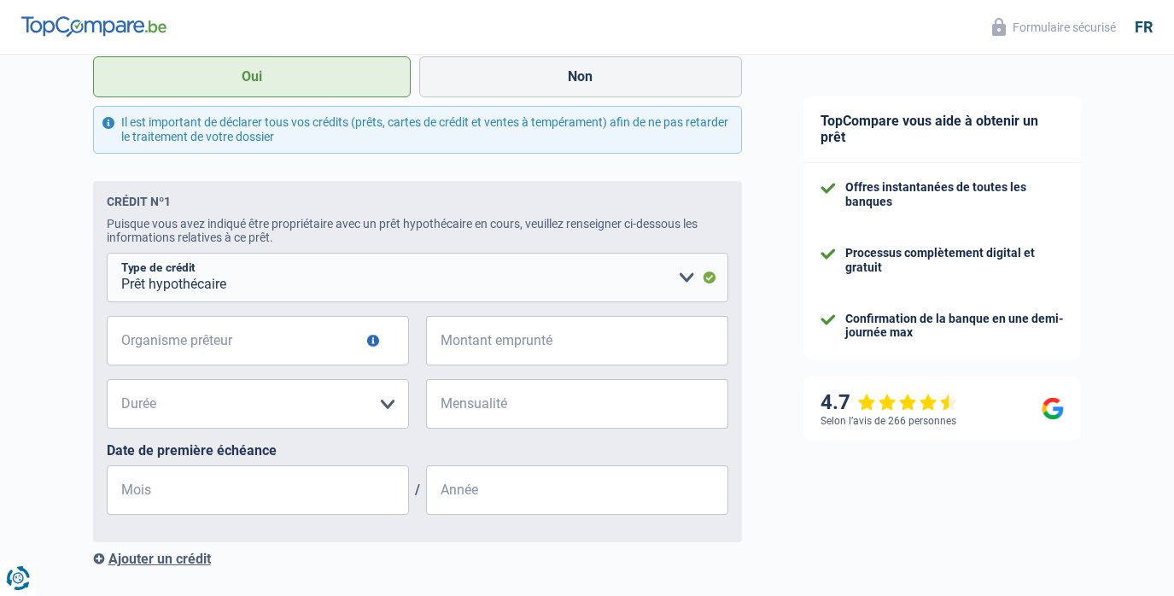
scroll to position [878, 0]
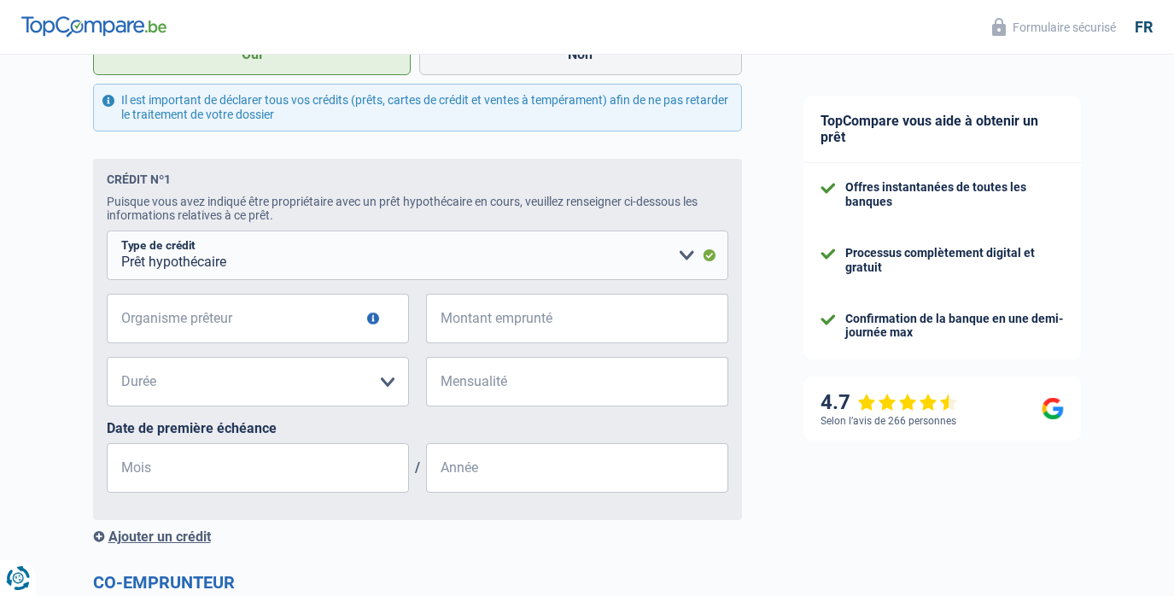
type input "350"
click at [315, 320] on input "Organisme prêteur" at bounding box center [258, 319] width 302 height 50
type input "Record"
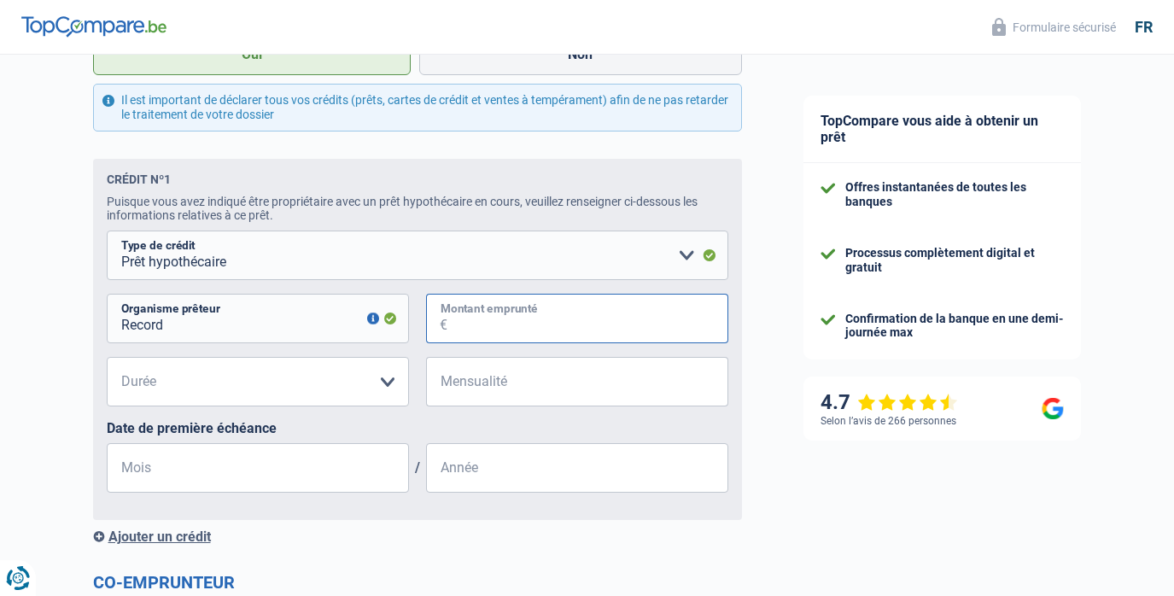
click at [546, 326] on input "Montant emprunté" at bounding box center [587, 319] width 281 height 50
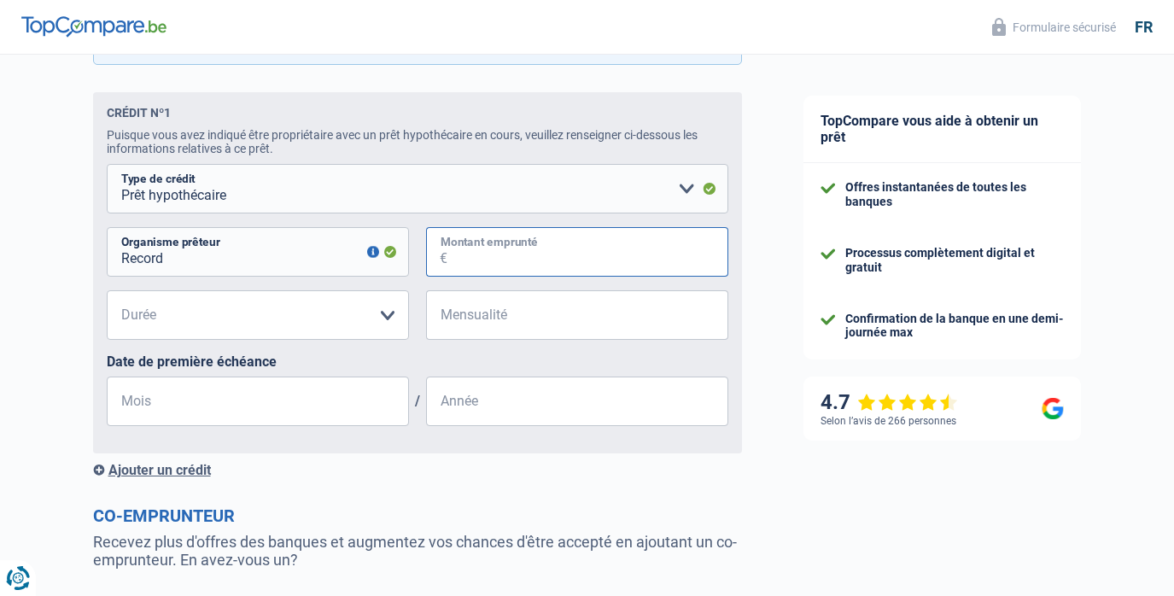
scroll to position [926, 0]
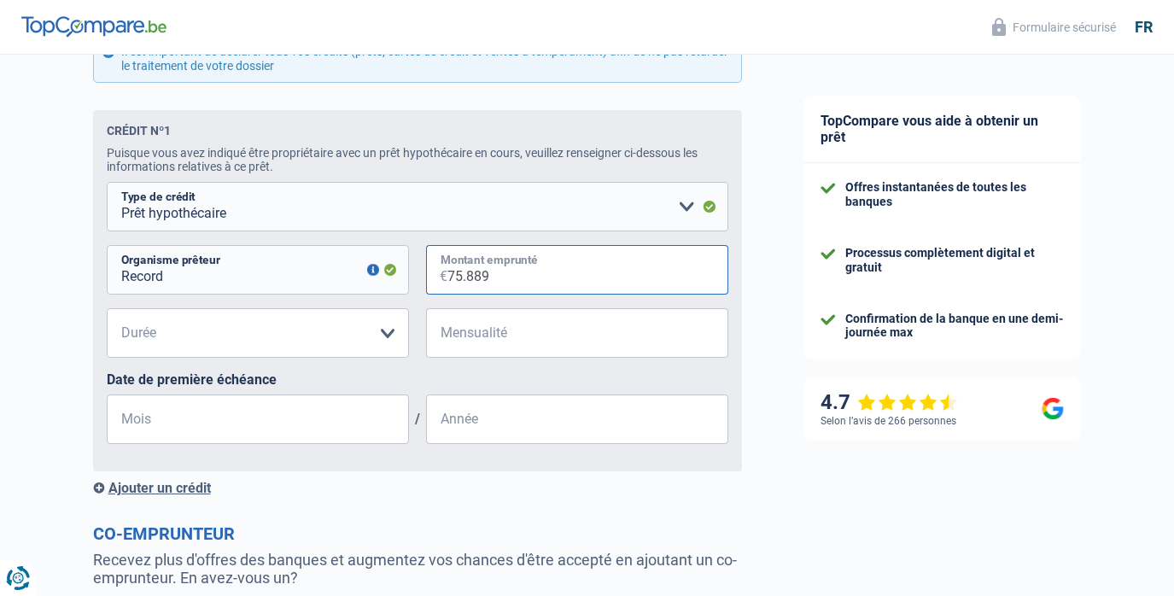
type input "758.894"
select select "300"
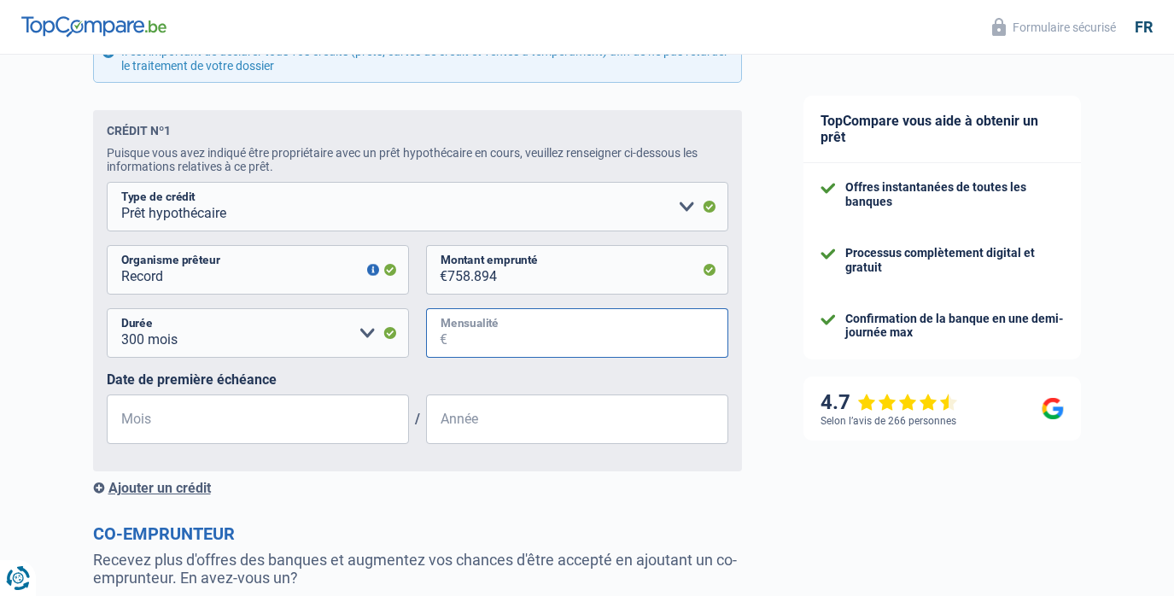
click at [608, 342] on input "Mensualité" at bounding box center [587, 333] width 281 height 50
type input "2.660"
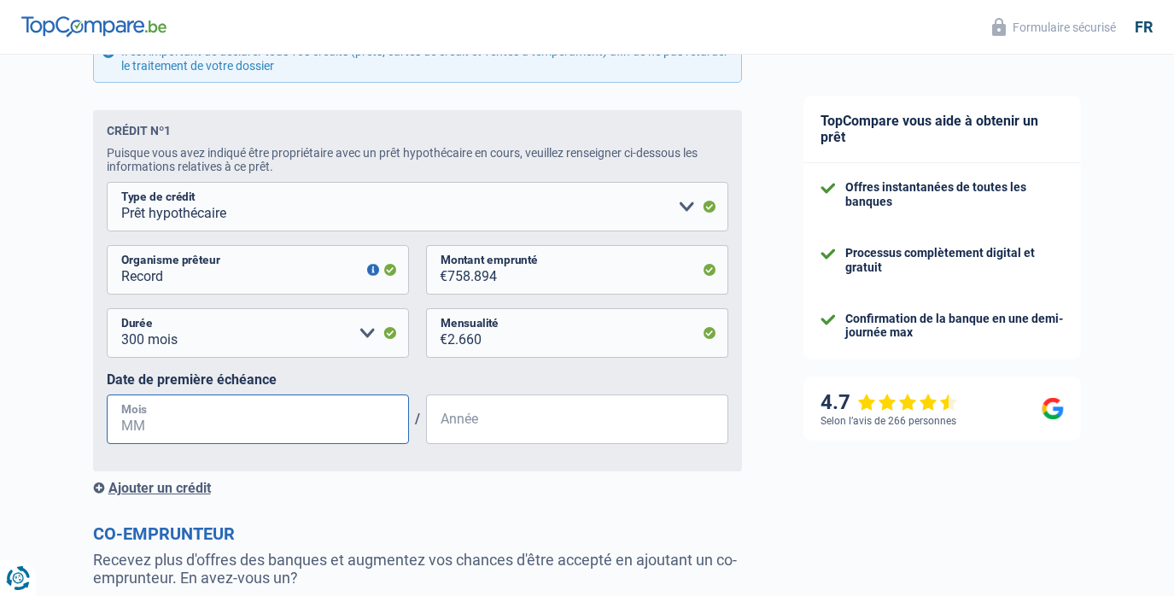
click at [321, 418] on input "Mois" at bounding box center [258, 419] width 302 height 50
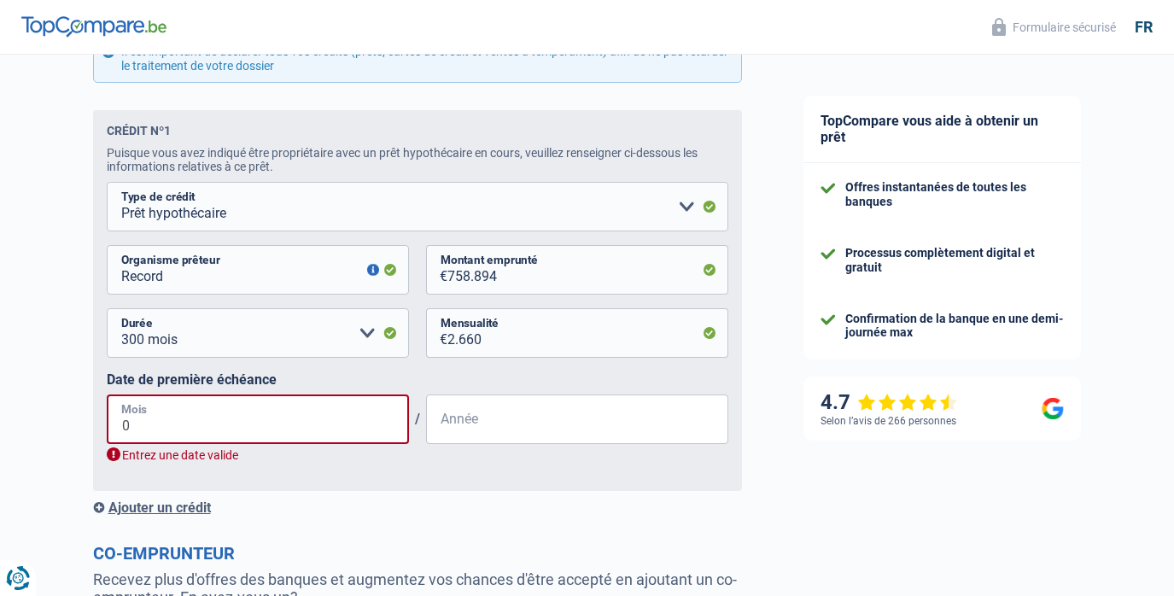
type input "04"
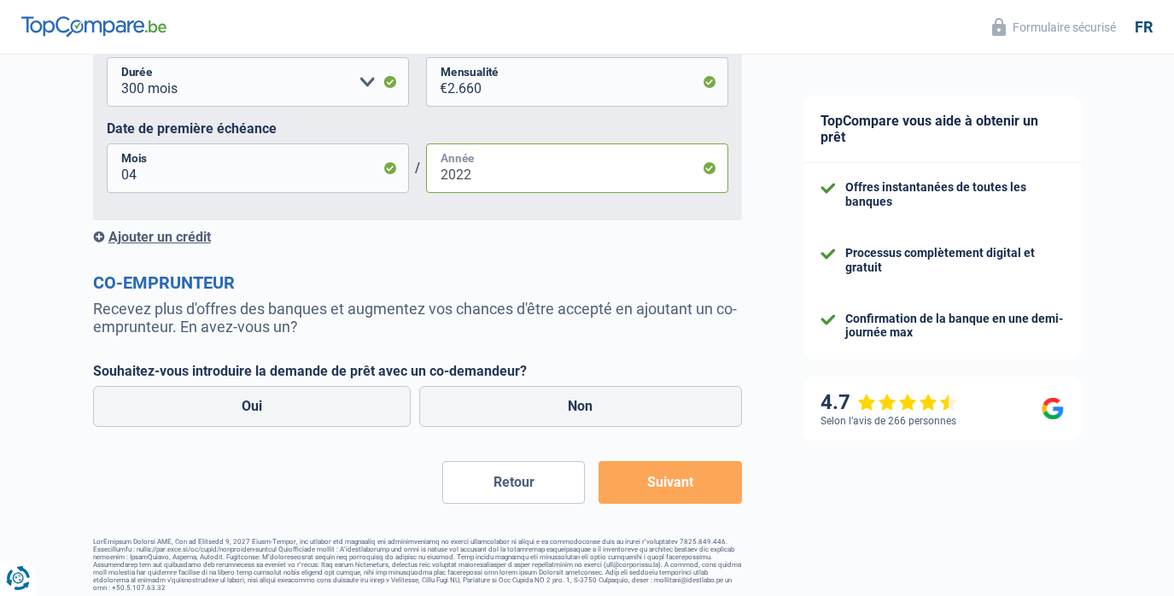
scroll to position [1177, 0]
type input "2022"
click at [546, 411] on label "Non" at bounding box center [580, 407] width 323 height 41
click at [546, 411] on input "Non" at bounding box center [580, 407] width 323 height 41
radio input "true"
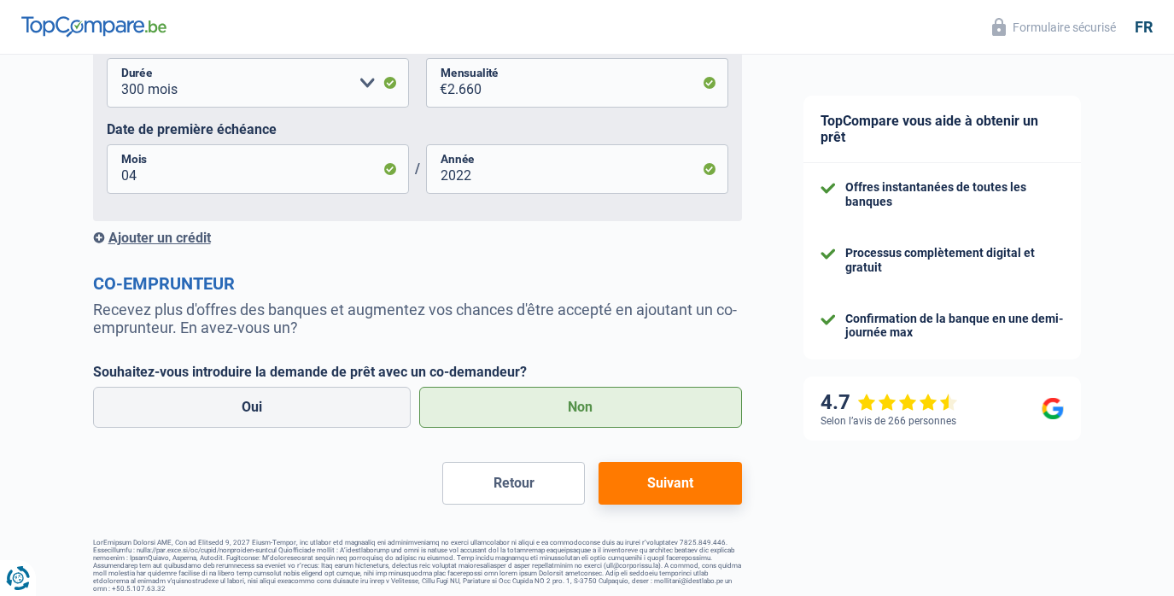
click at [690, 487] on button "Suivant" at bounding box center [670, 483] width 143 height 43
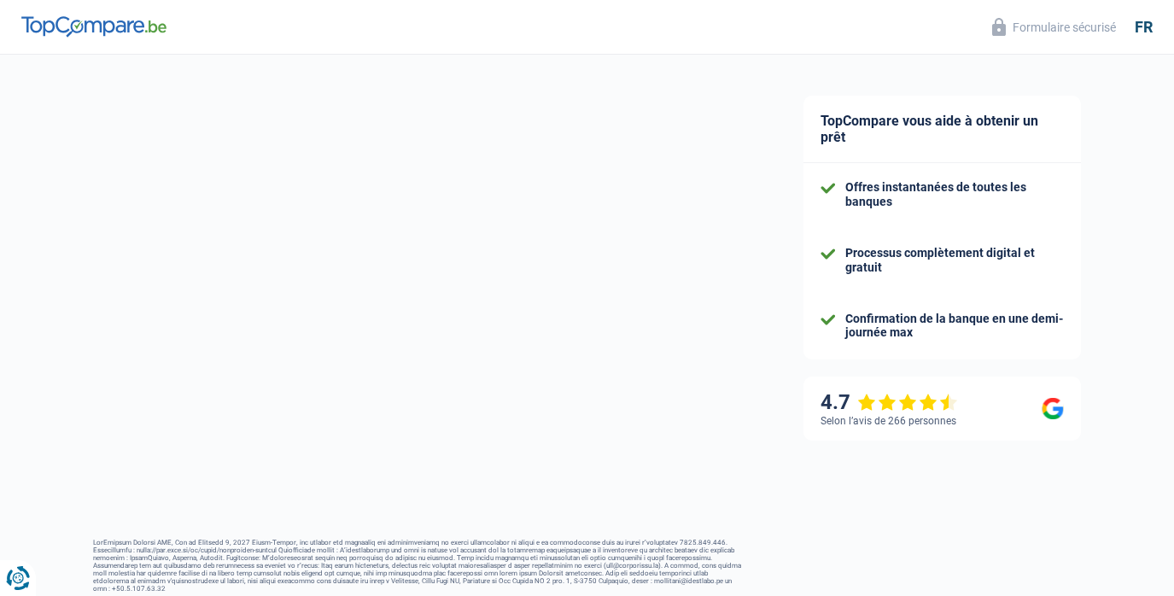
scroll to position [254, 0]
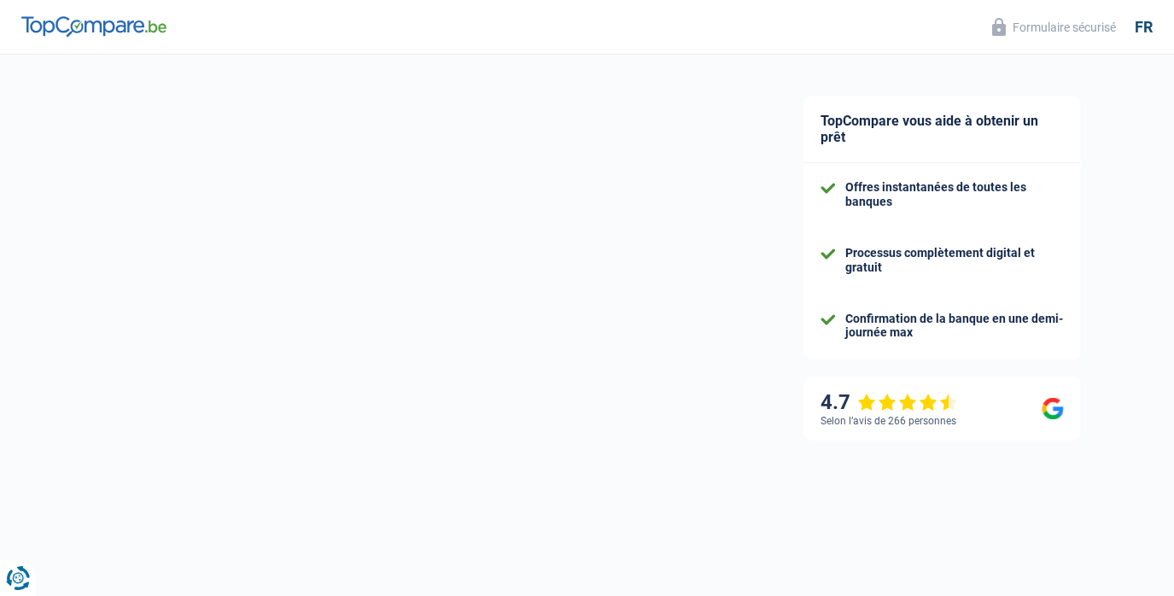
select select "car"
select select "120"
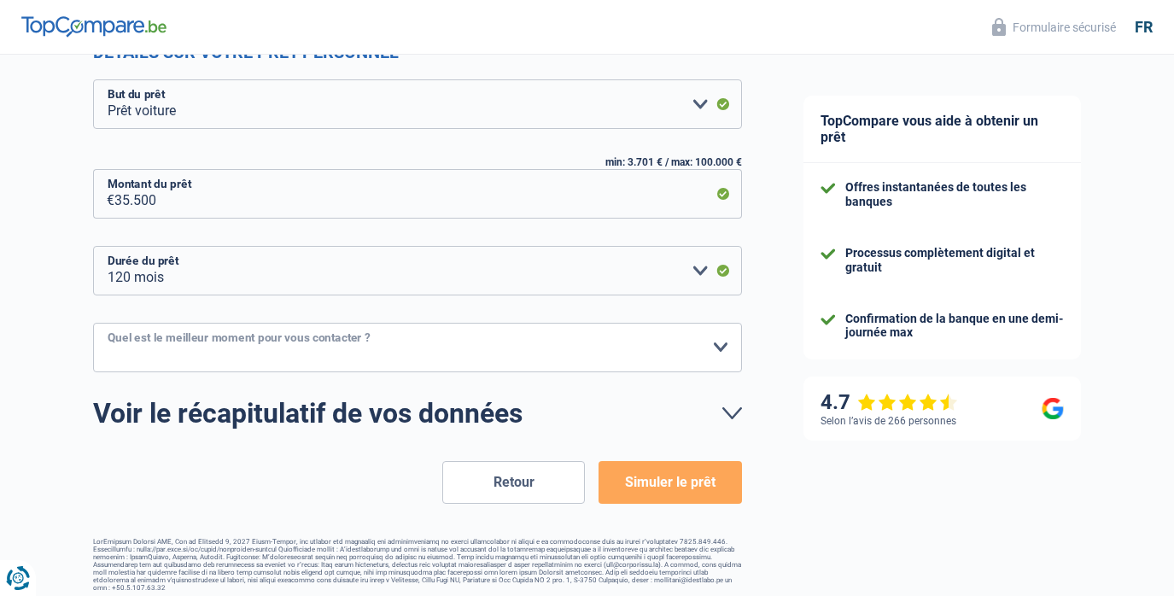
select select "10-12"
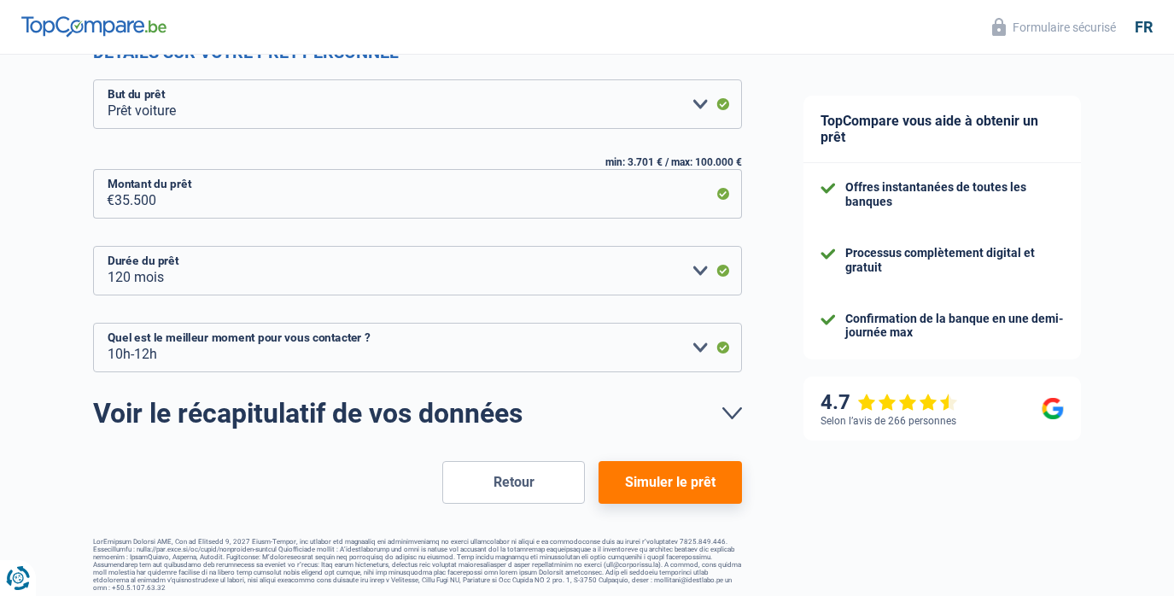
click at [674, 486] on button "Simuler le prêt" at bounding box center [670, 482] width 143 height 43
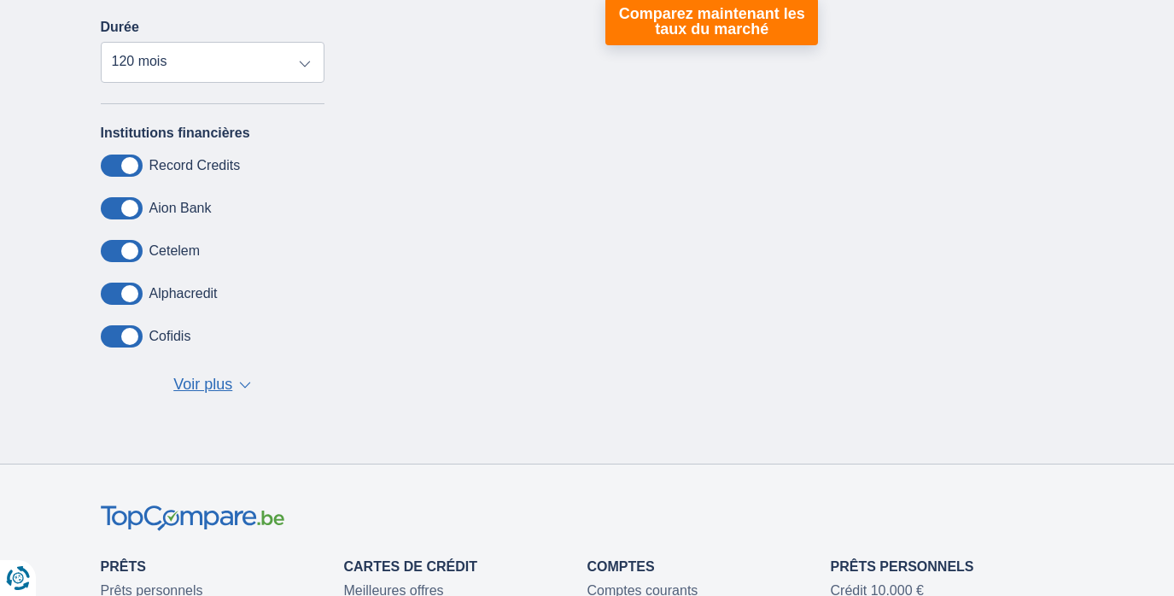
scroll to position [422, 0]
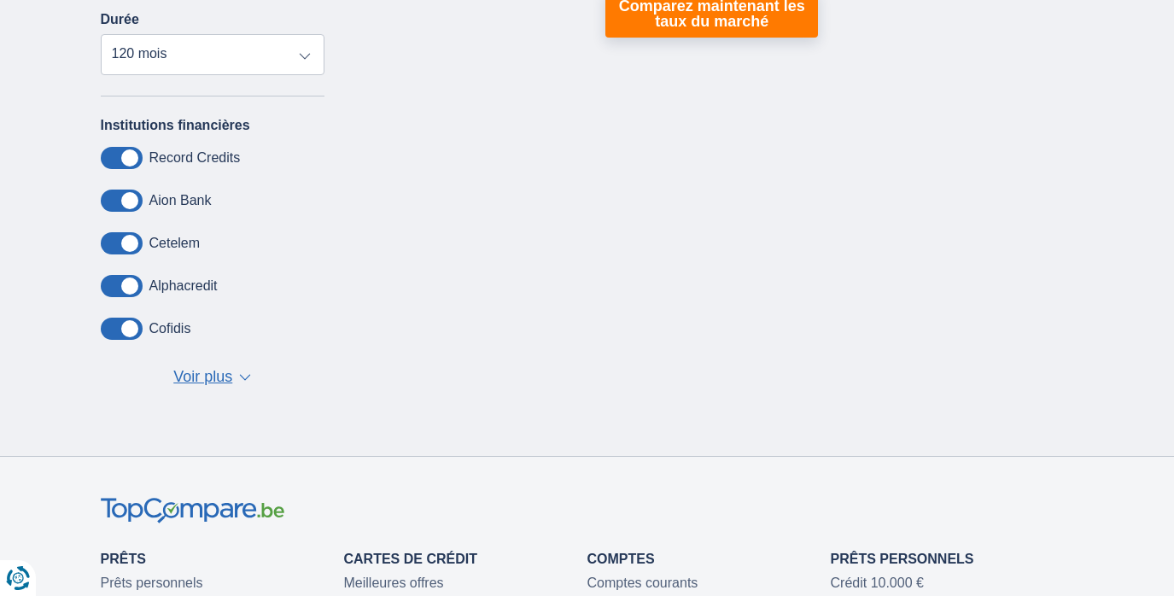
click at [219, 375] on span "Voir plus" at bounding box center [202, 377] width 59 height 22
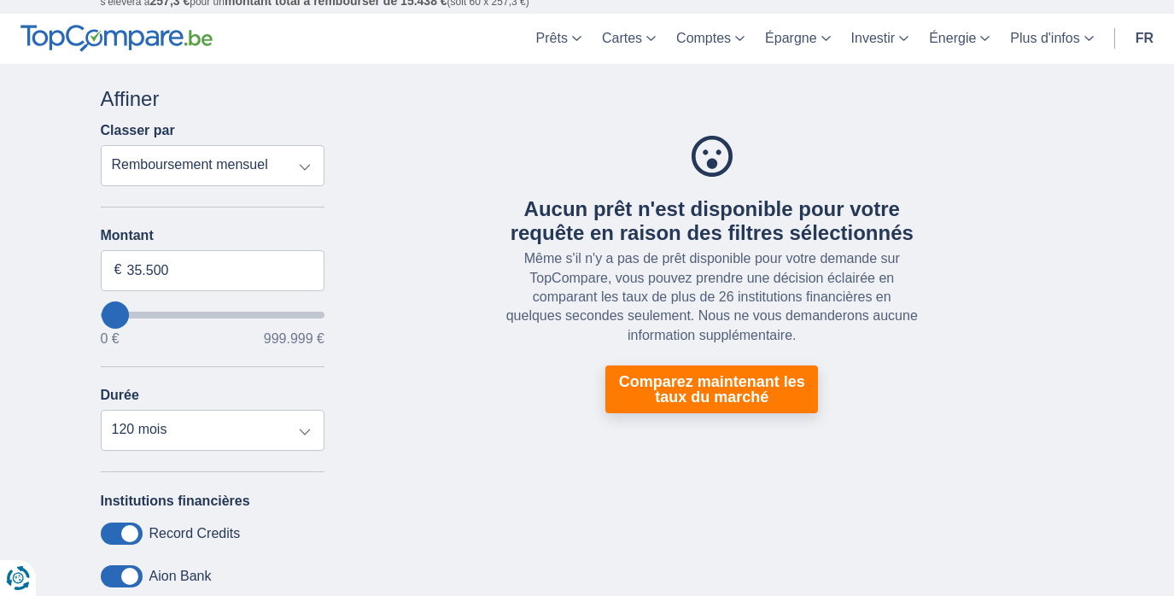
scroll to position [48, 0]
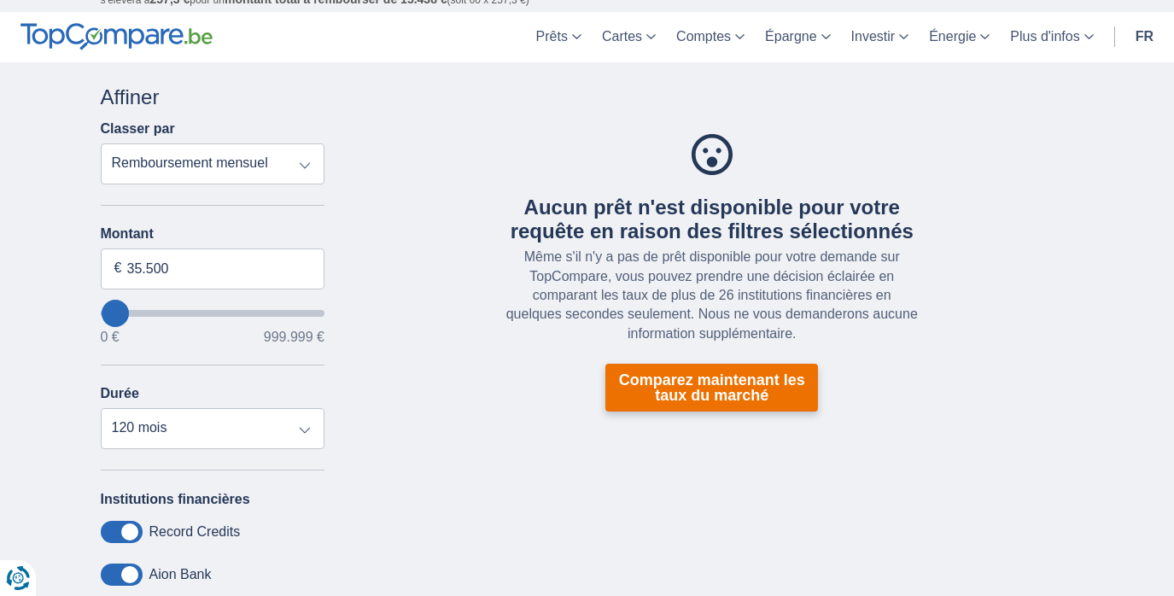
click at [714, 390] on link "Comparez maintenant les taux du marché" at bounding box center [711, 388] width 213 height 48
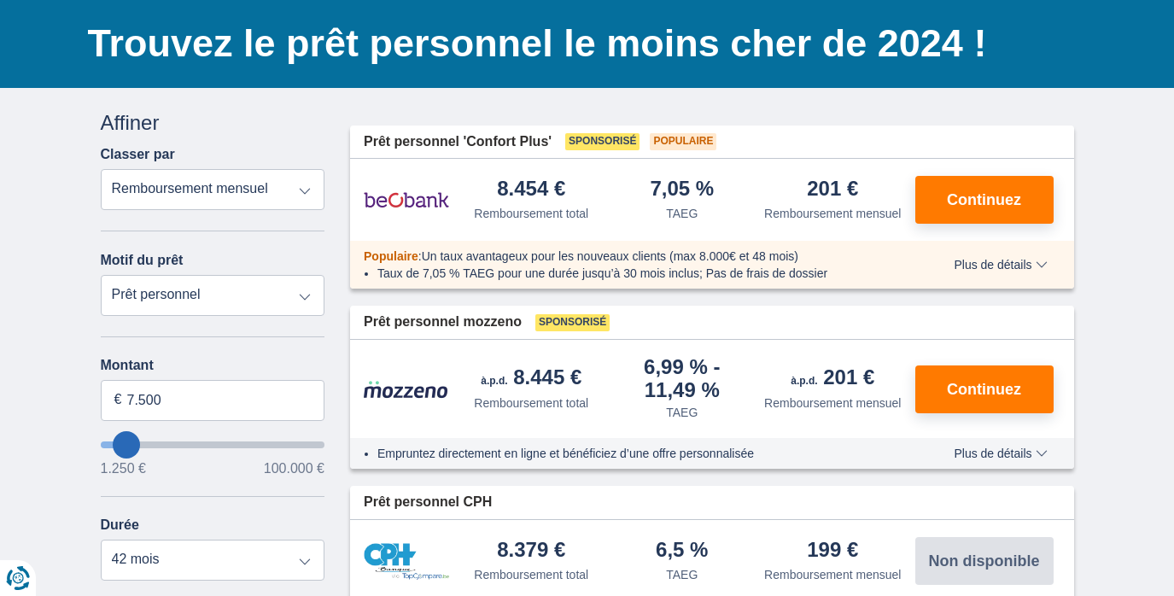
scroll to position [113, 0]
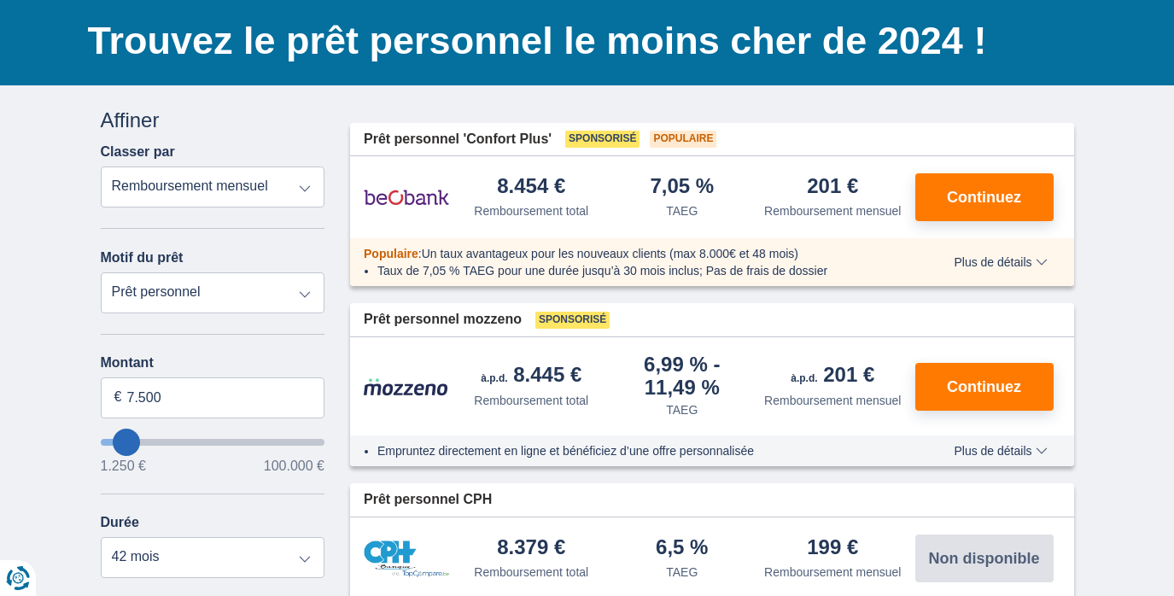
type input "59.250"
type input "59250"
click at [229, 442] on input "wantToBorrow" at bounding box center [213, 442] width 225 height 7
select select "120"
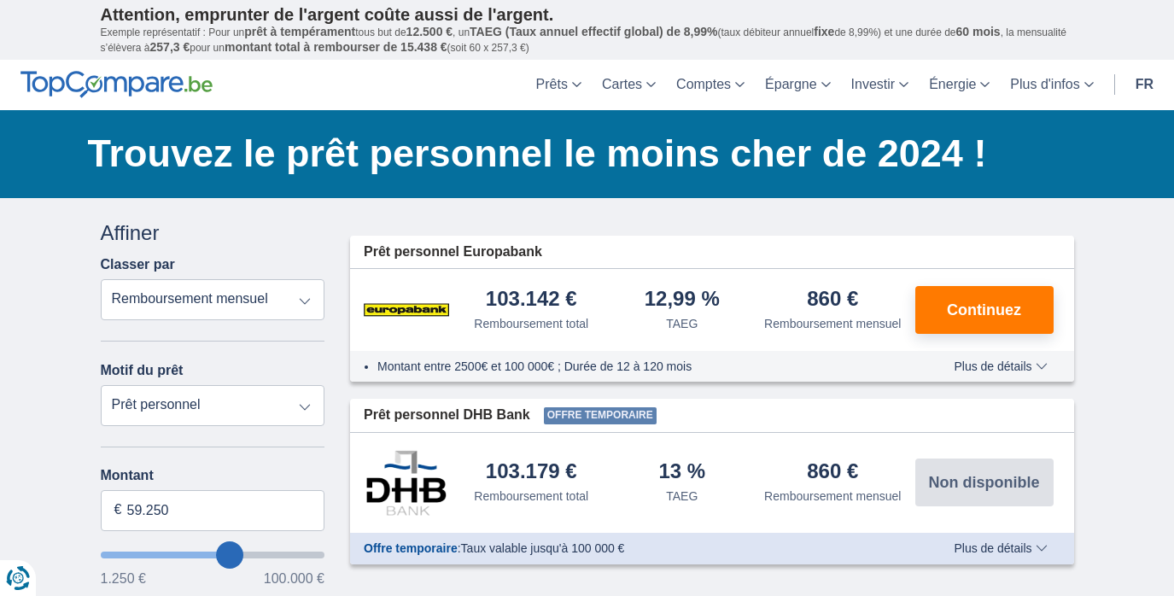
type input "35.250"
type input "35250"
click at [182, 552] on input "wantToBorrow" at bounding box center [213, 555] width 225 height 7
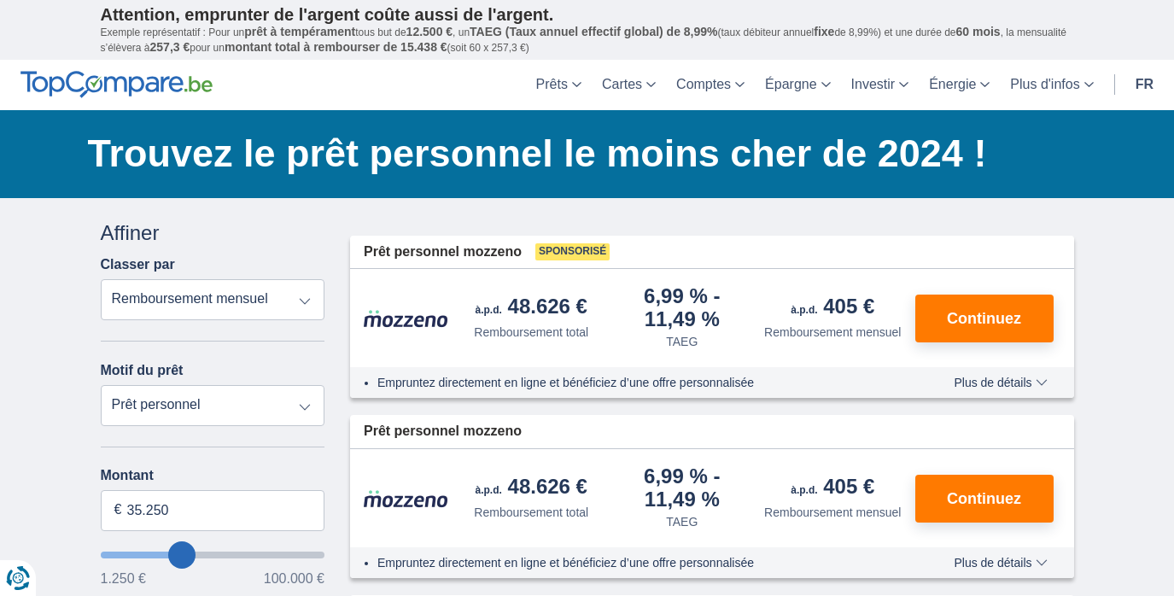
type input "39.250"
type input "39250"
type input "40.250"
type input "40250"
type input "41.250"
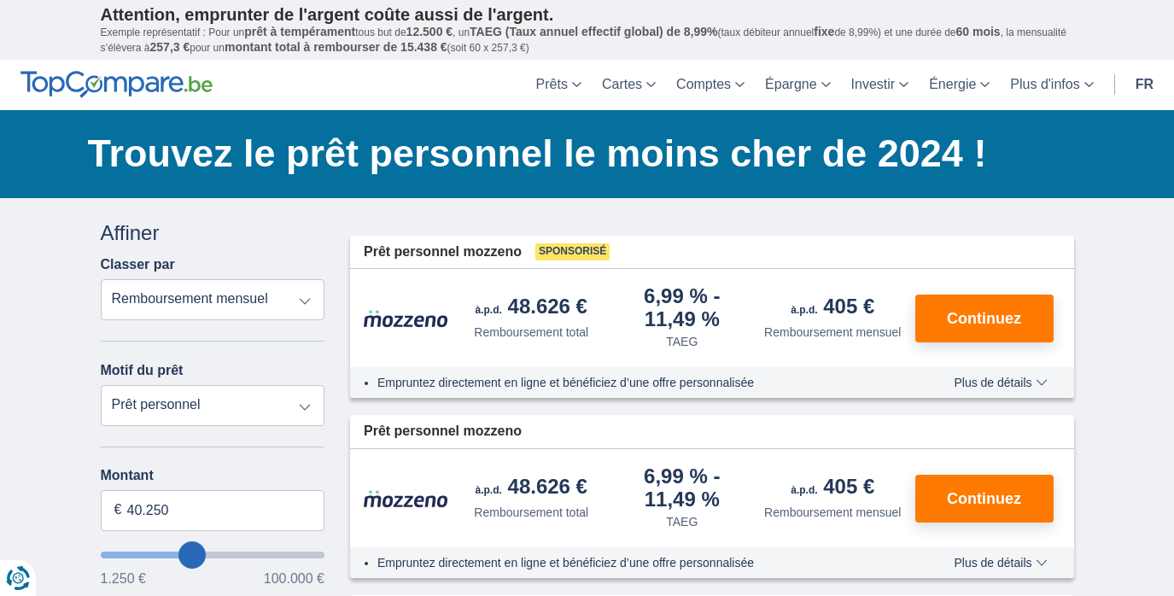
type input "41250"
type input "40.250"
type input "40250"
type input "39.250"
type input "39250"
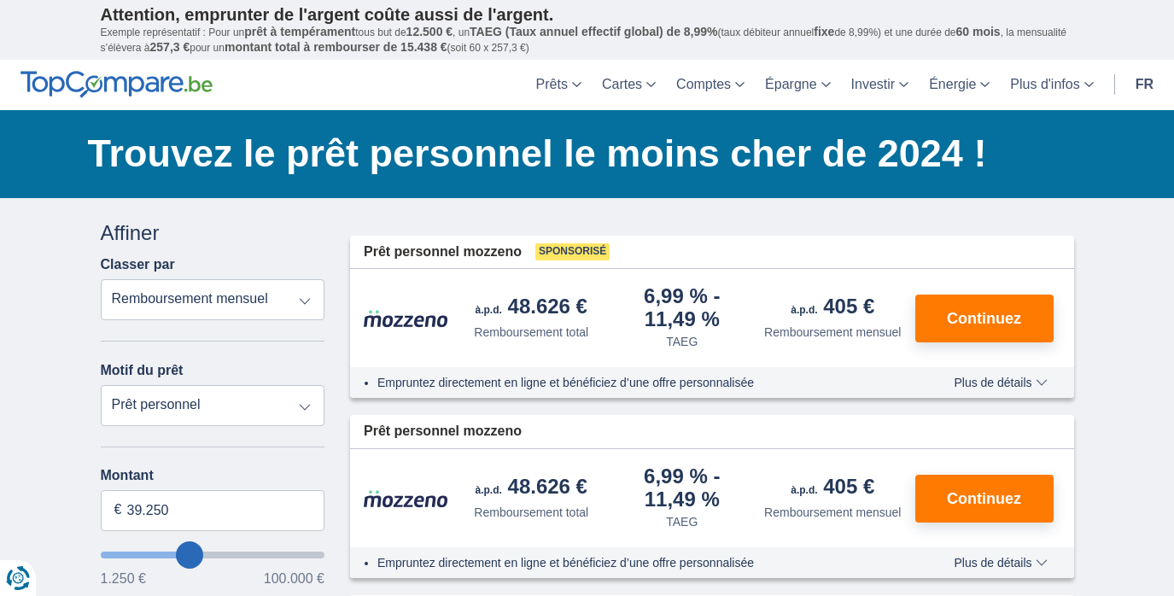
type input "38.250"
type input "38250"
type input "37.250"
type input "37250"
type input "36.250"
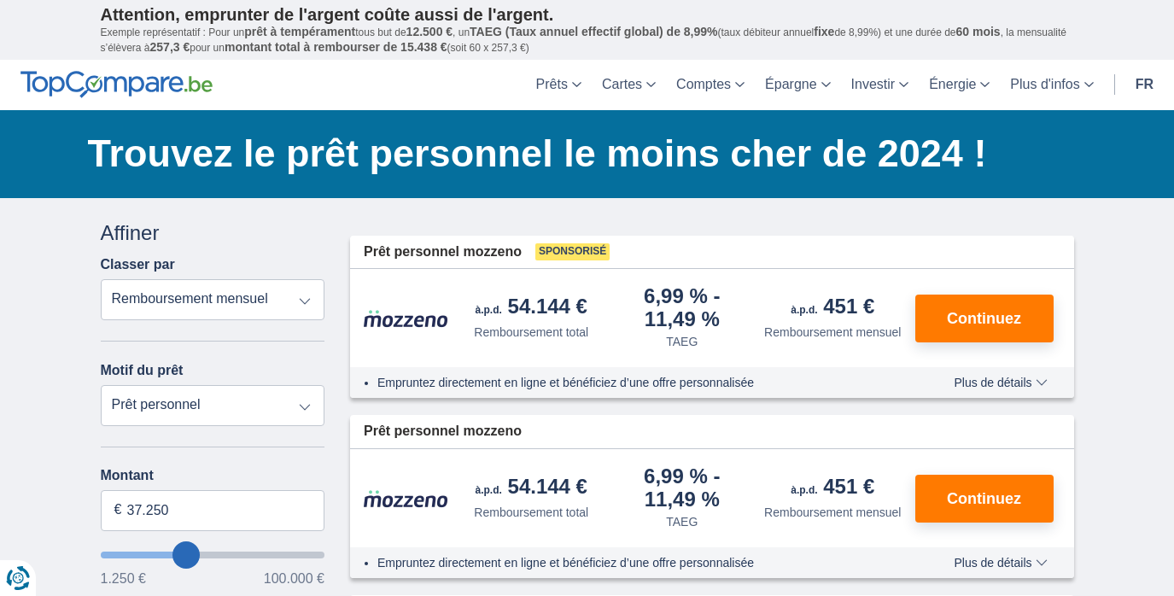
type input "36250"
type input "35.250"
type input "35250"
type input "36.250"
type input "36250"
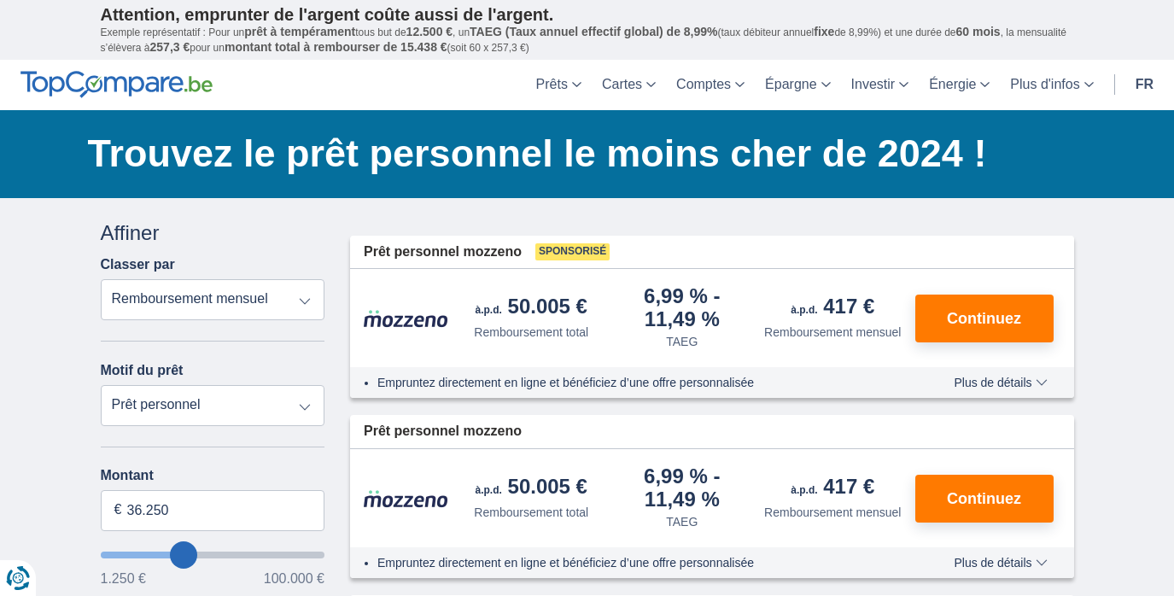
type input "35.250"
type input "35250"
click at [183, 552] on input "wantToBorrow" at bounding box center [213, 555] width 225 height 7
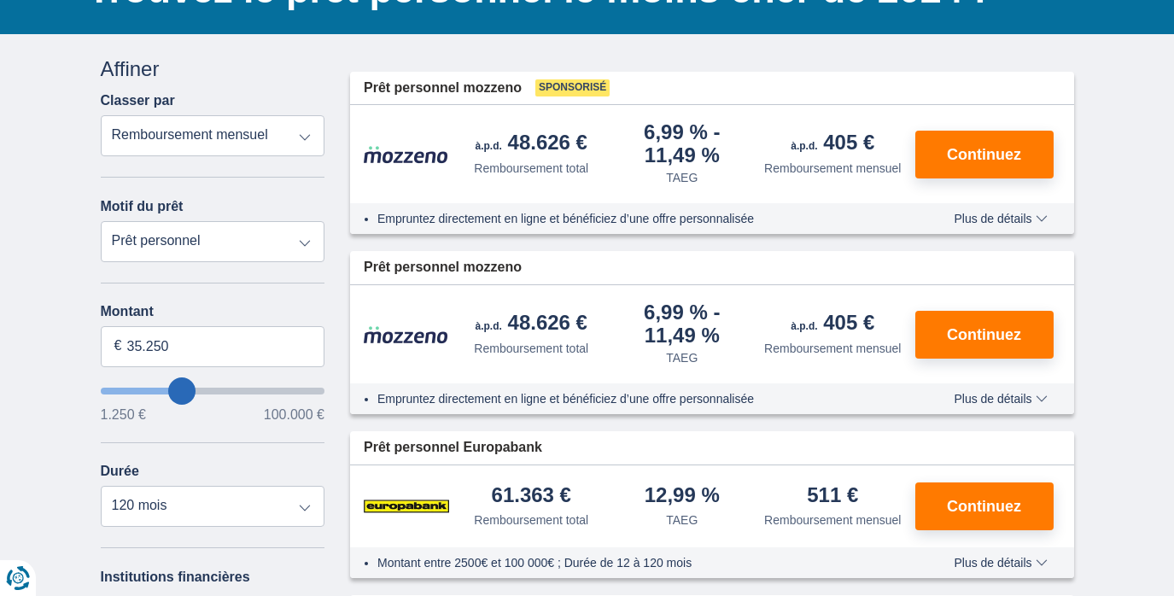
scroll to position [166, 0]
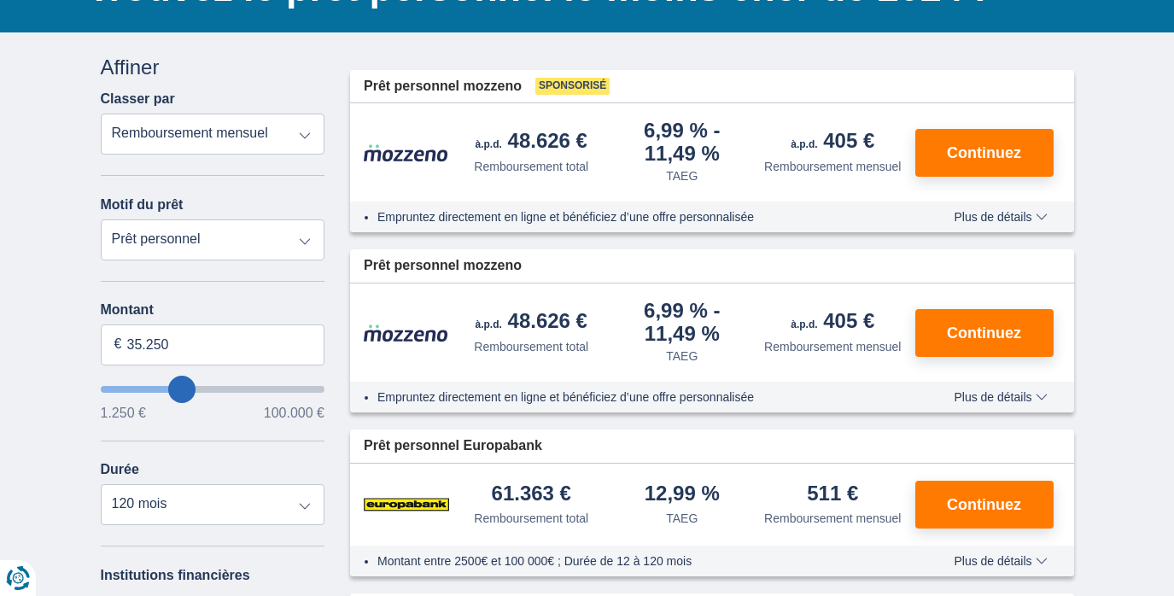
click at [190, 386] on input "wantToBorrow" at bounding box center [213, 389] width 225 height 7
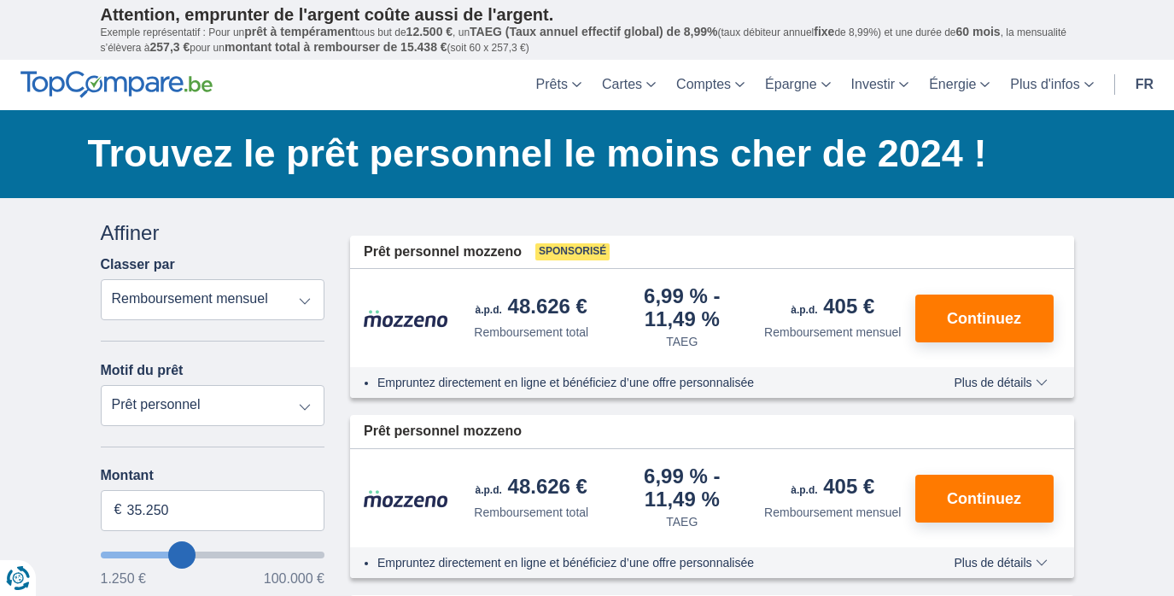
click at [194, 552] on input "wantToBorrow" at bounding box center [213, 555] width 225 height 7
type input "39.250"
type input "39250"
type input "40.250"
type input "40250"
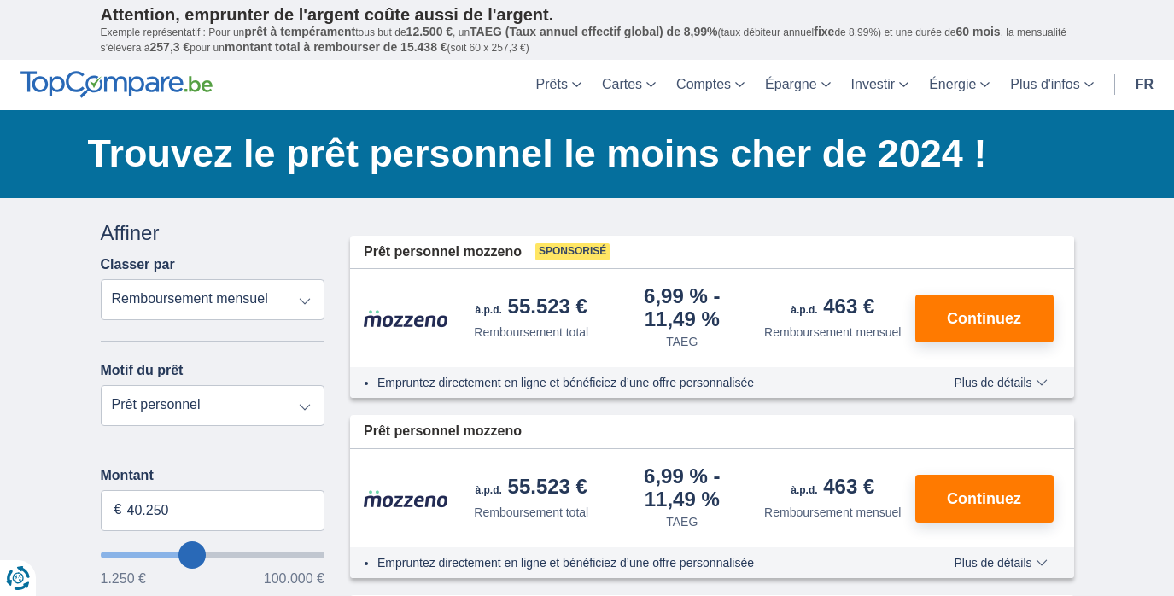
type input "43.250"
type input "43250"
type input "42.250"
type input "42250"
type input "41.250"
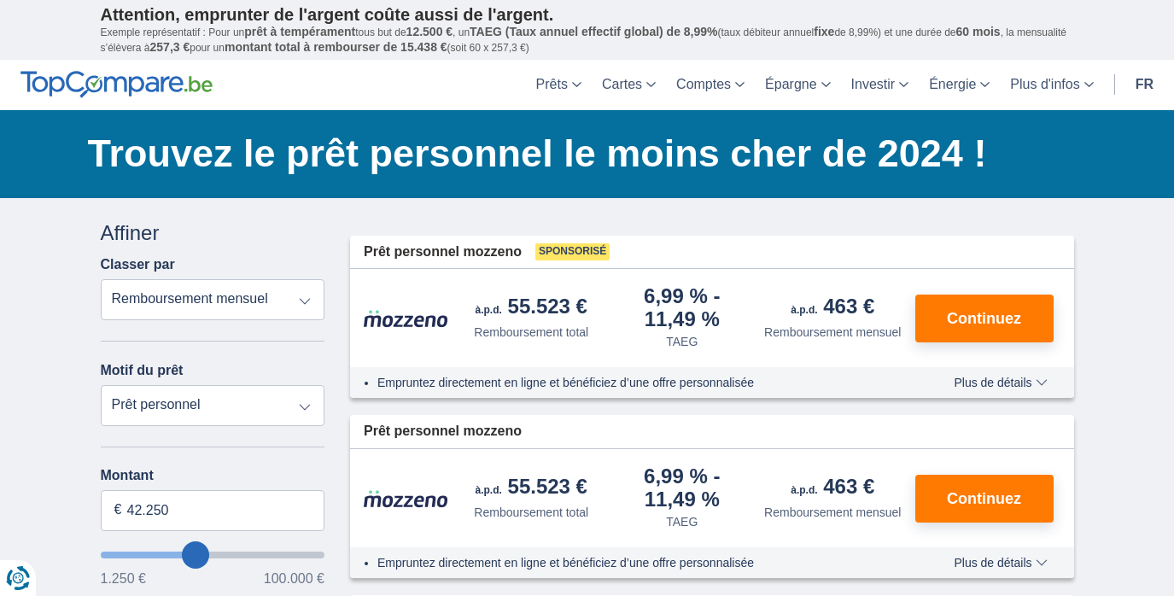
type input "41250"
type input "39.250"
type input "39250"
type input "38.250"
type input "38250"
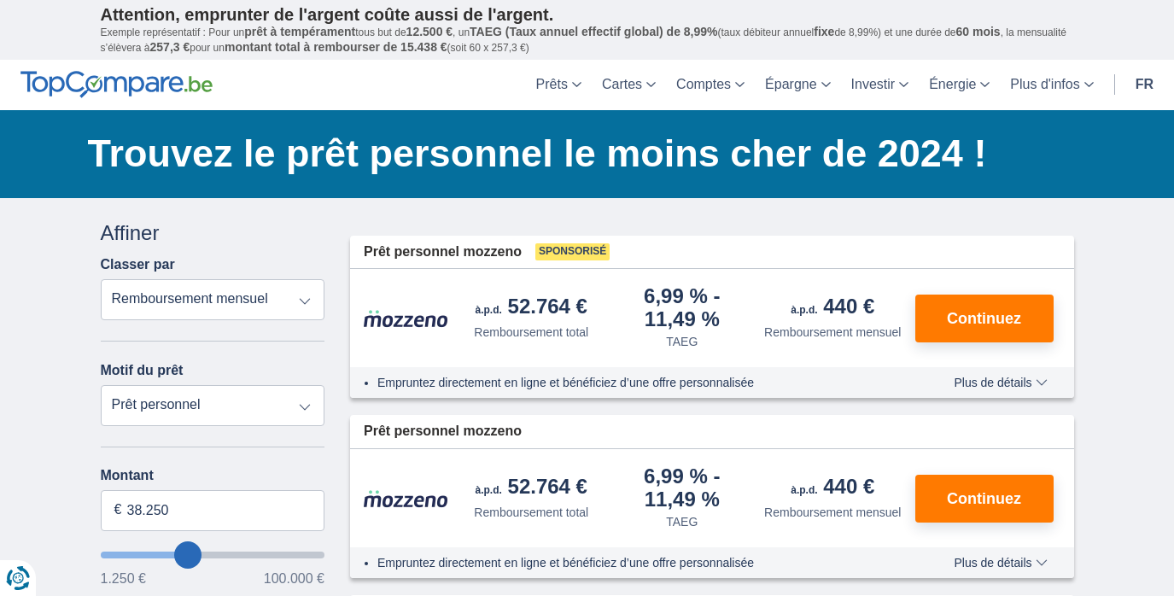
type input "37.250"
type input "37250"
type input "36.250"
type input "36250"
type input "35.250"
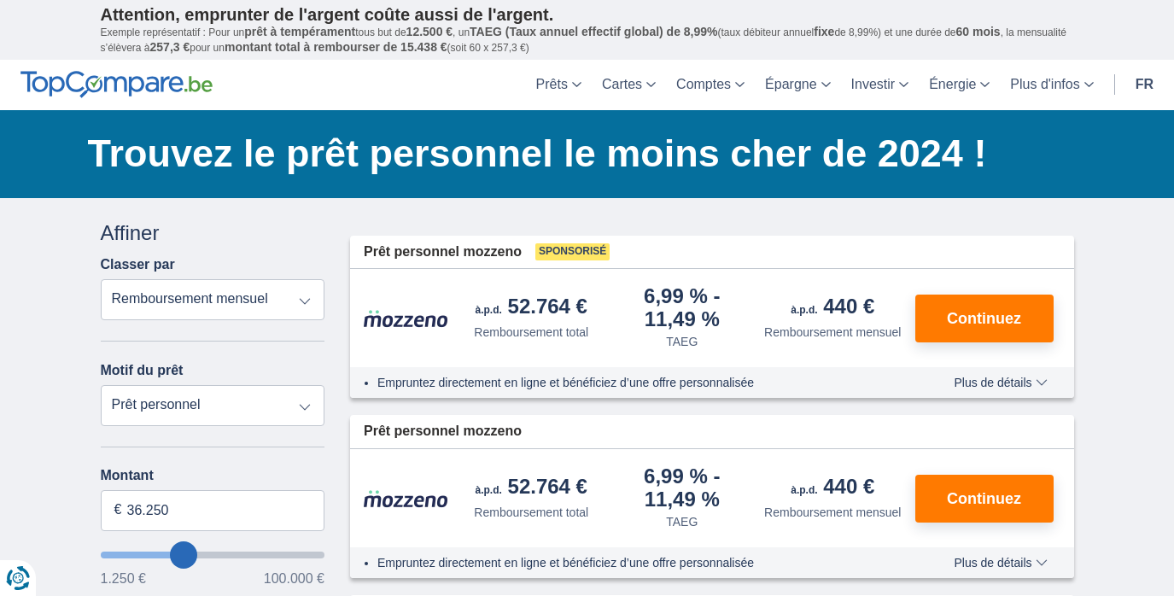
type input "35250"
type input "36.250"
drag, startPoint x: 197, startPoint y: 552, endPoint x: 184, endPoint y: 555, distance: 13.1
type input "36250"
type input "35.250"
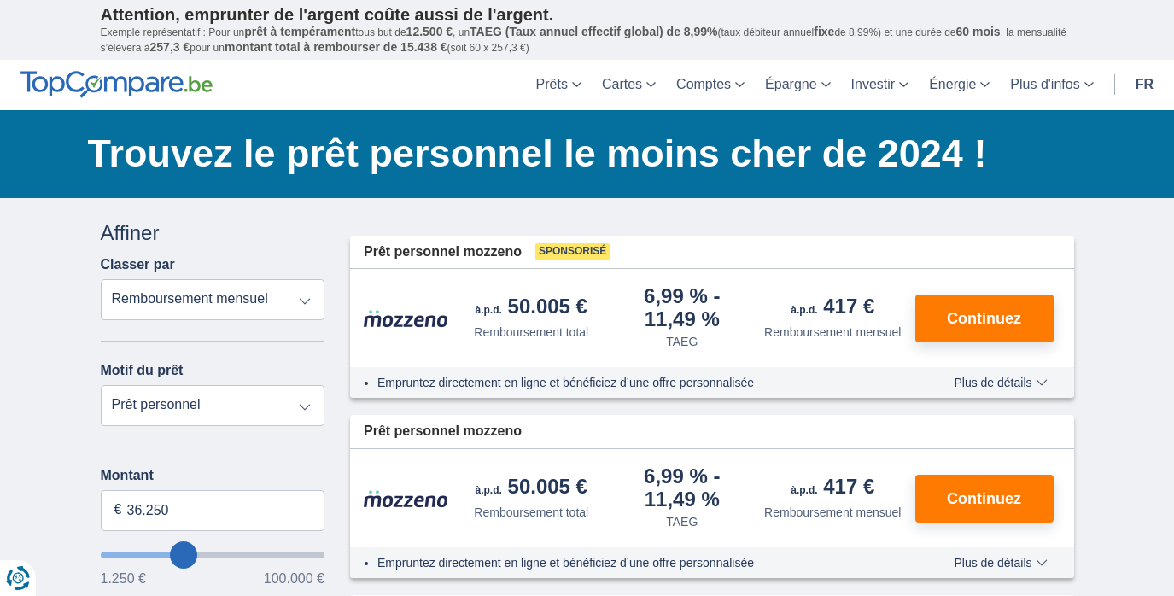
type input "35250"
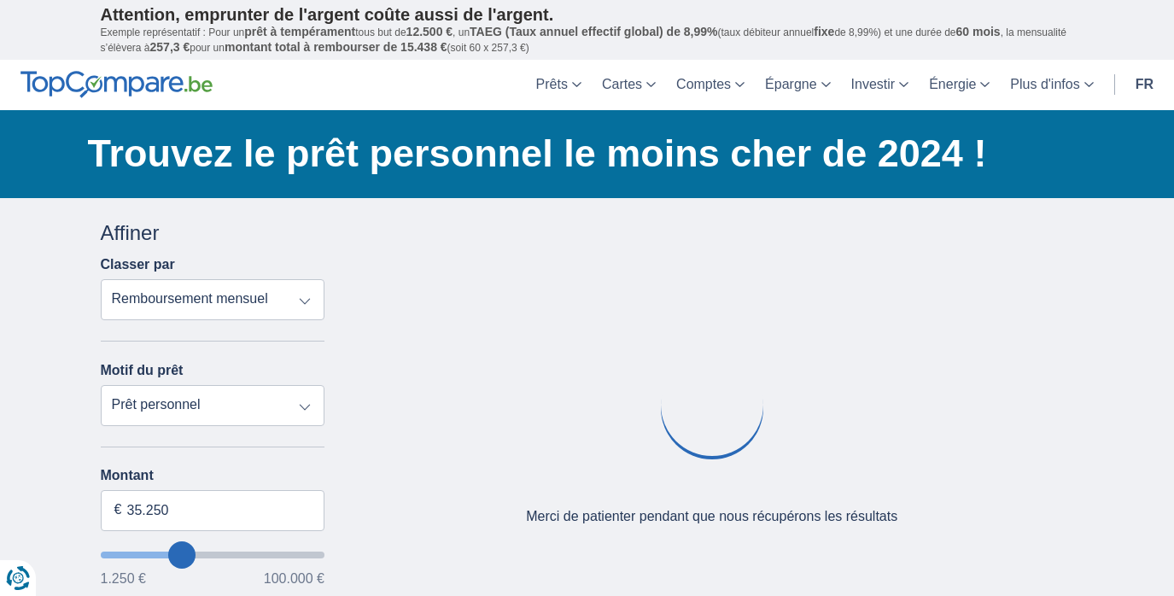
type input "36.250"
type input "36250"
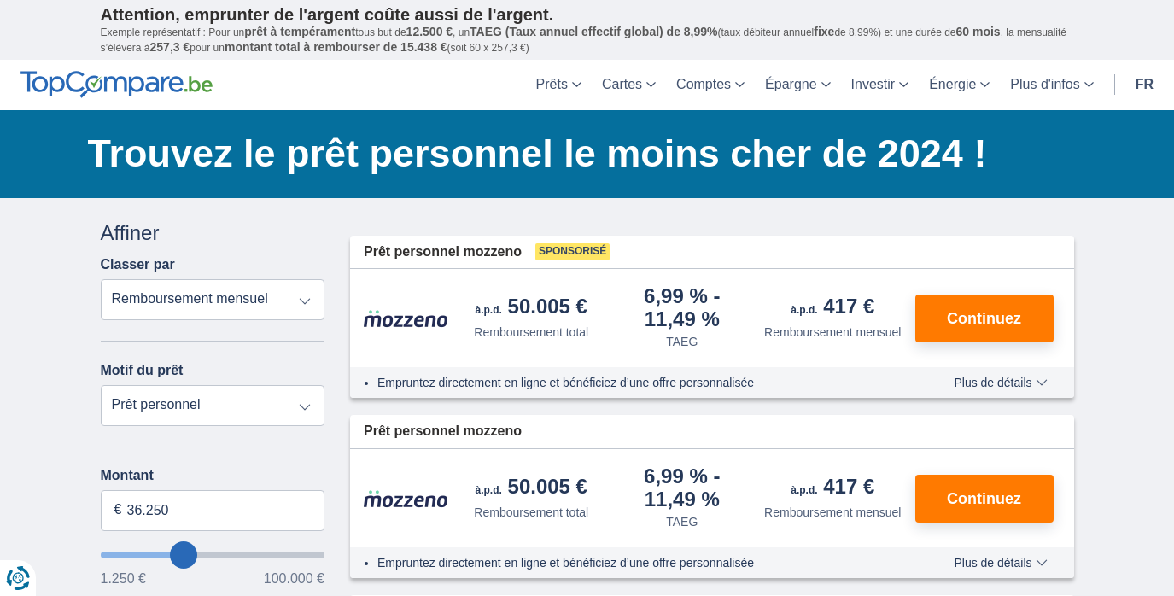
type input "35.250"
type input "35250"
select select "vehicleLoan"
select select "3-4"
type input "15.000"
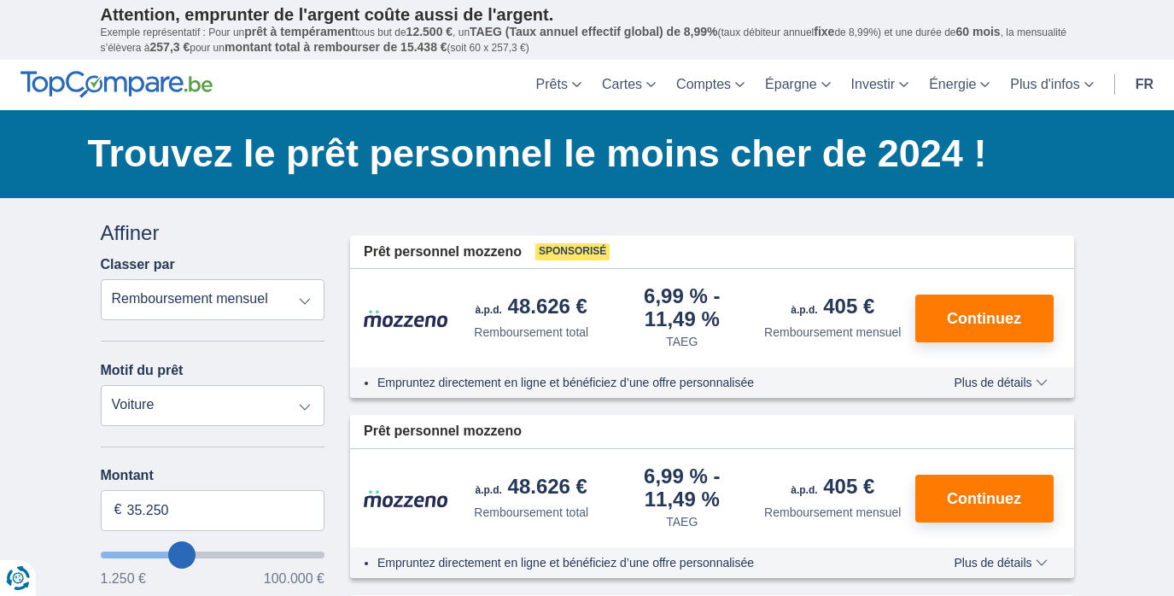
type input "15250"
select select "60"
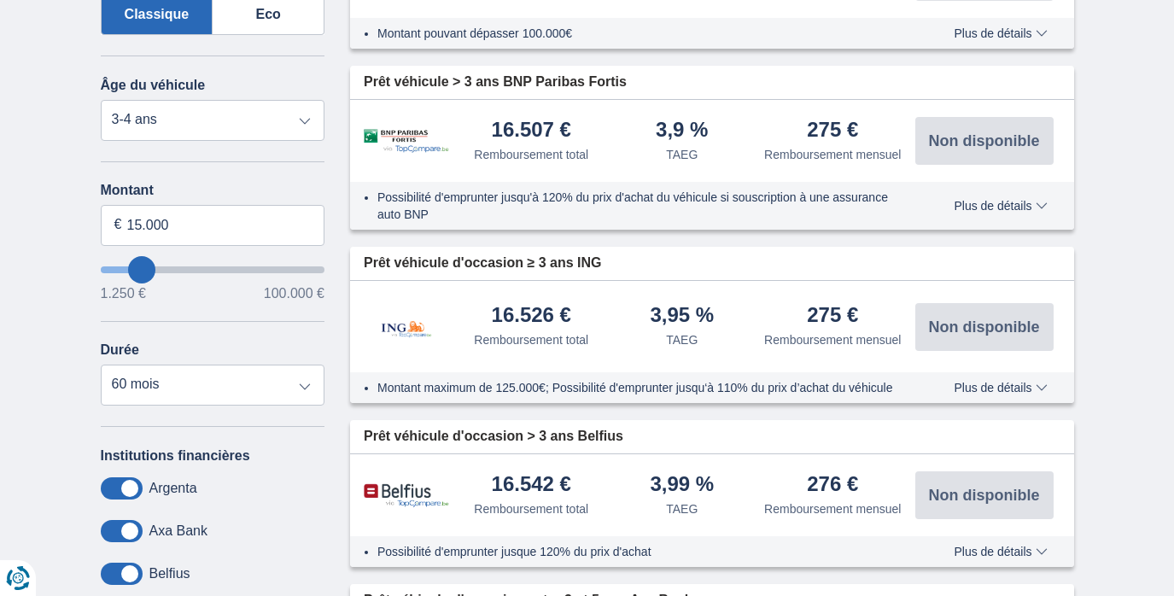
scroll to position [499, 0]
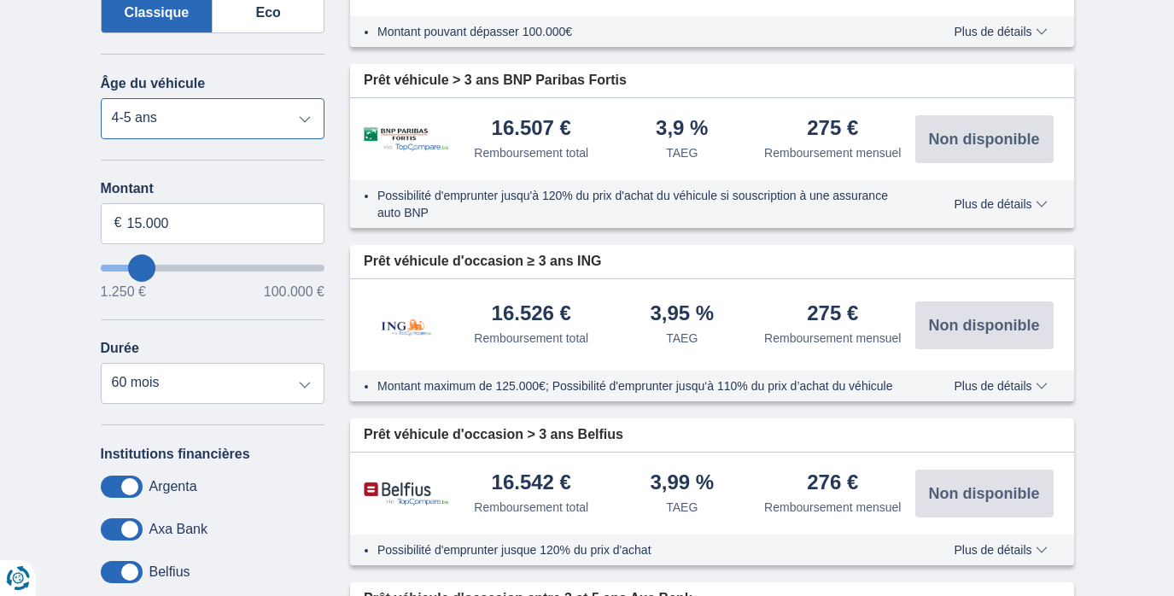
select select "5+"
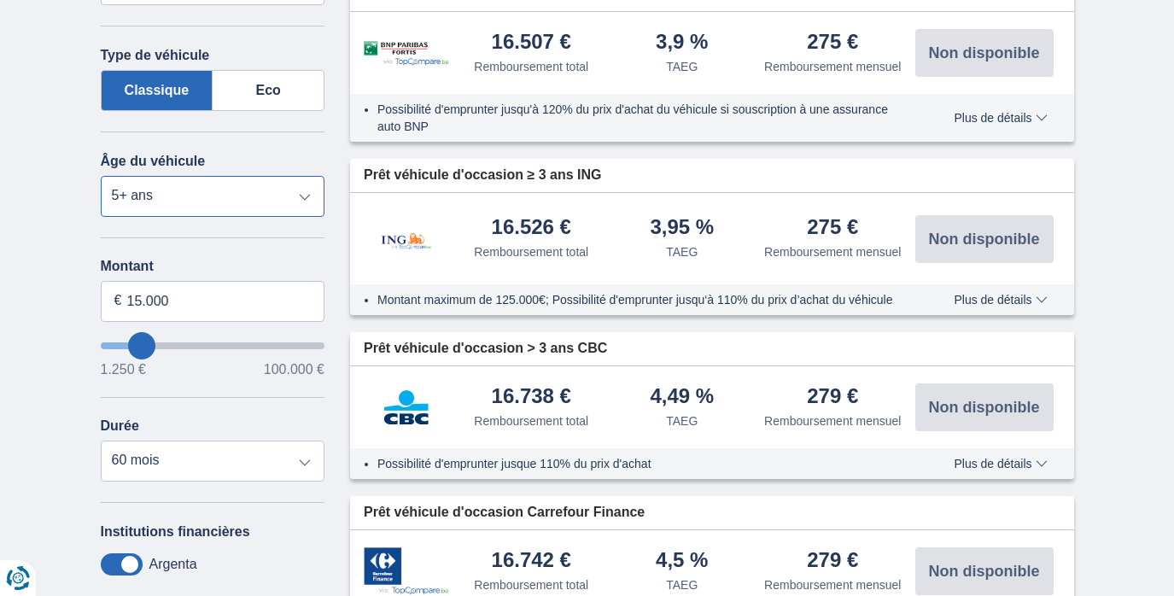
scroll to position [379, 0]
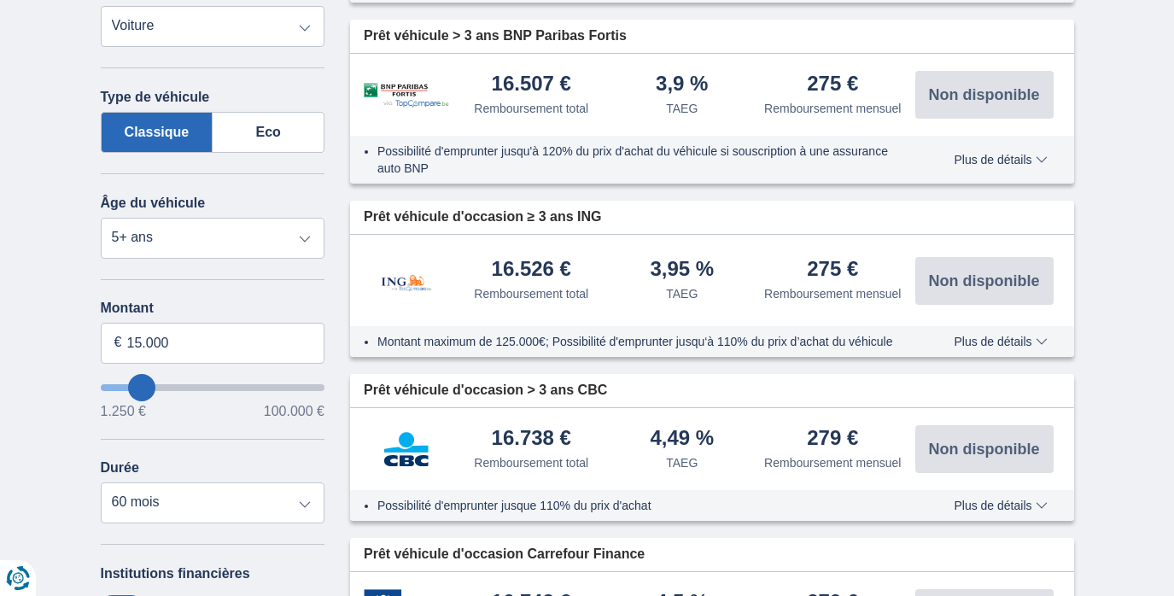
type input "51.250"
type input "51250"
select select "120"
type input "51250"
click at [213, 384] on input "wantToBorrow" at bounding box center [213, 387] width 225 height 7
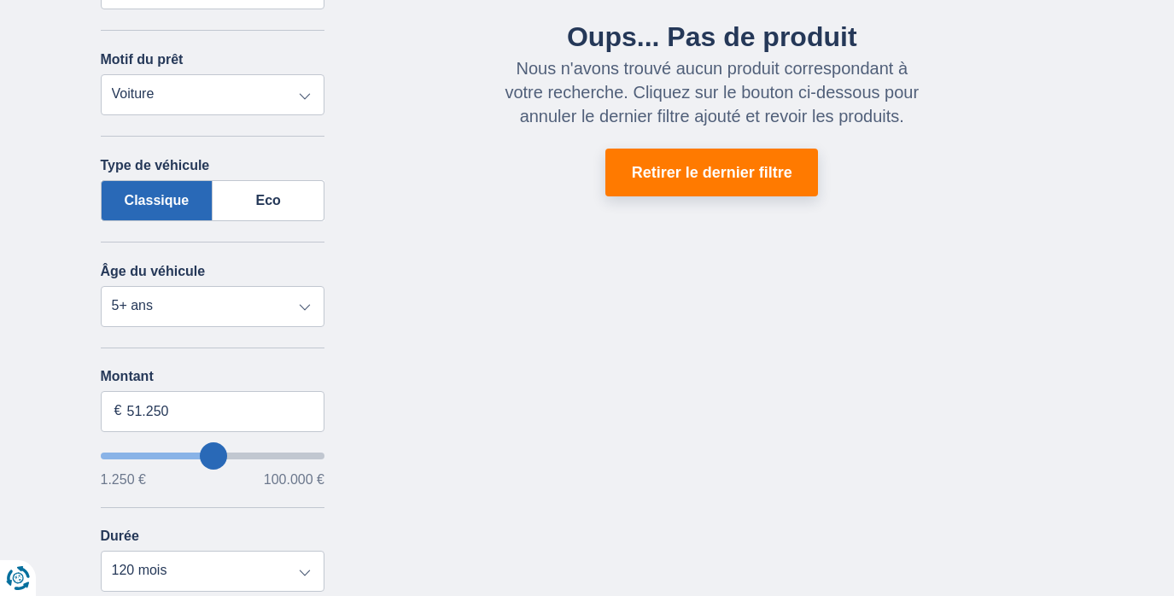
scroll to position [312, 0]
type input "41.250"
type input "41250"
click at [194, 452] on input "wantToBorrow" at bounding box center [213, 455] width 225 height 7
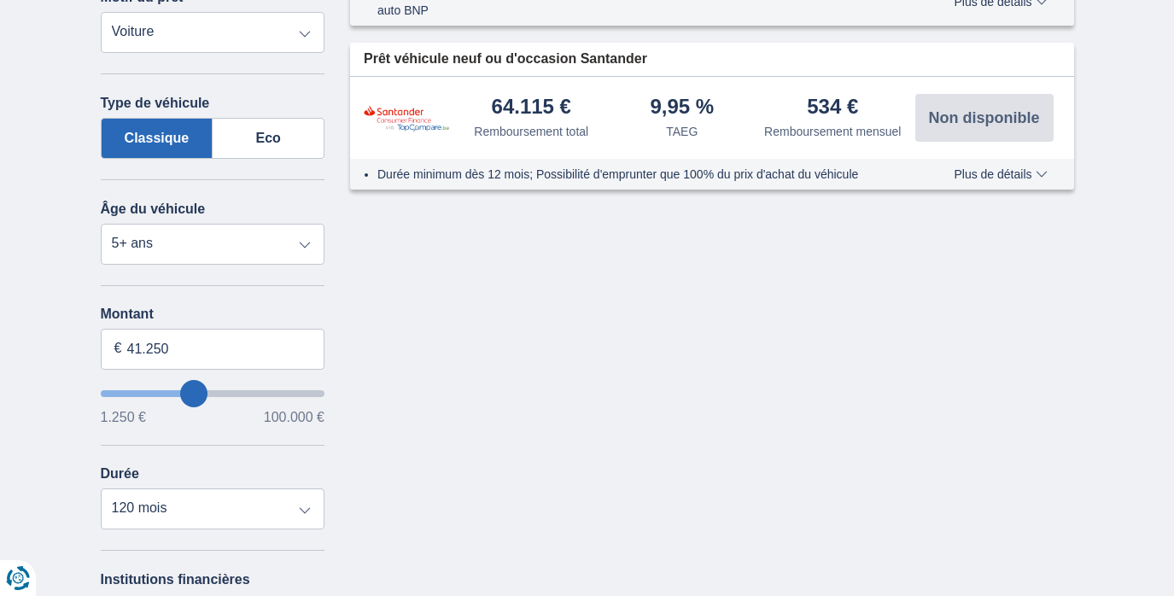
scroll to position [383, 0]
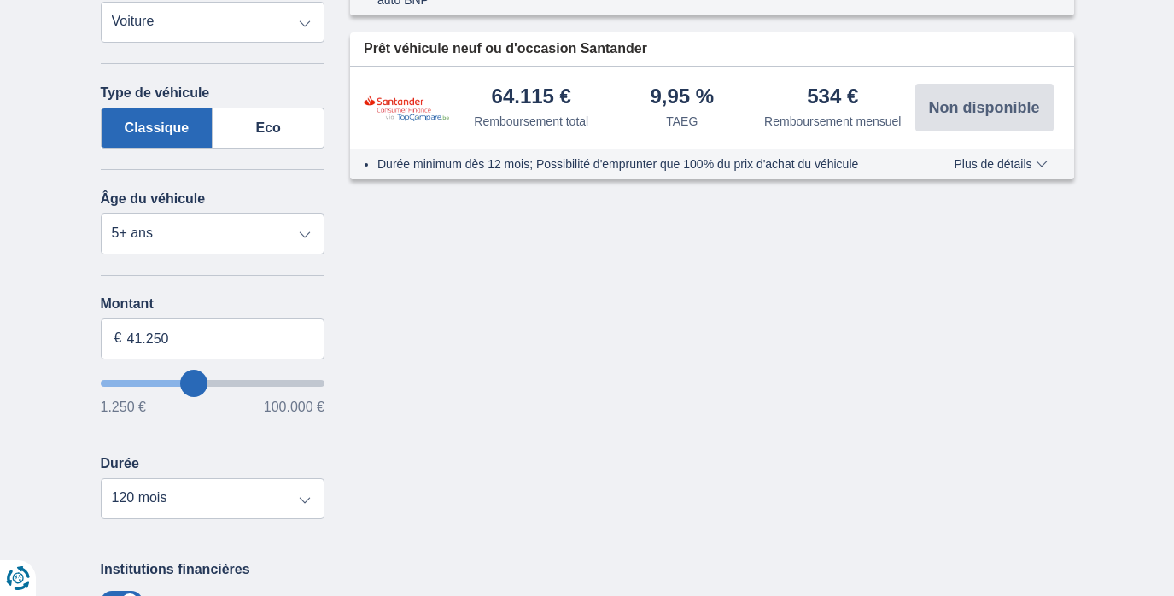
type input "29.250"
type input "29250"
click at [171, 382] on input "wantToBorrow" at bounding box center [213, 383] width 225 height 7
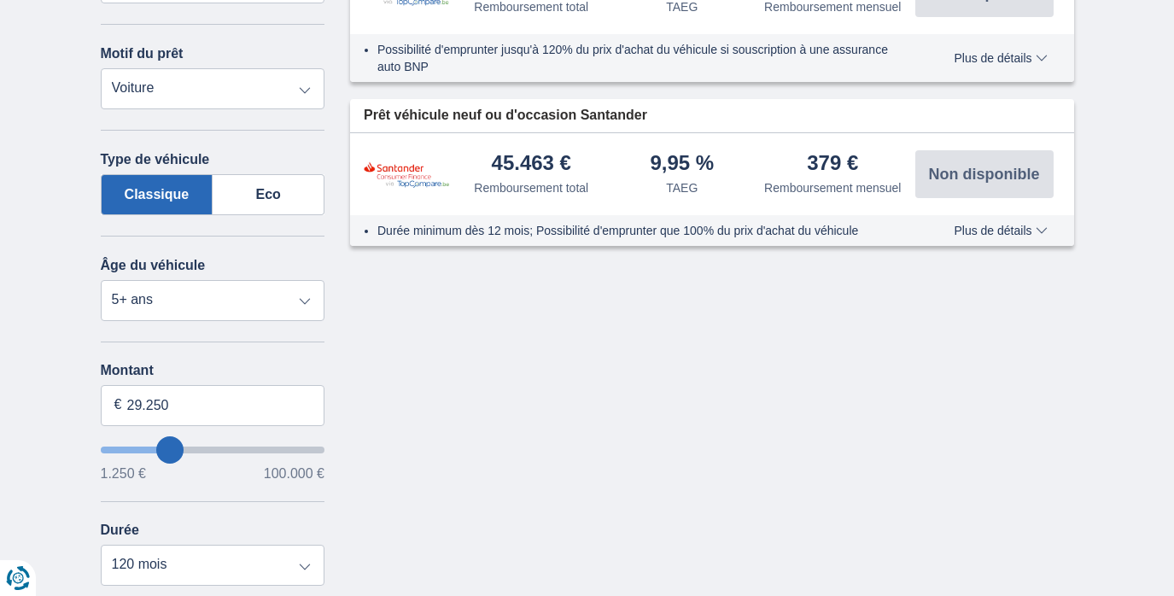
scroll to position [320, 0]
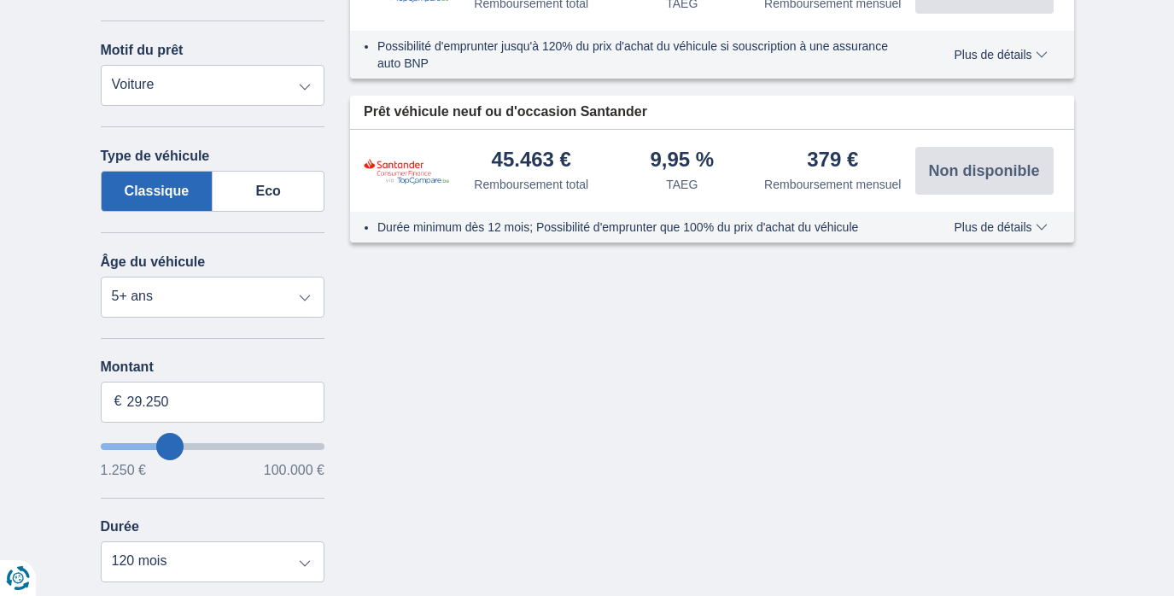
type input "36.250"
type input "36250"
click at [184, 443] on input "wantToBorrow" at bounding box center [213, 446] width 225 height 7
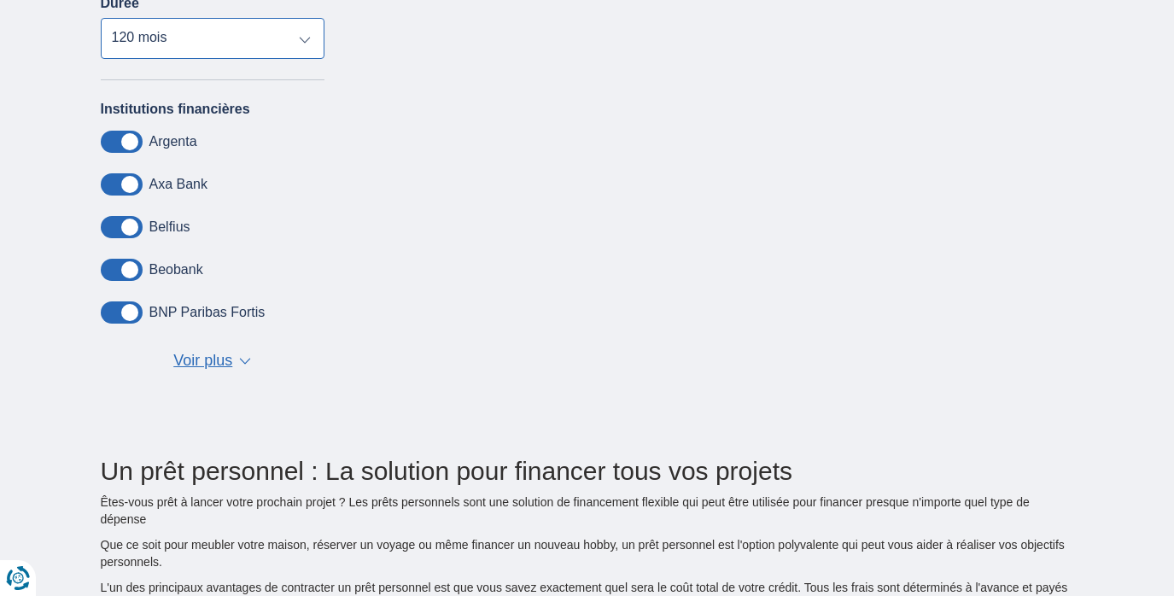
scroll to position [888, 0]
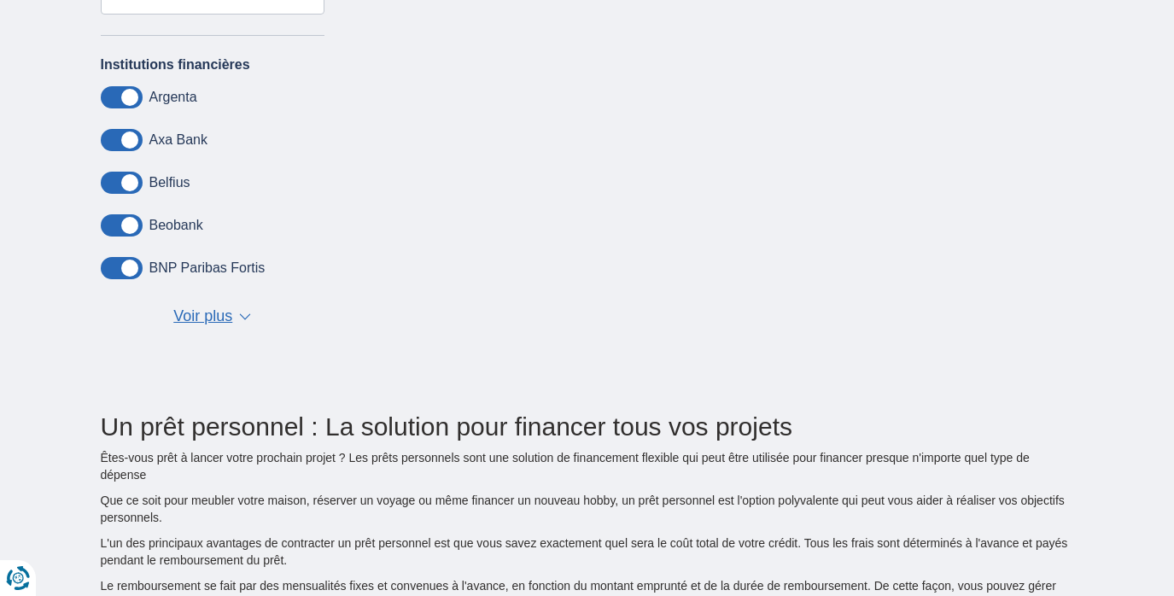
click at [218, 316] on span "Voir plus" at bounding box center [202, 317] width 59 height 22
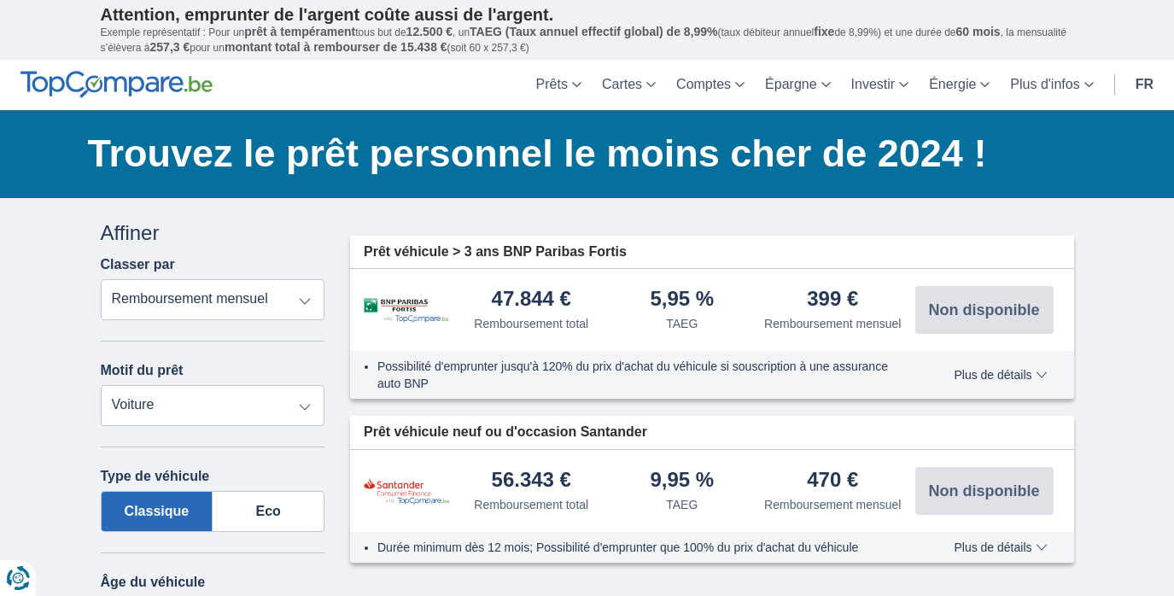
scroll to position [0, 0]
select select "personalLoan"
type input "7.500"
type input "7250"
select select "42"
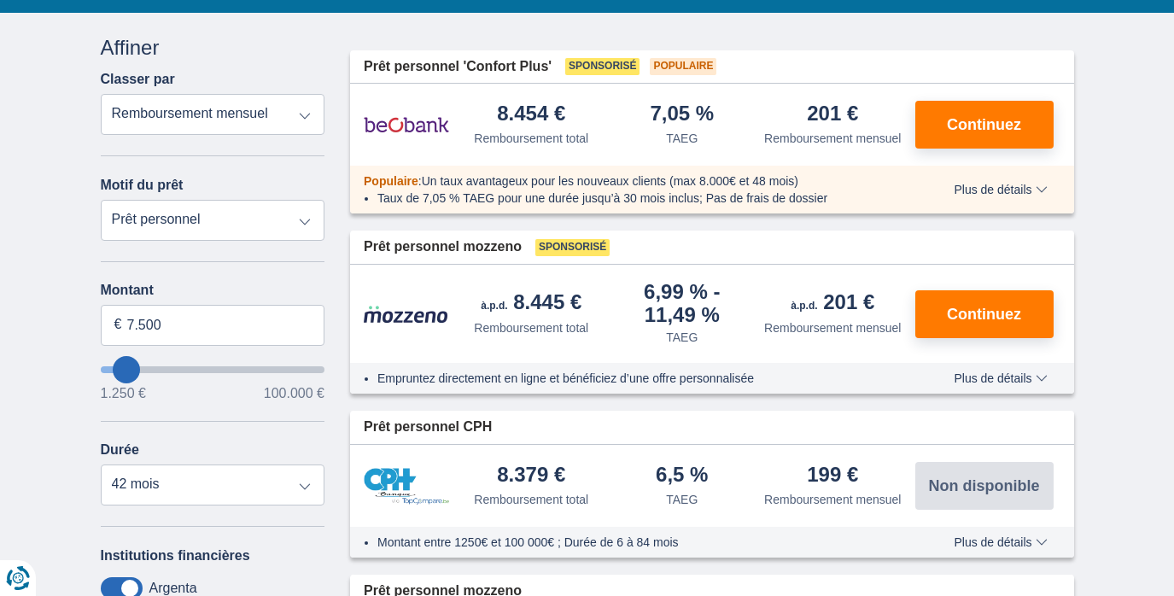
scroll to position [193, 0]
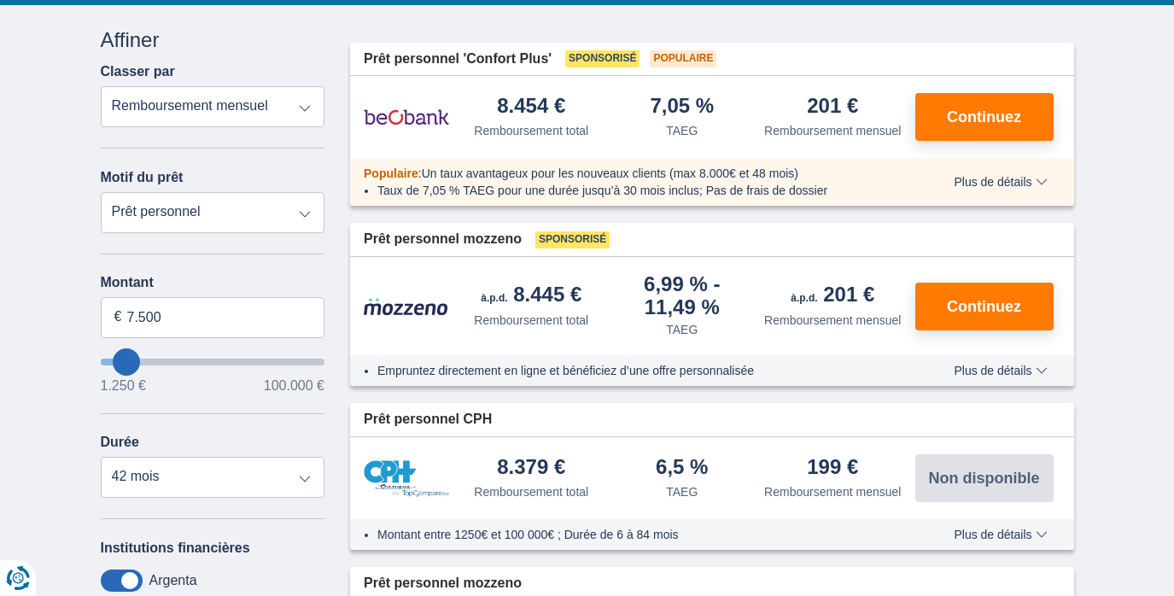
type input "47.250"
type input "47250"
click at [207, 363] on input "wantToBorrow" at bounding box center [213, 362] width 225 height 7
select select "120"
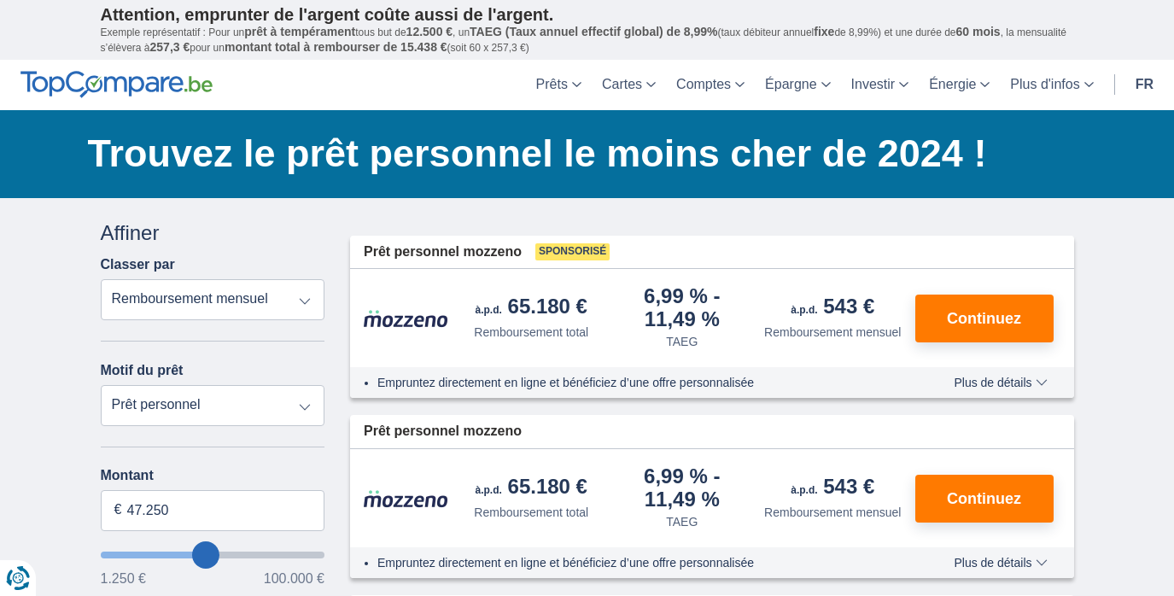
type input "34.250"
type input "34250"
click at [179, 552] on input "wantToBorrow" at bounding box center [213, 555] width 225 height 7
click at [192, 555] on input "wantToBorrow" at bounding box center [213, 555] width 225 height 7
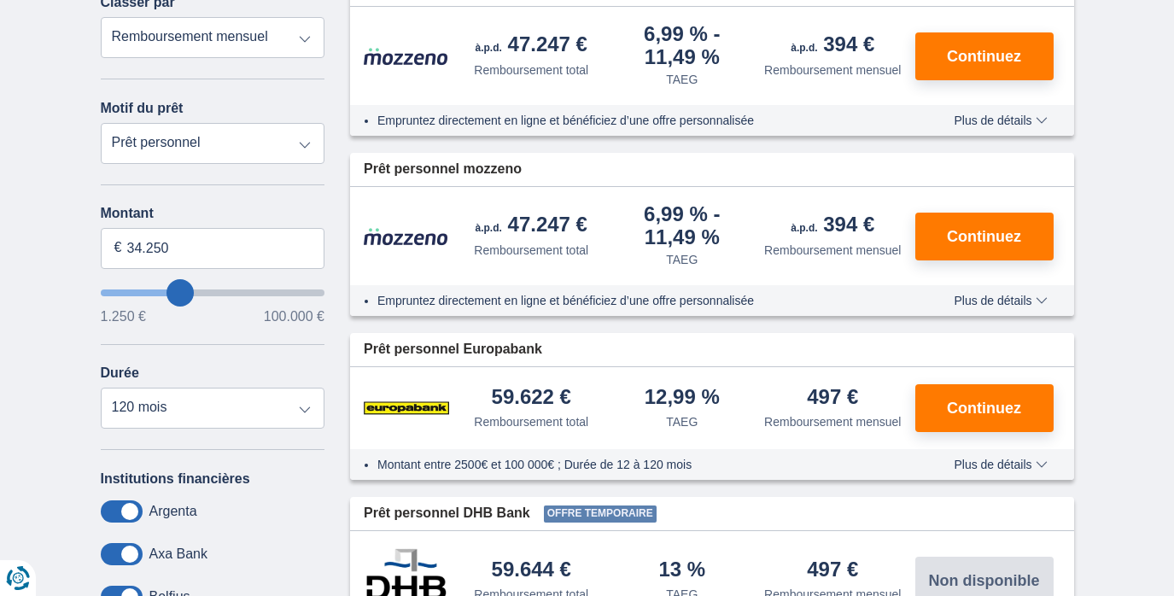
scroll to position [263, 0]
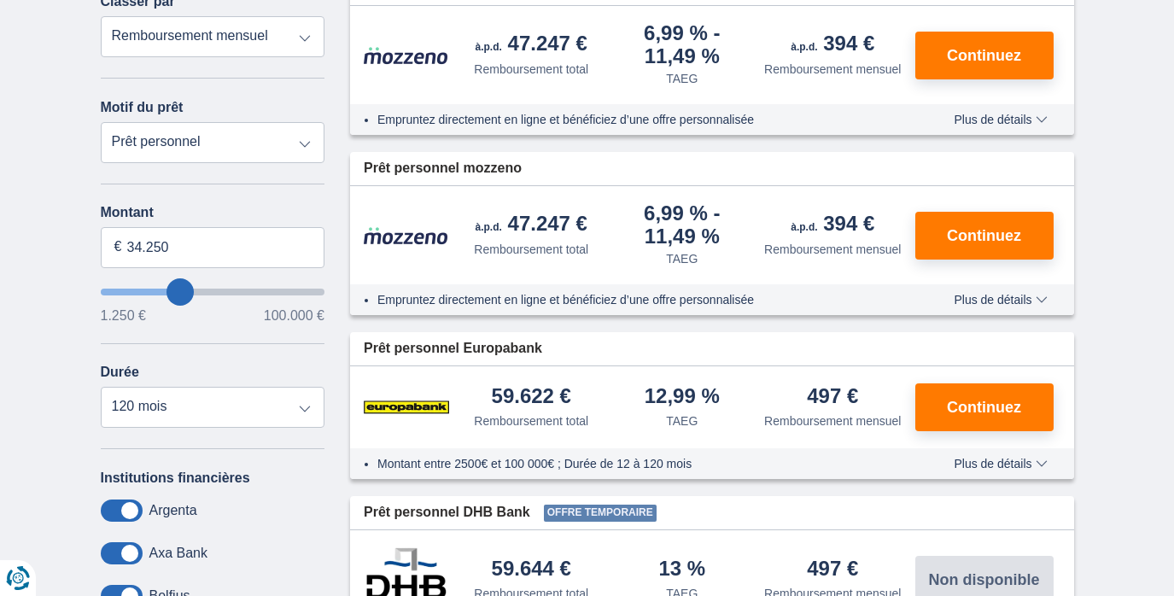
type input "44.250"
type input "44250"
click at [199, 289] on input "wantToBorrow" at bounding box center [213, 292] width 225 height 7
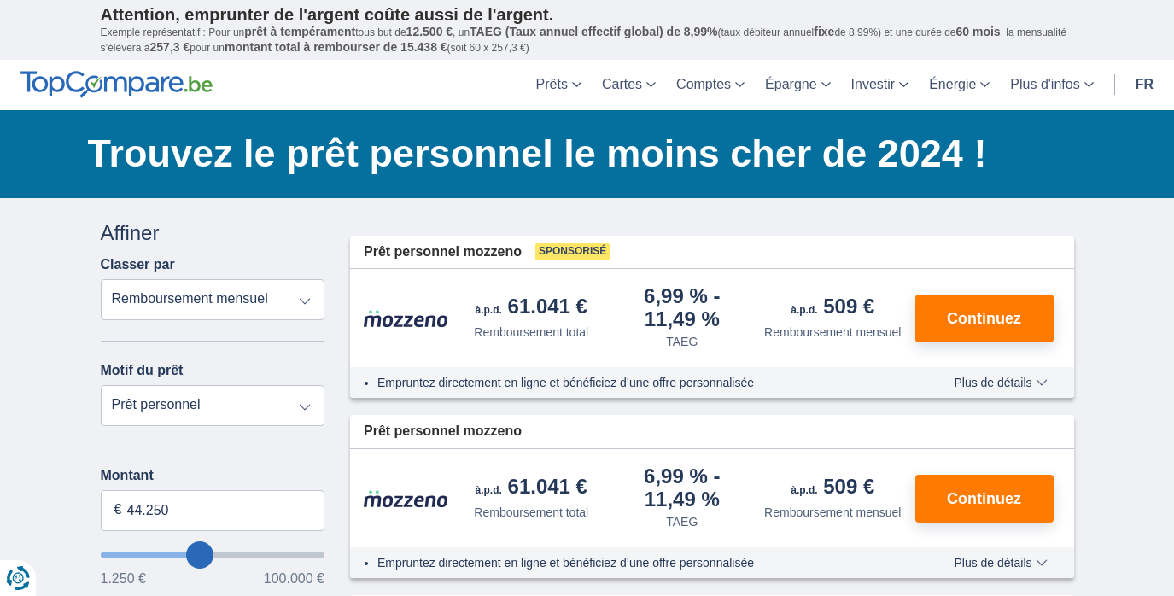
type input "35.250"
type input "35250"
click at [182, 554] on input "wantToBorrow" at bounding box center [213, 555] width 225 height 7
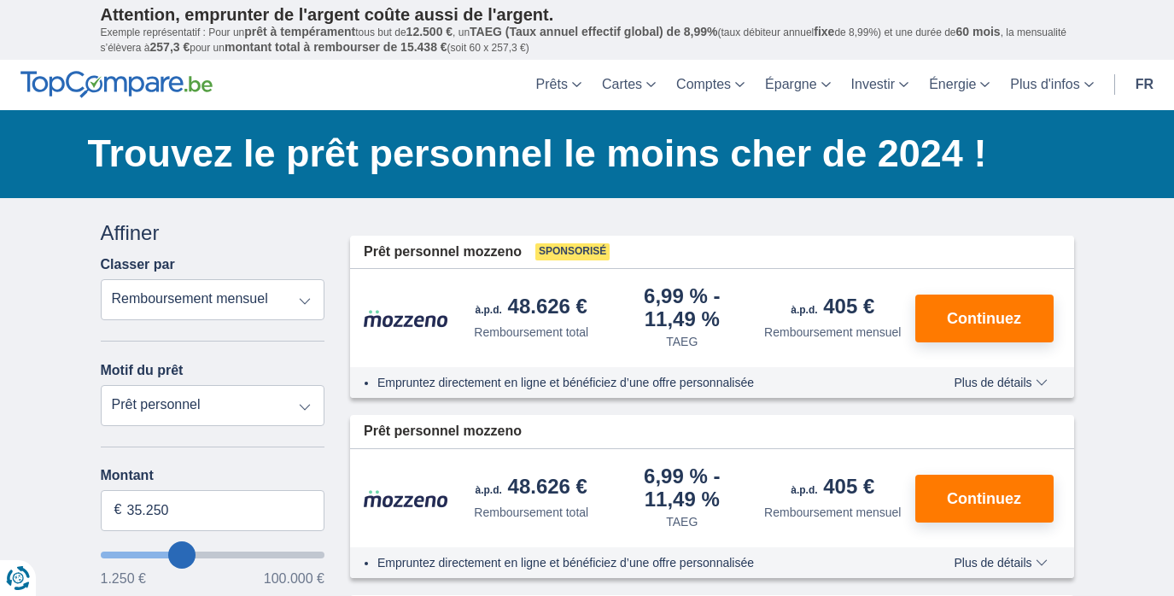
scroll to position [113, 0]
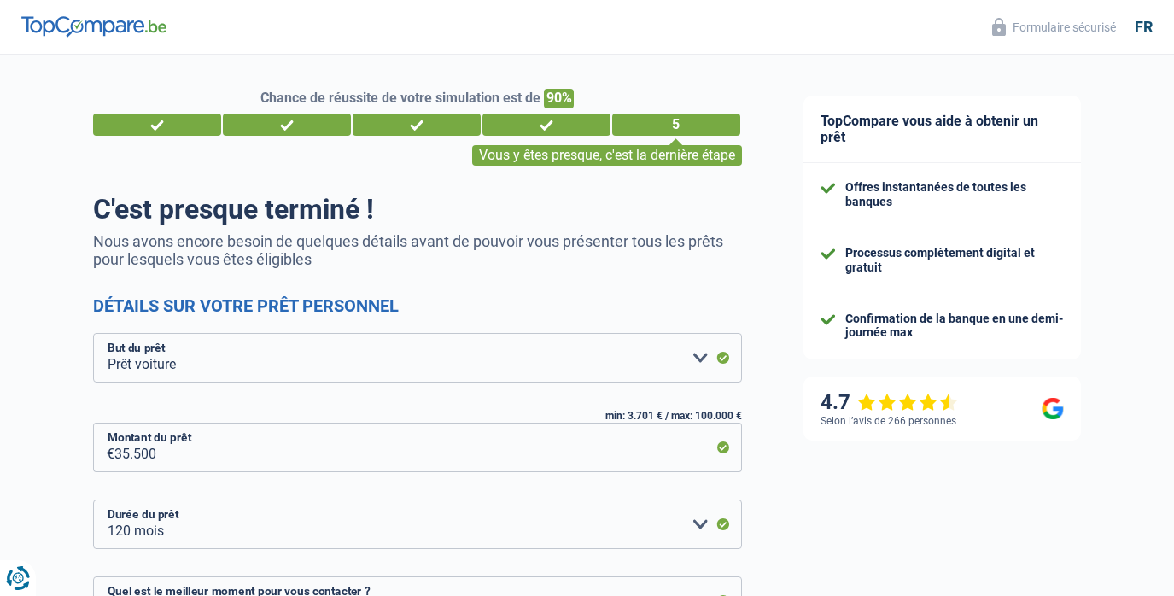
select select "car"
select select "120"
select select "10-12"
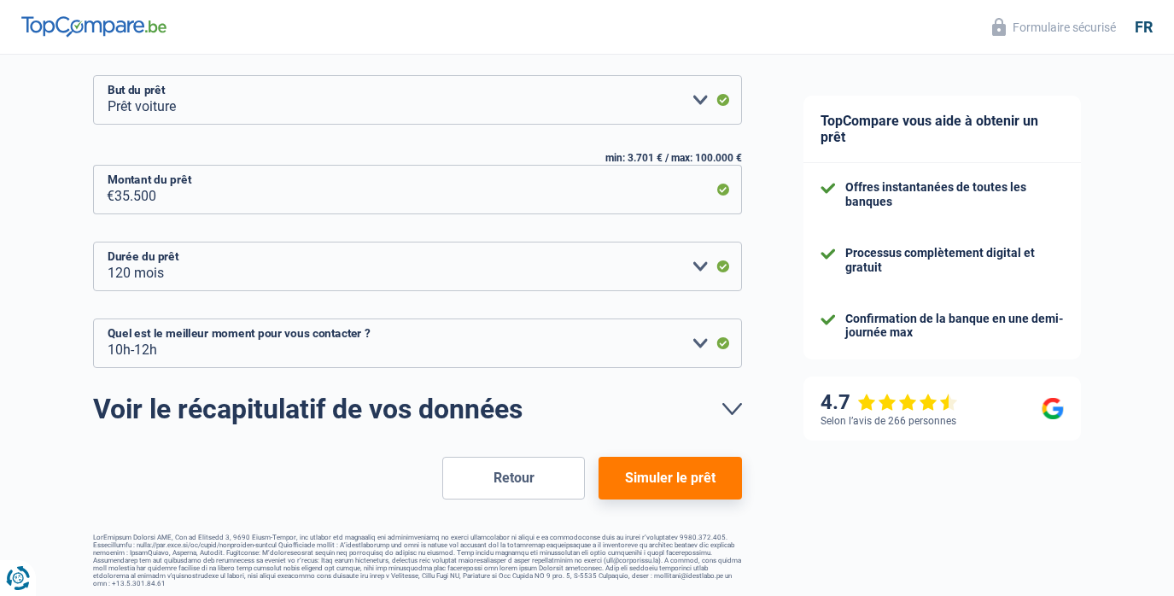
scroll to position [254, 0]
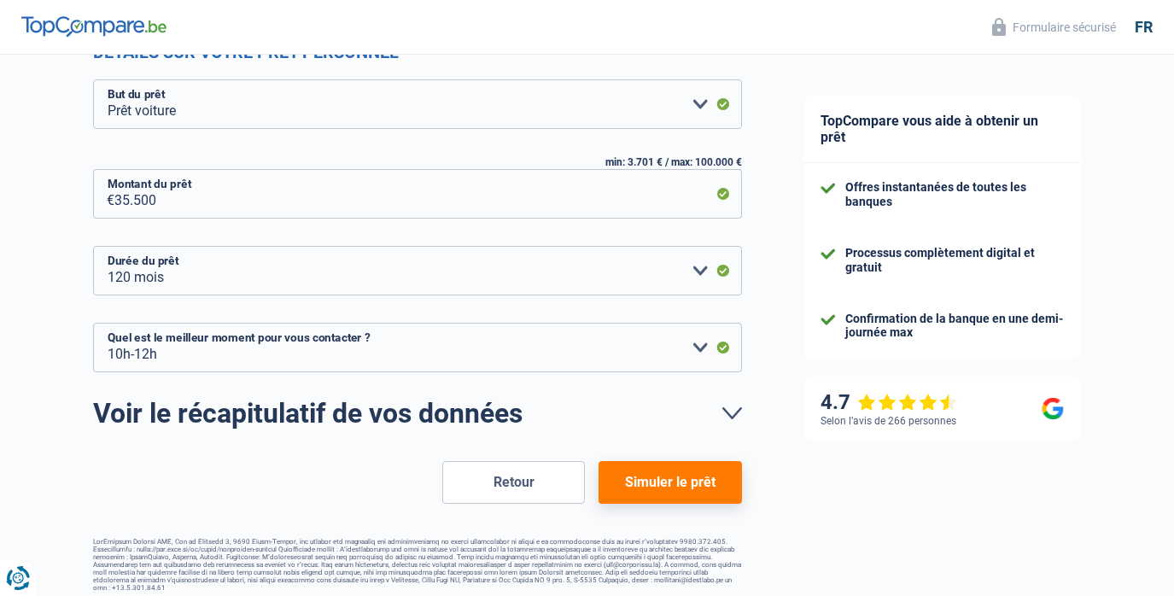
click at [670, 482] on button "Simuler le prêt" at bounding box center [670, 482] width 143 height 43
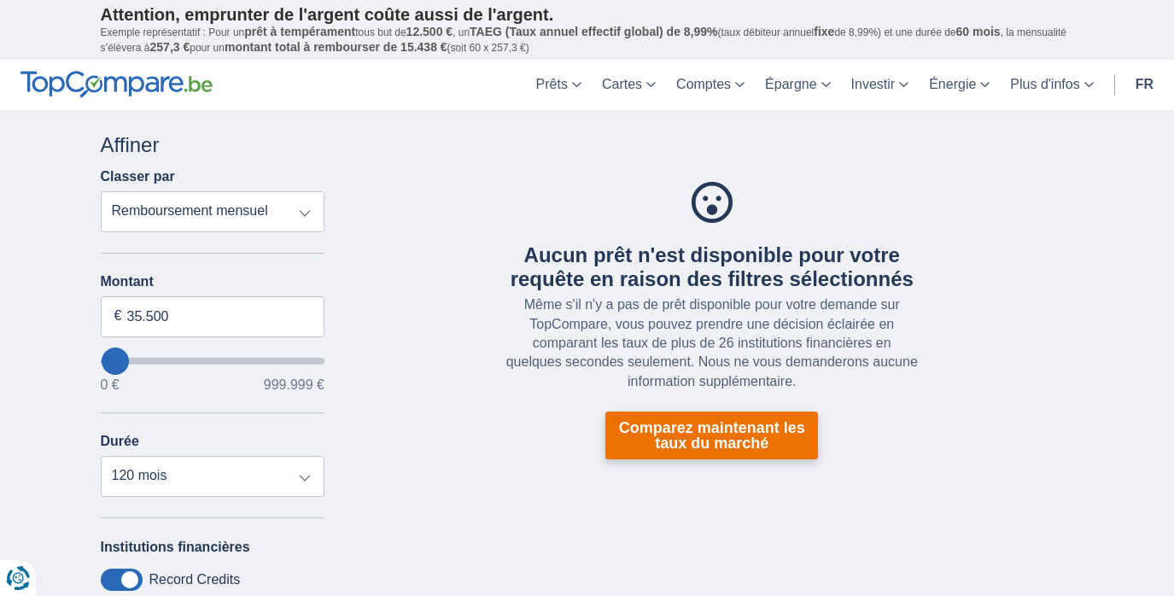
click at [704, 439] on link "Comparez maintenant les taux du marché" at bounding box center [711, 436] width 213 height 48
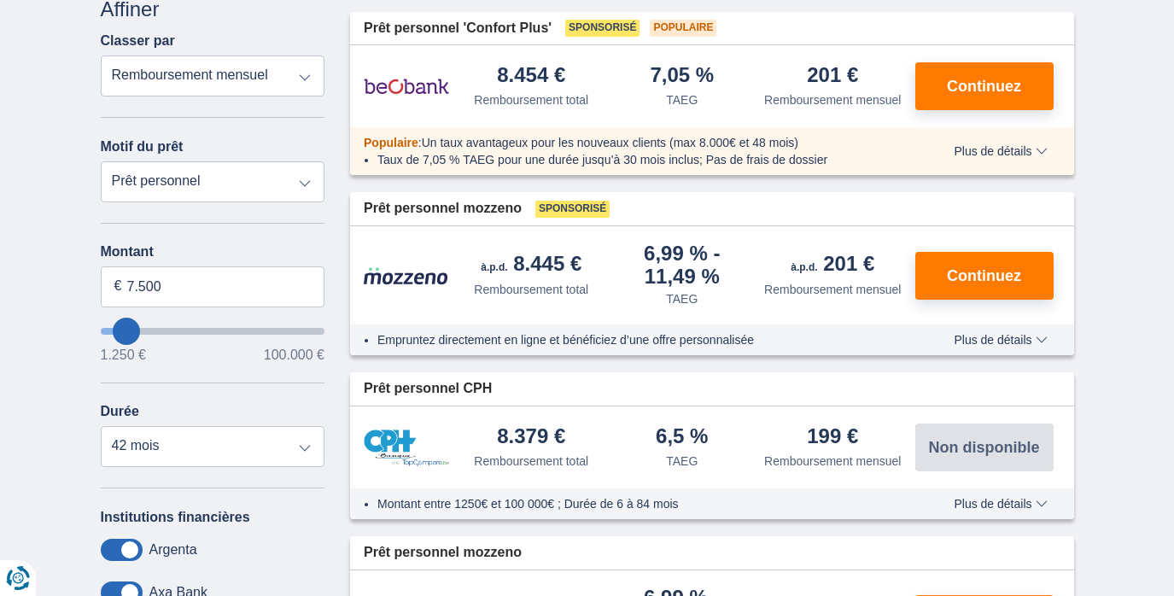
scroll to position [238, 0]
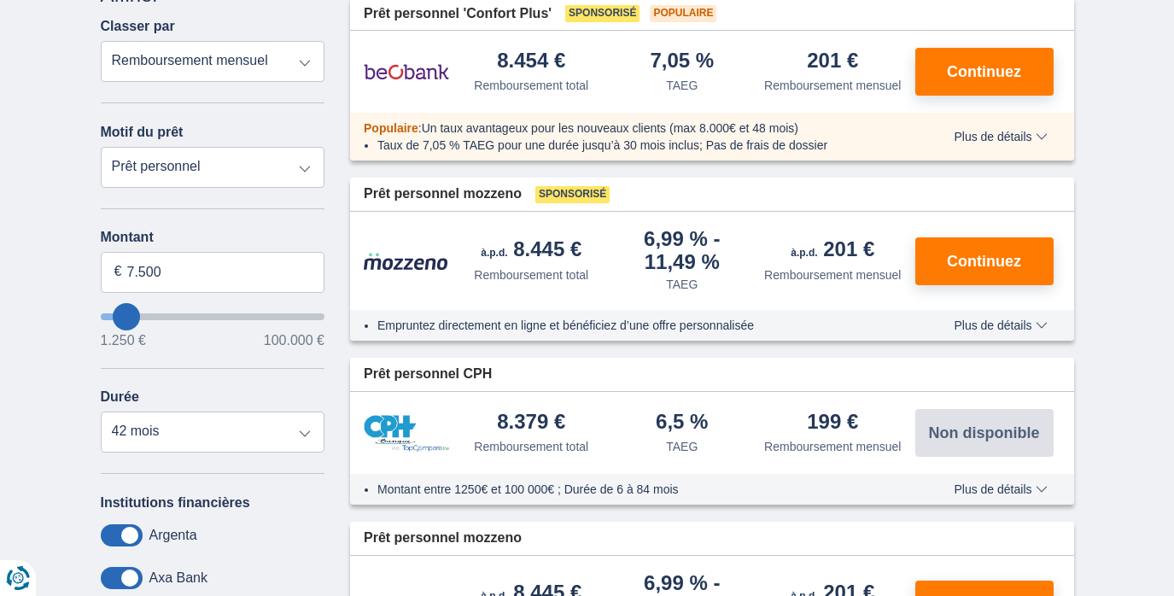
type input "47.250"
type input "47250"
click at [206, 318] on input "wantToBorrow" at bounding box center [213, 316] width 225 height 7
select select "120"
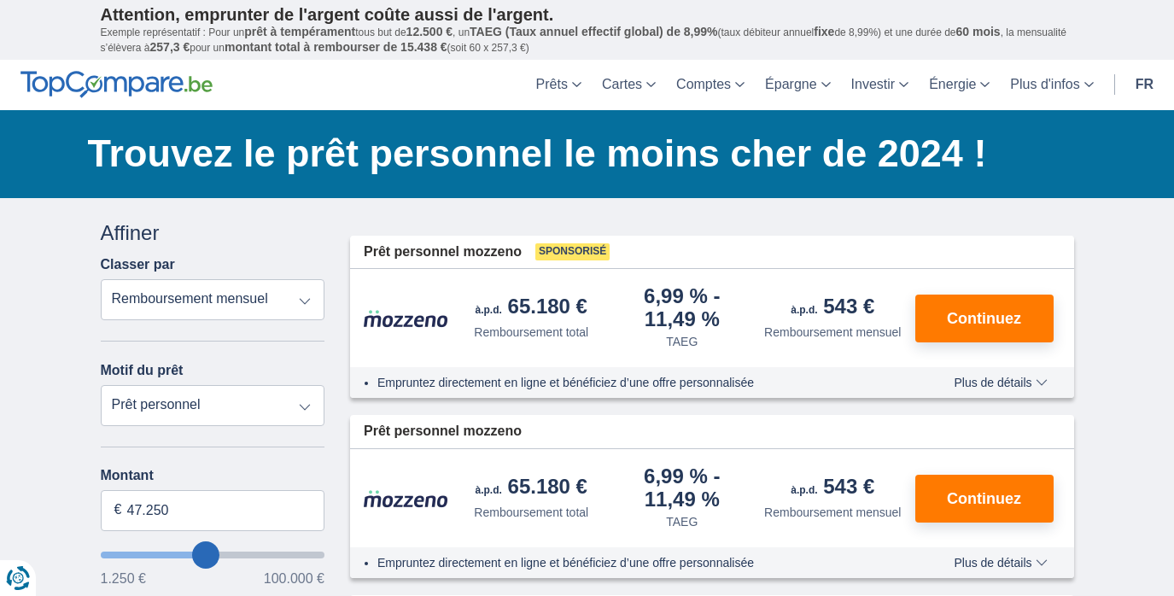
type input "37.250"
type input "37250"
click at [185, 555] on input "wantToBorrow" at bounding box center [213, 555] width 225 height 7
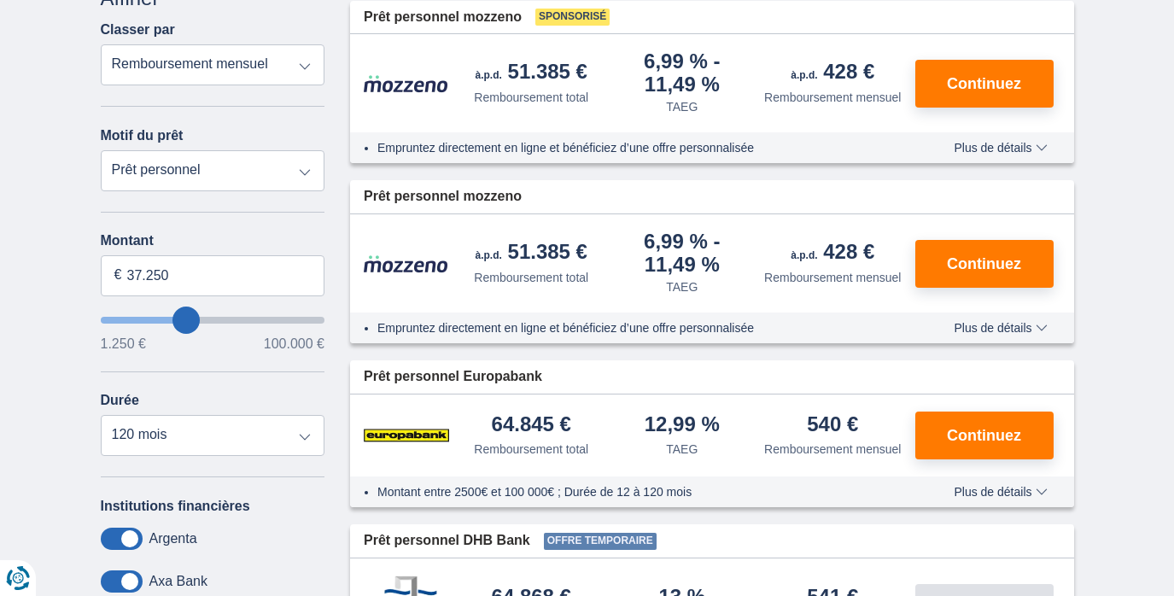
scroll to position [212, 0]
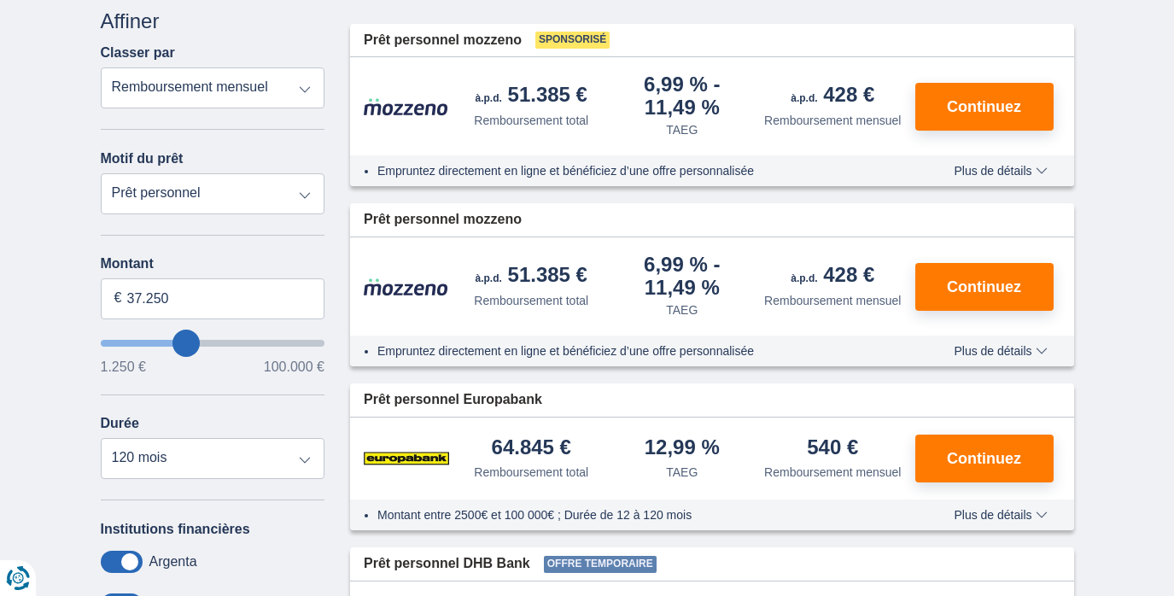
drag, startPoint x: 306, startPoint y: 190, endPoint x: 1159, endPoint y: 224, distance: 853.6
click at [1159, 224] on div "× widget.non-eligible-application.title widget.non-eligible-application.text no…" at bounding box center [587, 422] width 1174 height 873
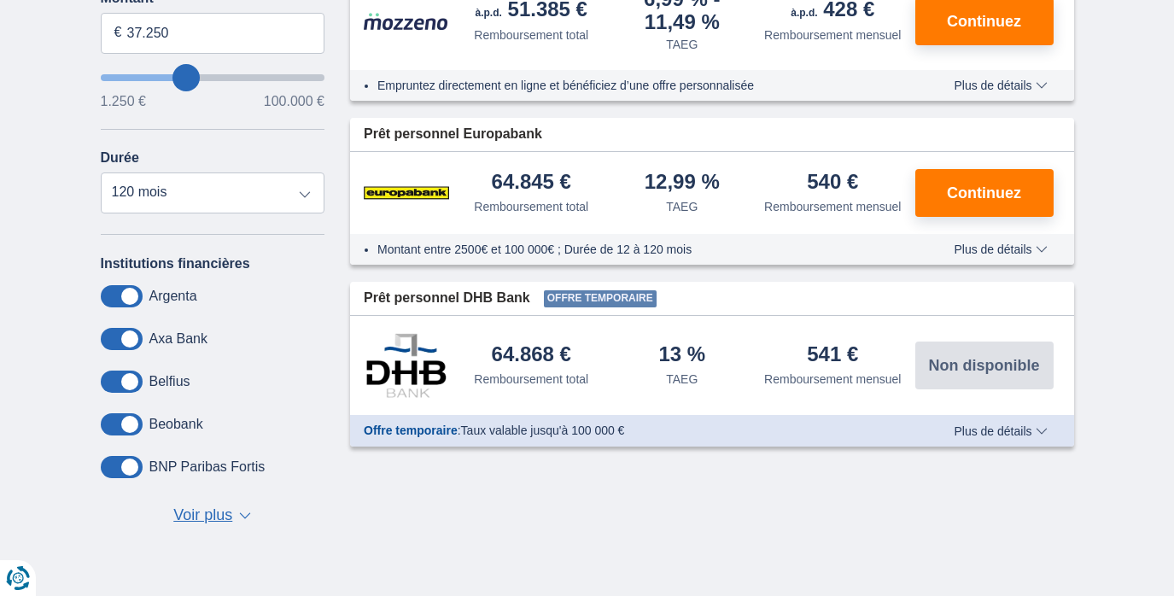
scroll to position [472, 0]
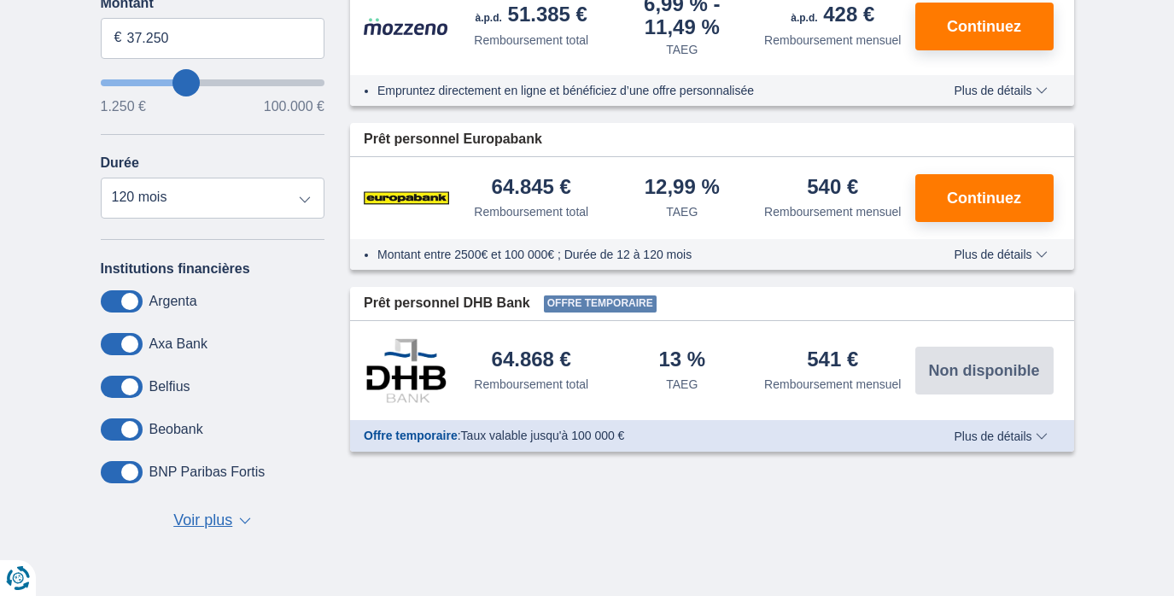
click at [219, 524] on span "Voir plus" at bounding box center [202, 521] width 59 height 22
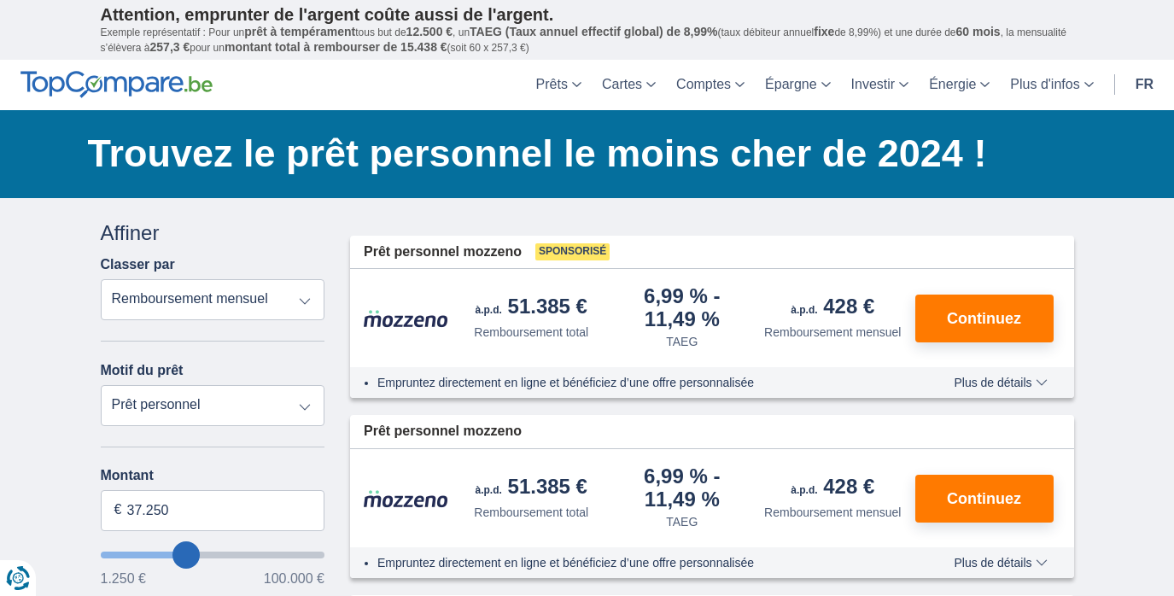
scroll to position [0, 0]
click at [400, 92] on header "Prêts Prêt personnel Prêt hypothécaire Prêt voiture Prêt travaux Cartes Cartes …" at bounding box center [587, 85] width 1174 height 50
